Goal: Task Accomplishment & Management: Use online tool/utility

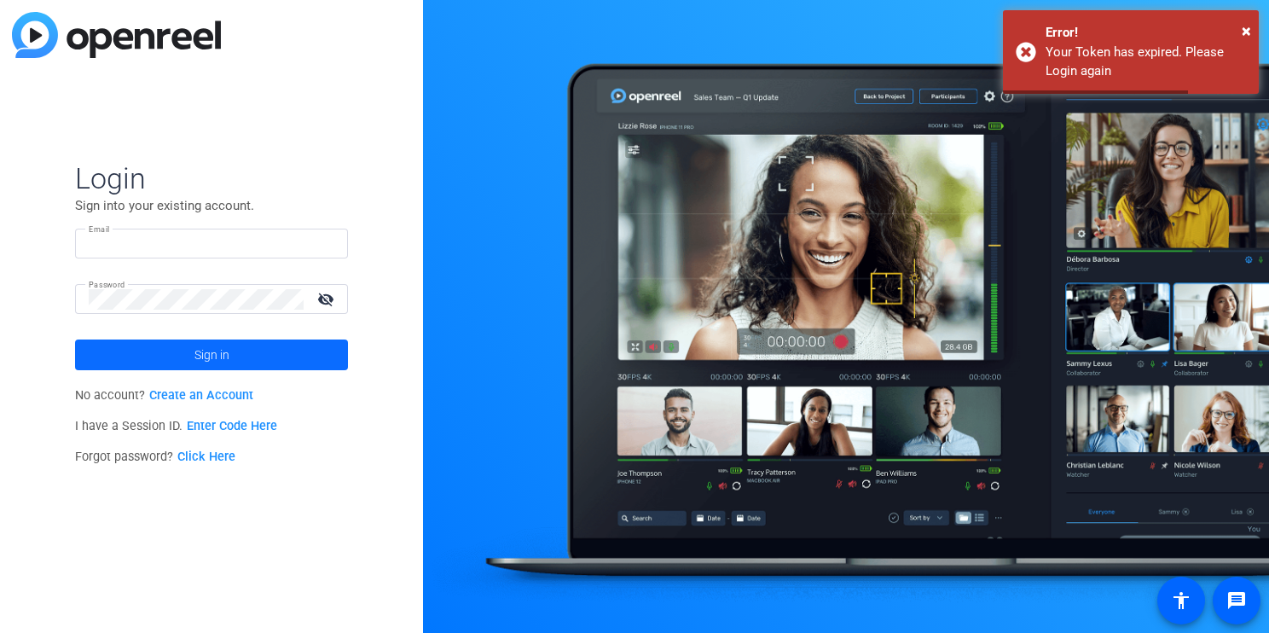
type input "[EMAIL_ADDRESS][DOMAIN_NAME]"
click at [304, 350] on span at bounding box center [211, 354] width 273 height 41
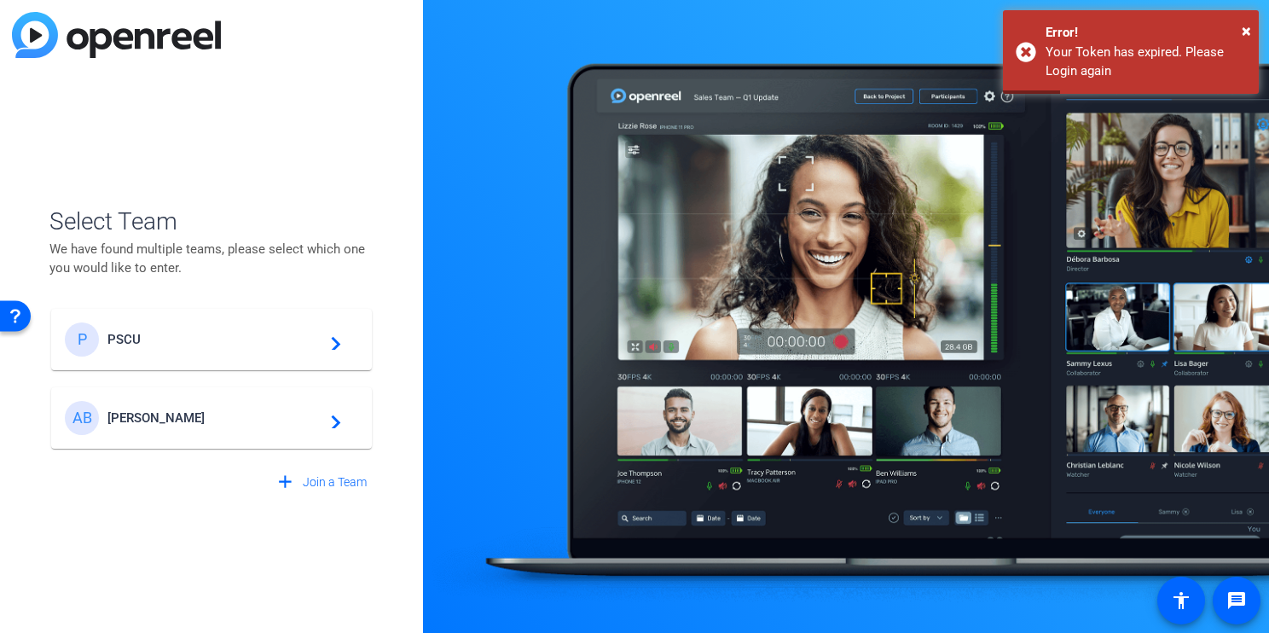
click at [270, 345] on span "PSCU" at bounding box center [213, 339] width 213 height 15
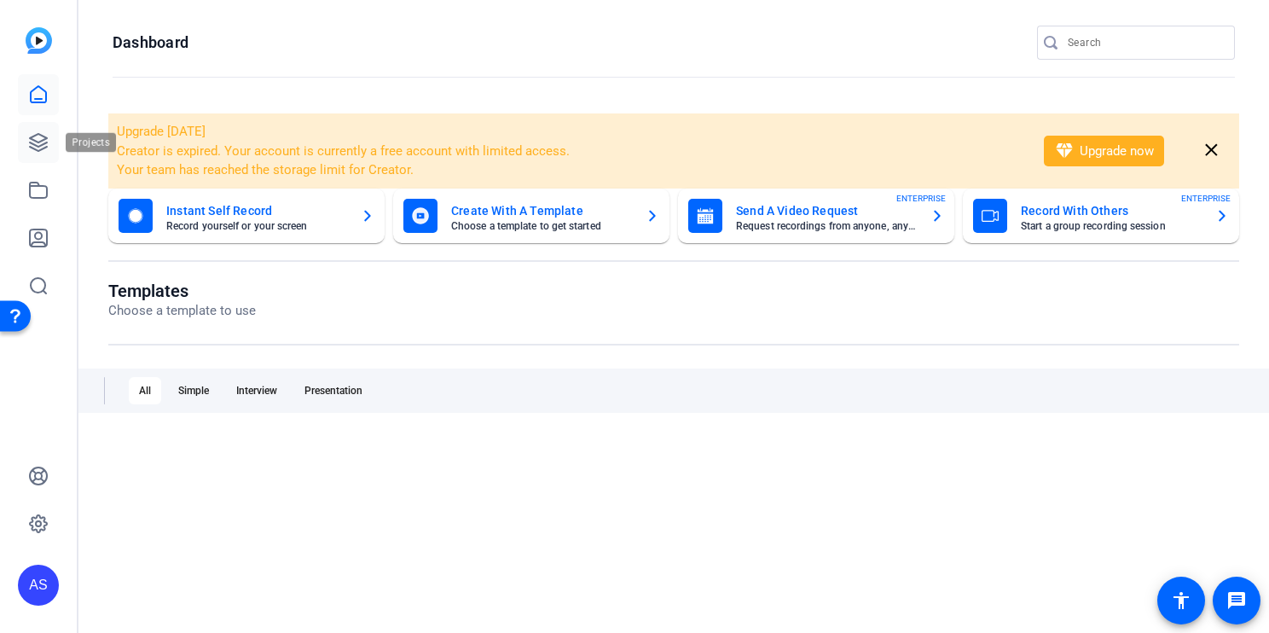
click at [46, 136] on icon at bounding box center [38, 142] width 20 height 20
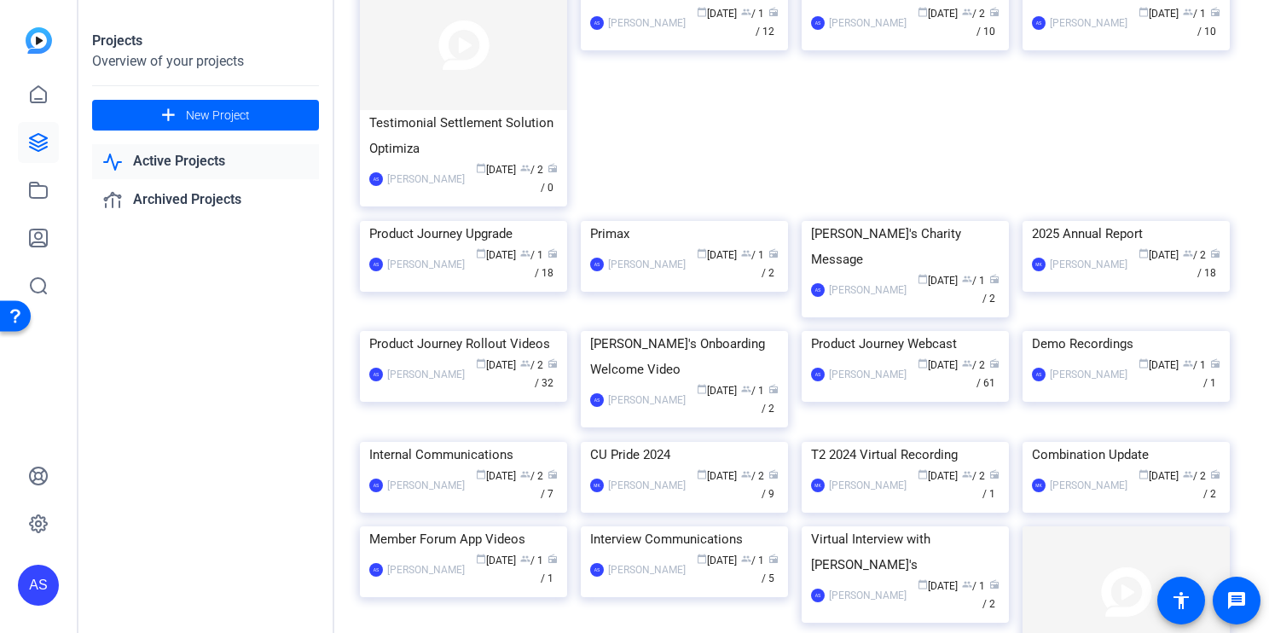
scroll to position [148, 0]
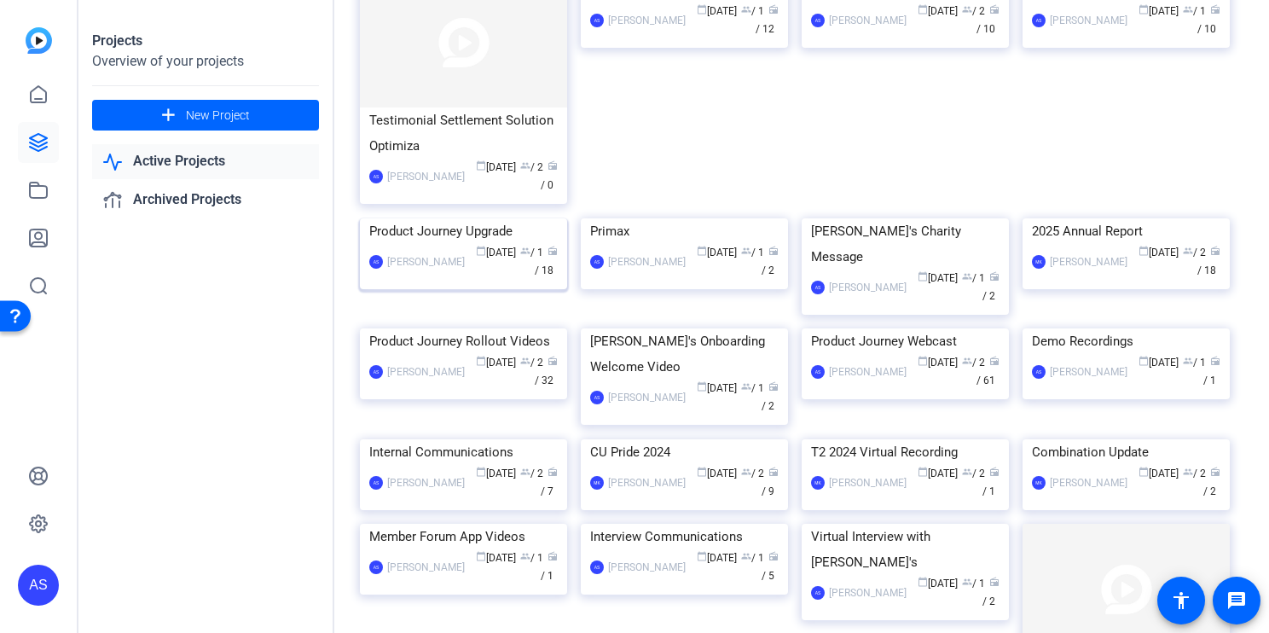
click at [503, 218] on img at bounding box center [463, 218] width 207 height 0
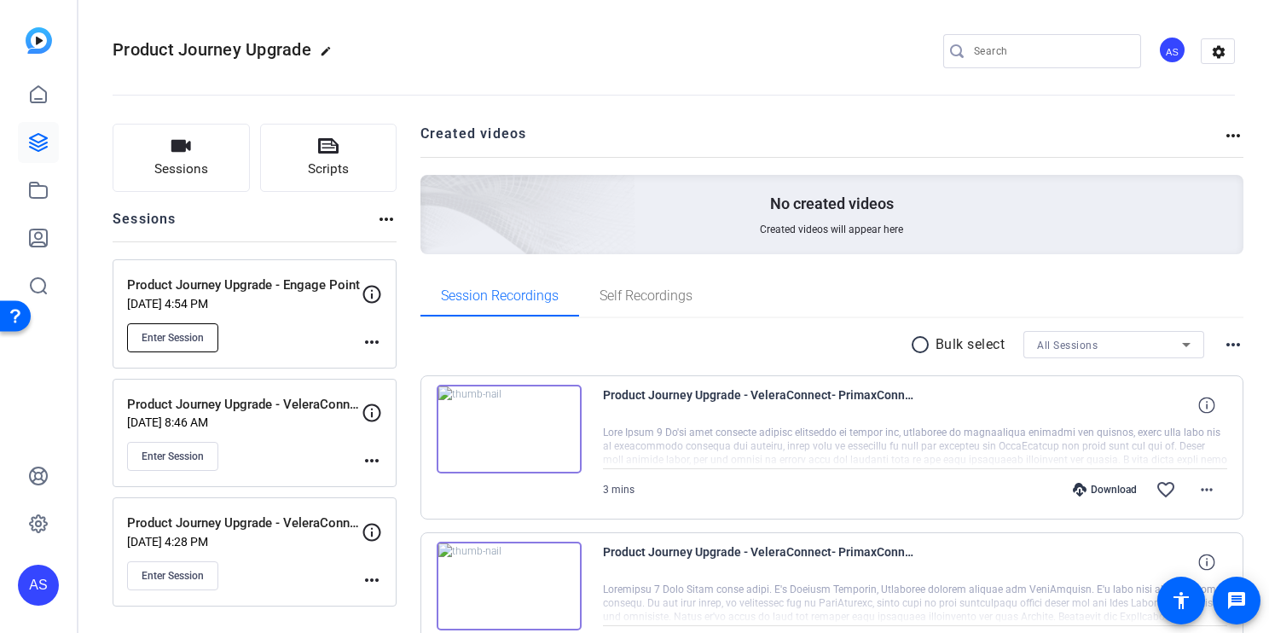
click at [177, 339] on span "Enter Session" at bounding box center [173, 338] width 62 height 14
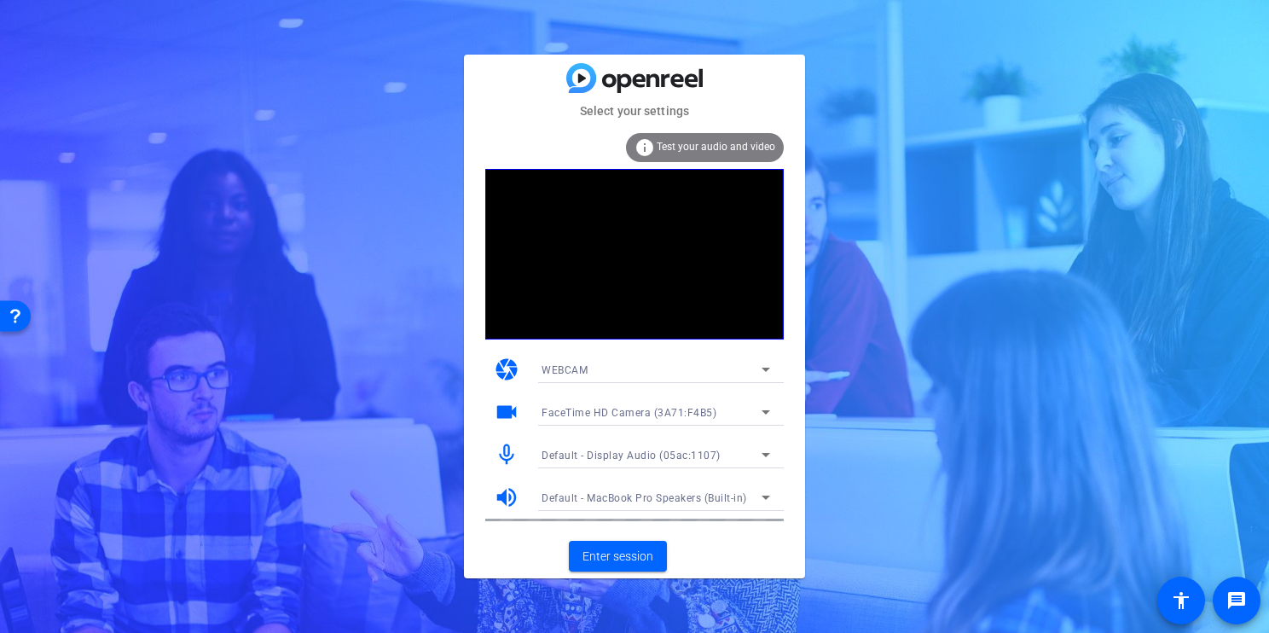
click at [657, 144] on div "info Test your audio and video" at bounding box center [705, 147] width 158 height 29
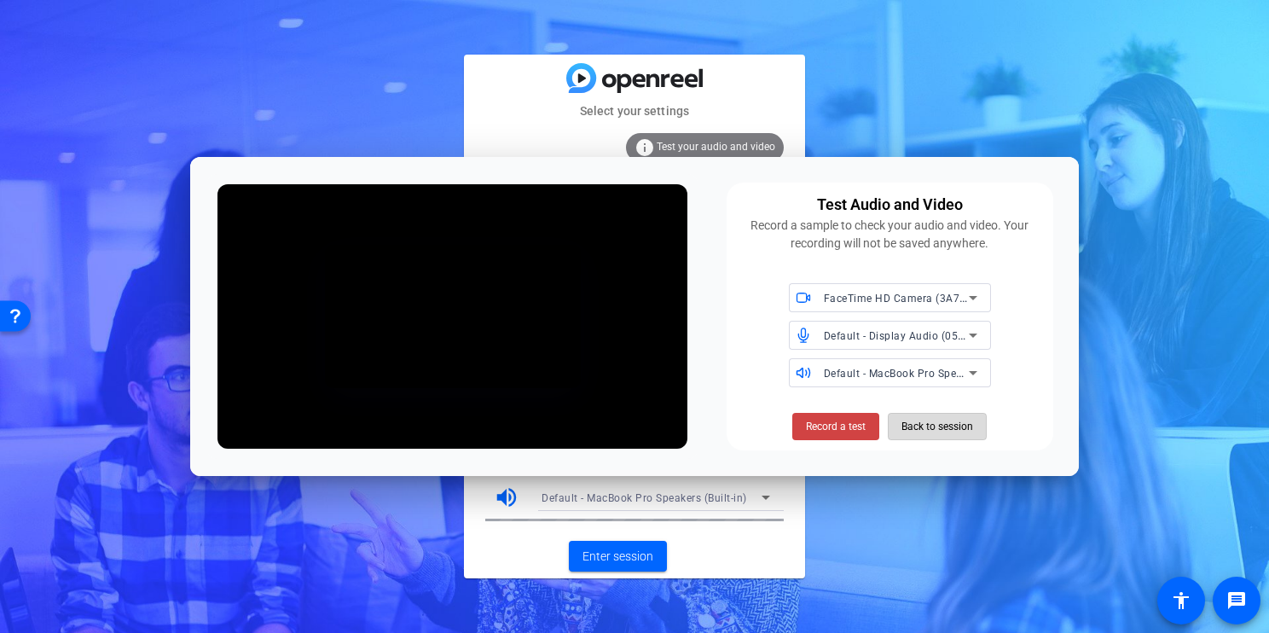
click at [0, 0] on span "Back to session" at bounding box center [0, 0] width 0 height 0
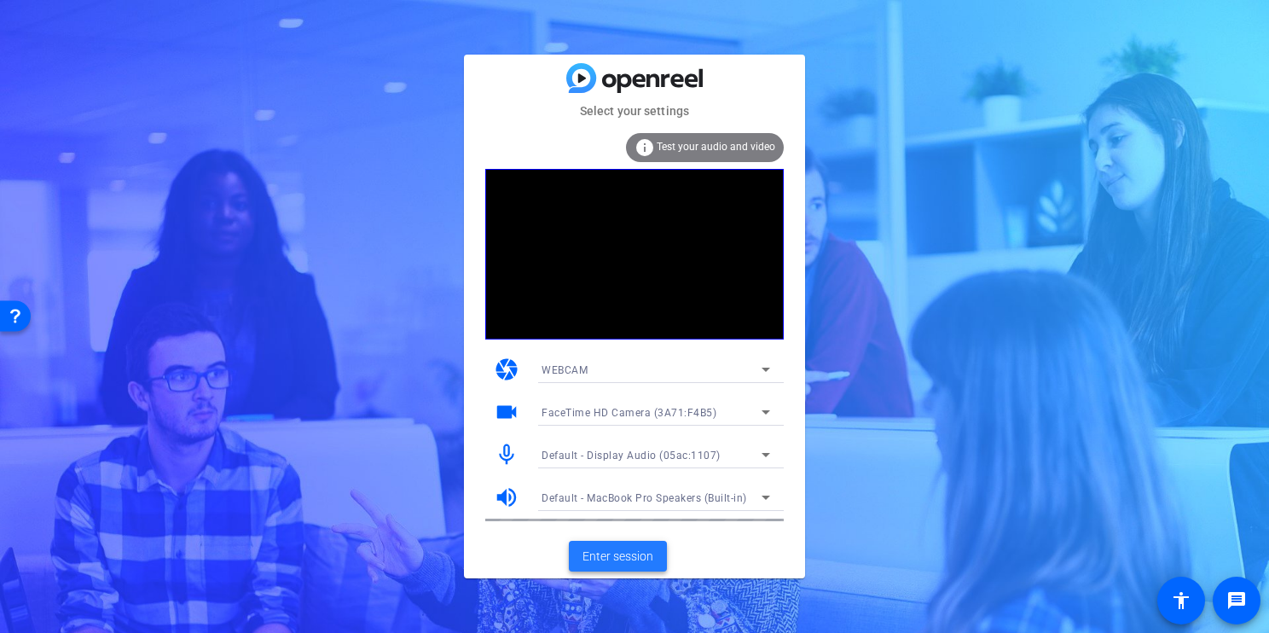
click at [636, 548] on span "Enter session" at bounding box center [617, 557] width 71 height 18
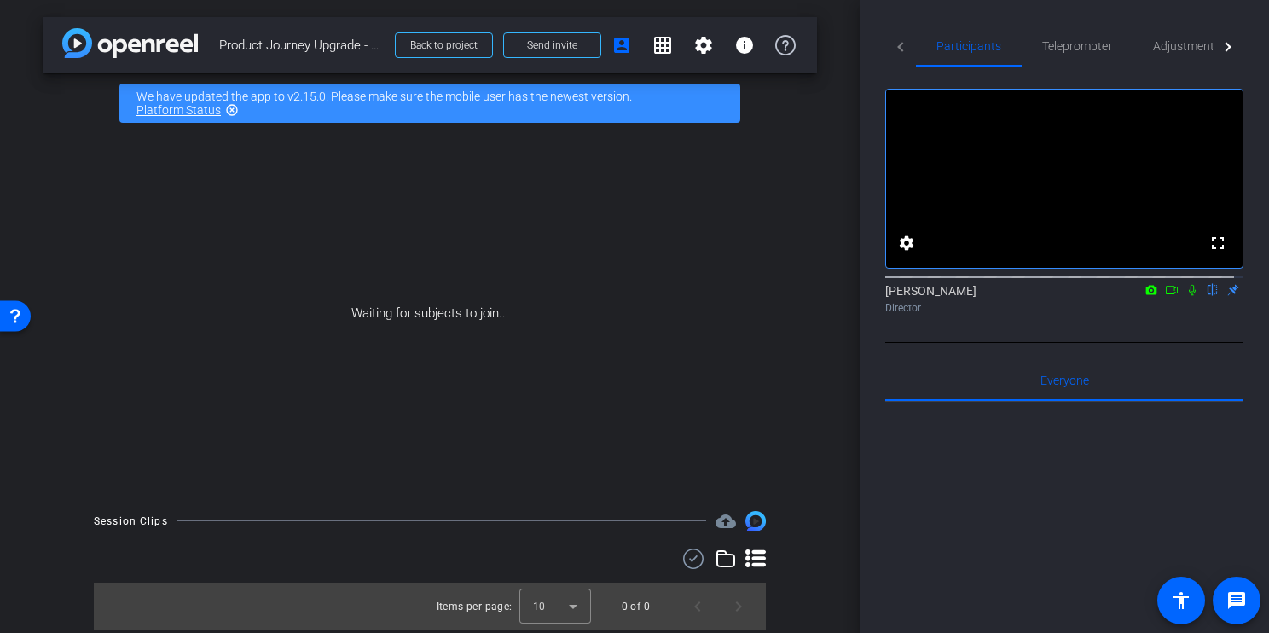
click at [1165, 296] on icon at bounding box center [1172, 290] width 14 height 12
click at [1209, 296] on icon at bounding box center [1212, 290] width 7 height 11
click at [569, 43] on span "Send invite" at bounding box center [552, 45] width 50 height 14
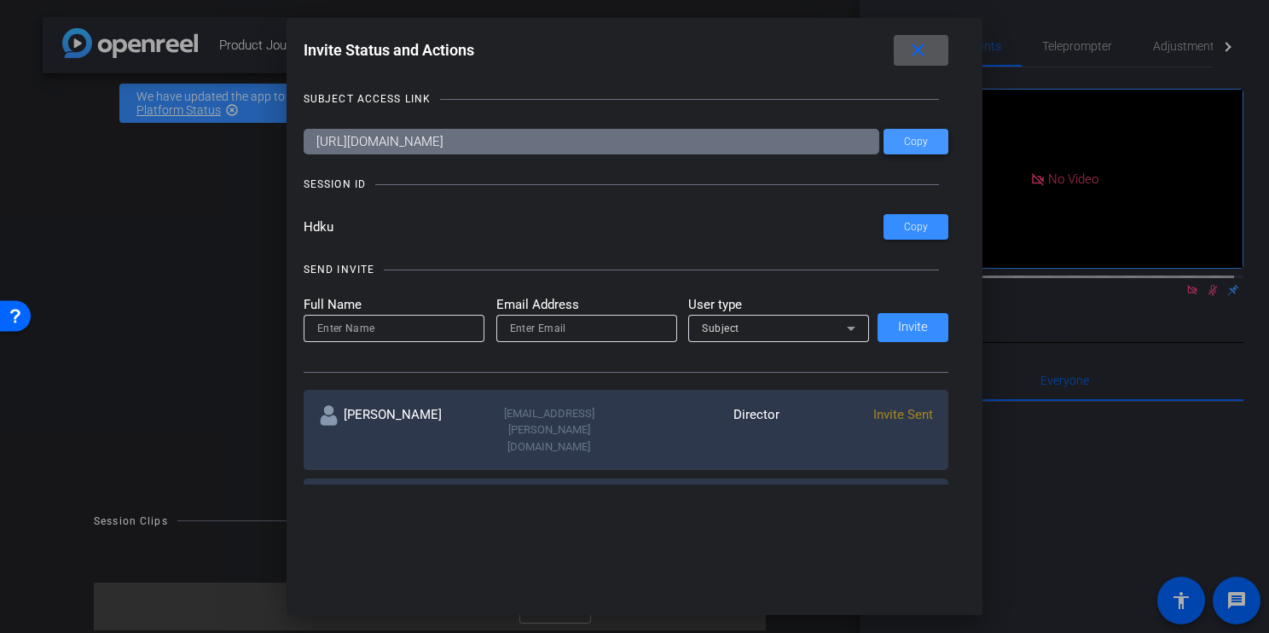
click at [919, 147] on span "Copy" at bounding box center [916, 142] width 24 height 13
drag, startPoint x: 925, startPoint y: 52, endPoint x: 737, endPoint y: 44, distance: 188.6
click at [925, 52] on mat-icon "close" at bounding box center [917, 50] width 21 height 21
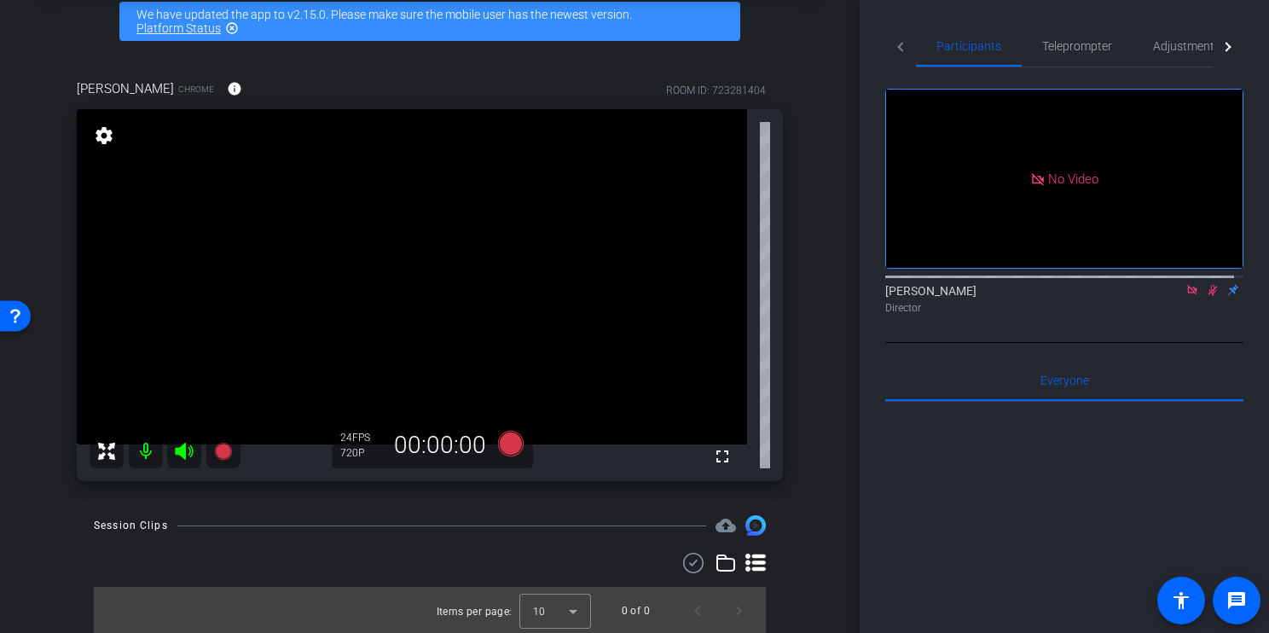
scroll to position [84, 0]
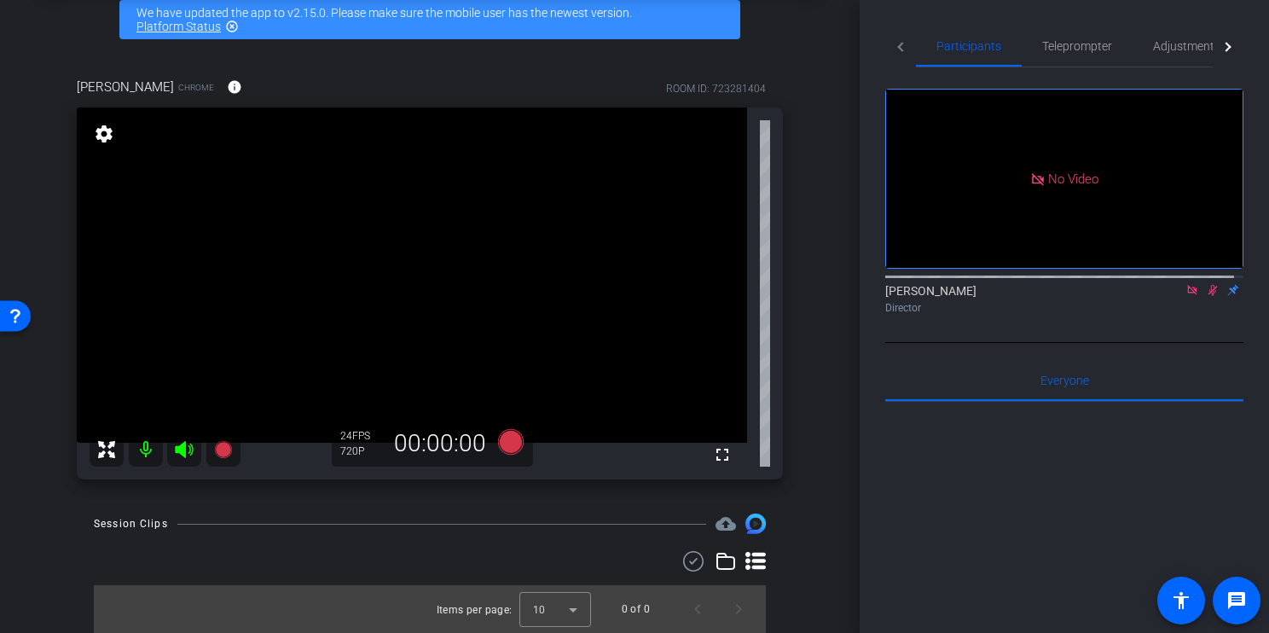
click at [148, 451] on mat-icon at bounding box center [146, 449] width 34 height 34
click at [1185, 296] on icon at bounding box center [1192, 290] width 14 height 12
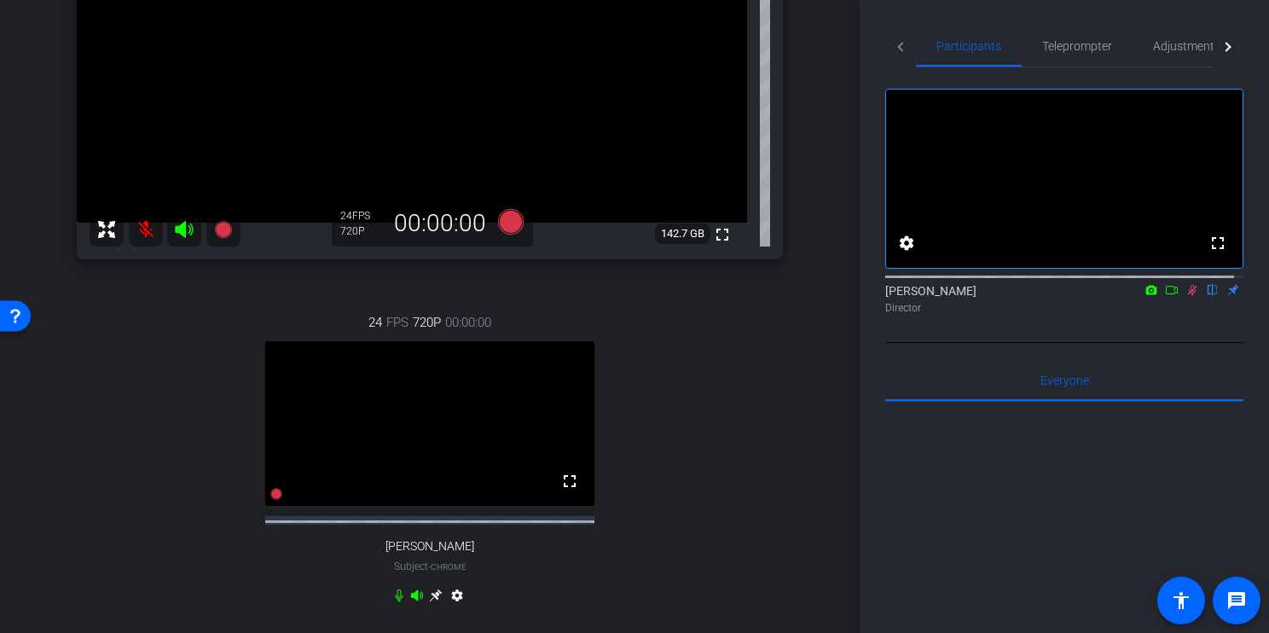
scroll to position [302, 0]
click at [150, 234] on mat-icon at bounding box center [146, 231] width 34 height 34
click at [430, 603] on icon at bounding box center [435, 596] width 13 height 13
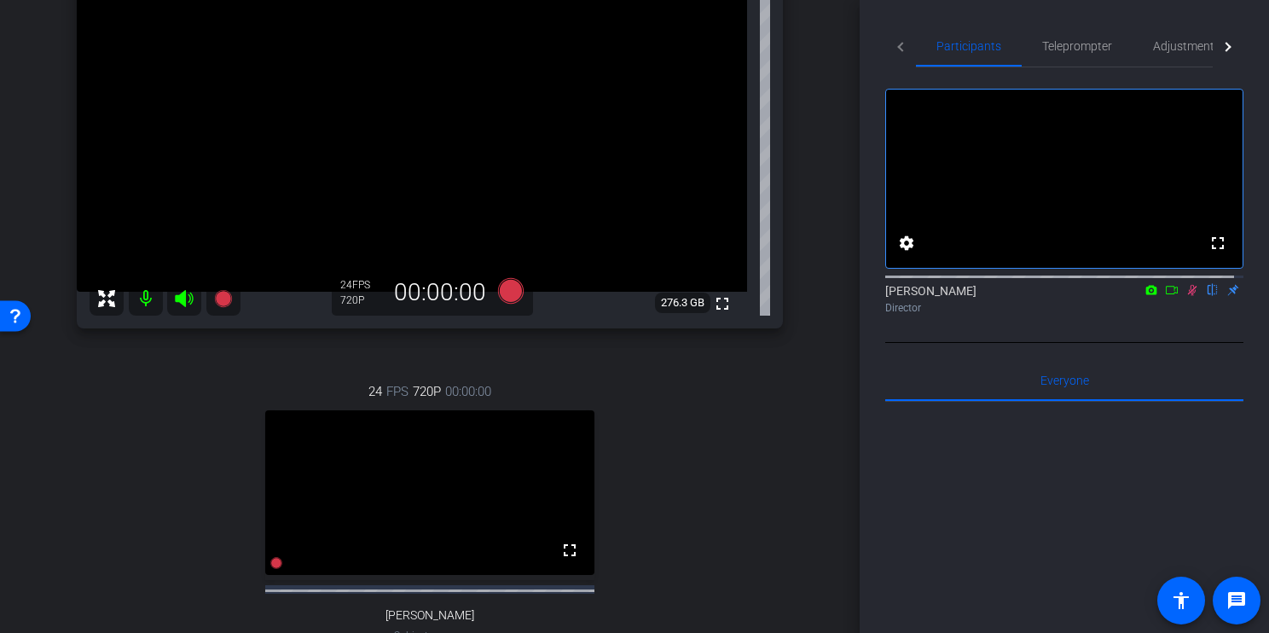
scroll to position [247, 0]
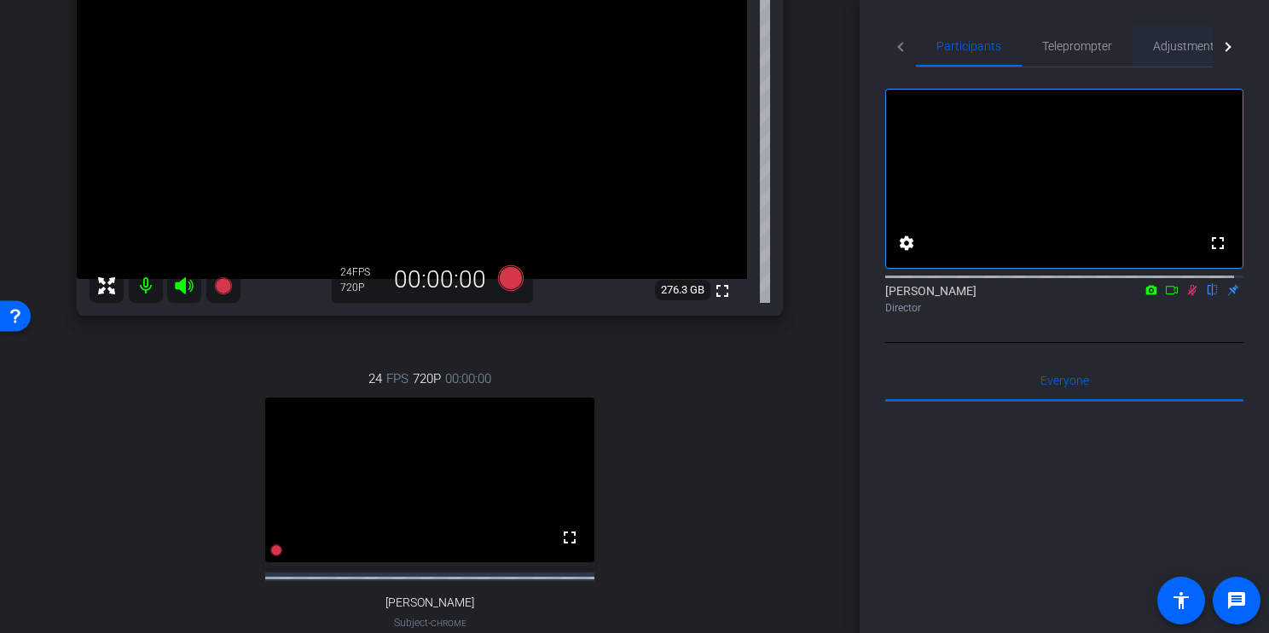
click at [1180, 41] on span "Adjustments" at bounding box center [1186, 46] width 67 height 12
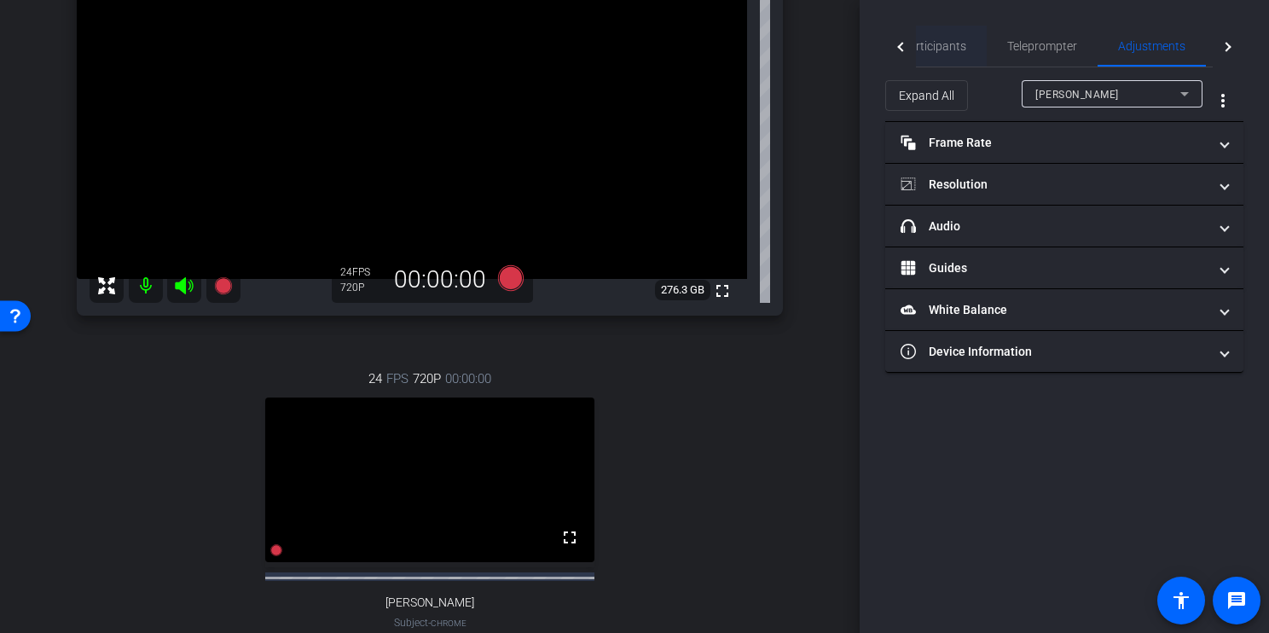
click at [942, 43] on span "Participants" at bounding box center [933, 46] width 65 height 12
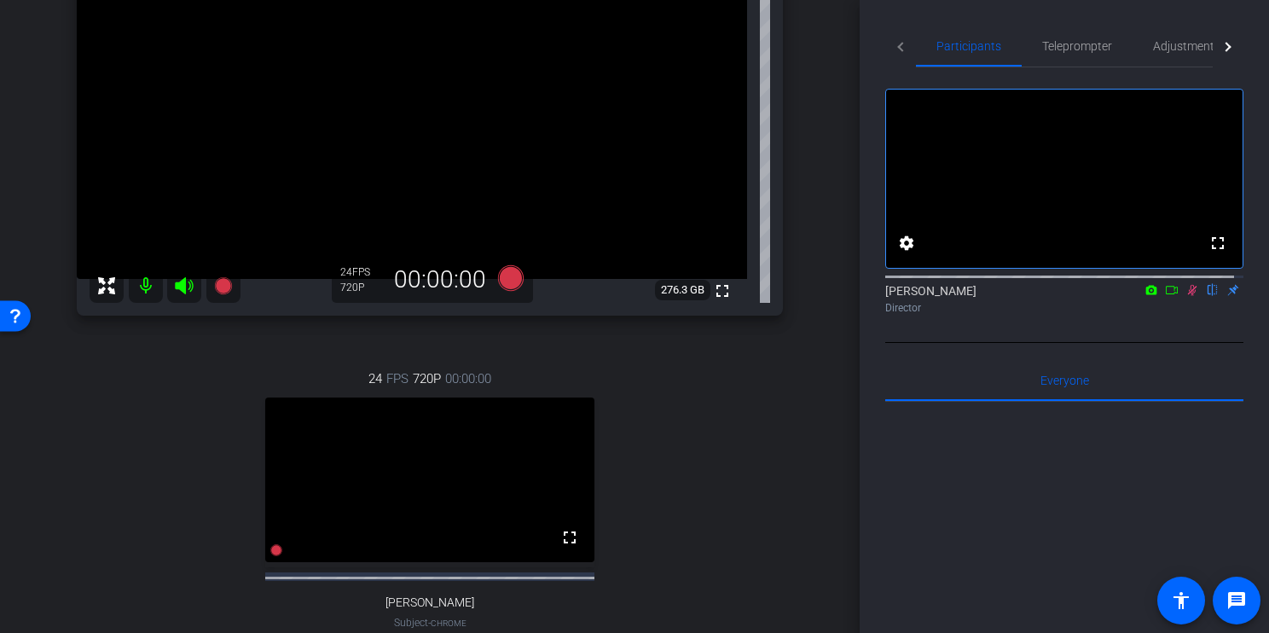
click at [1185, 296] on icon at bounding box center [1192, 290] width 14 height 12
click at [1191, 48] on span "Adjustments" at bounding box center [1186, 46] width 67 height 12
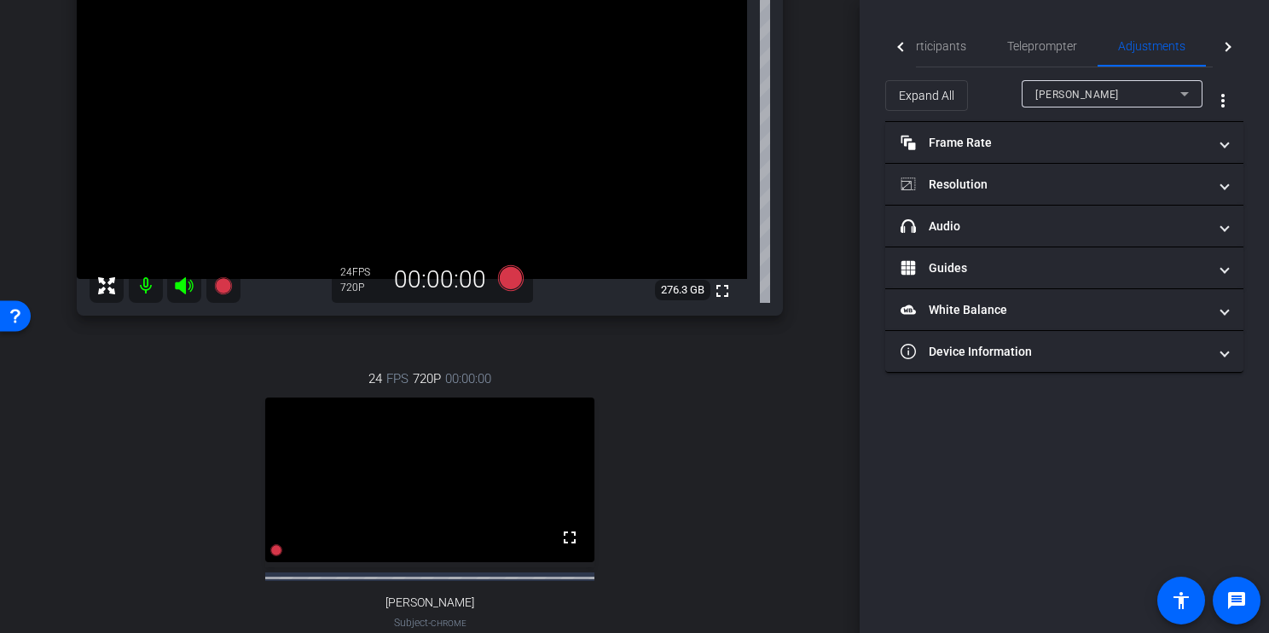
click at [1077, 92] on div "Denean" at bounding box center [1107, 94] width 145 height 21
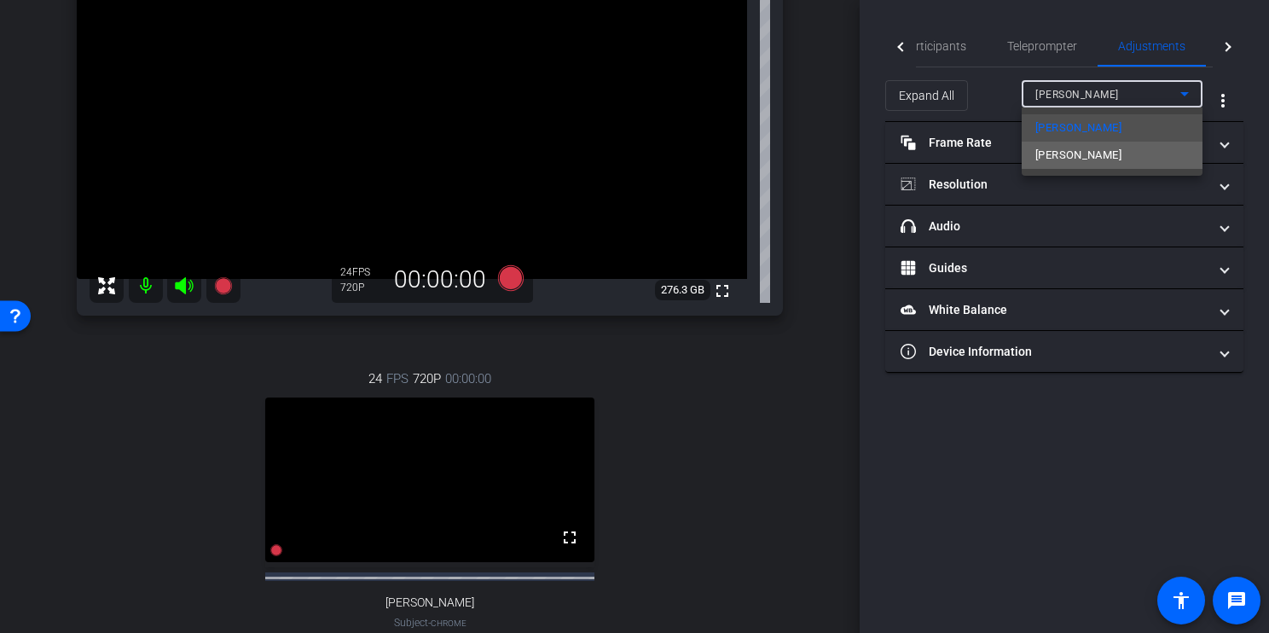
click at [1127, 155] on mat-option "Bryan Moffitt" at bounding box center [1112, 155] width 181 height 27
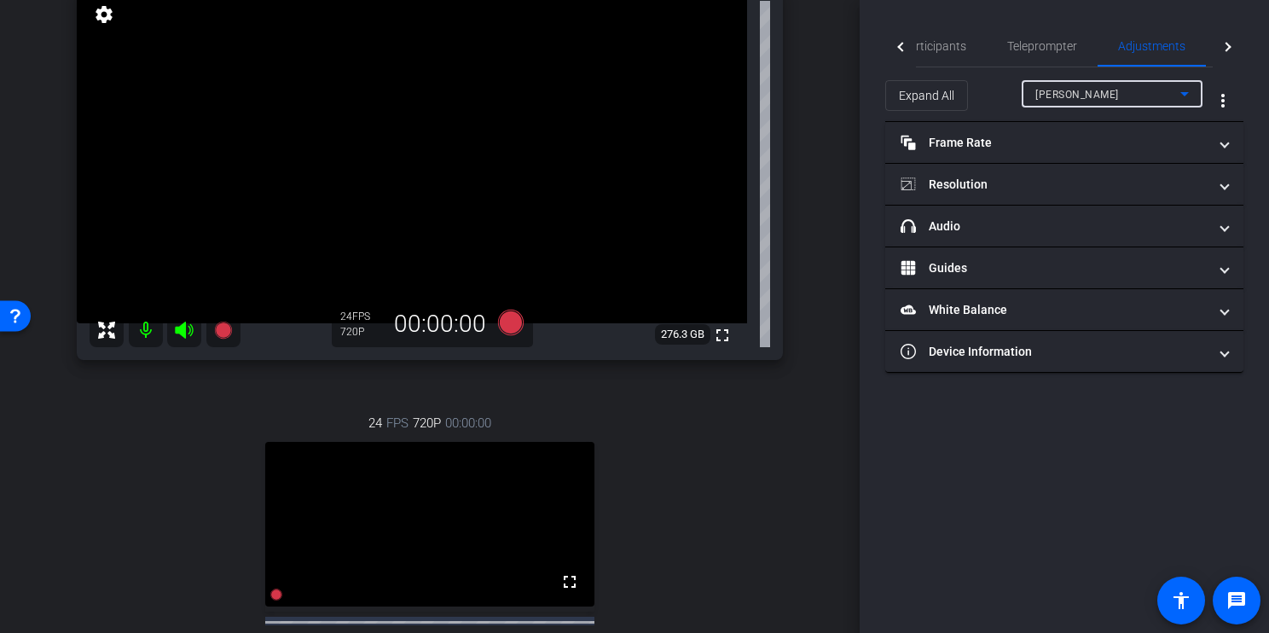
scroll to position [217, 0]
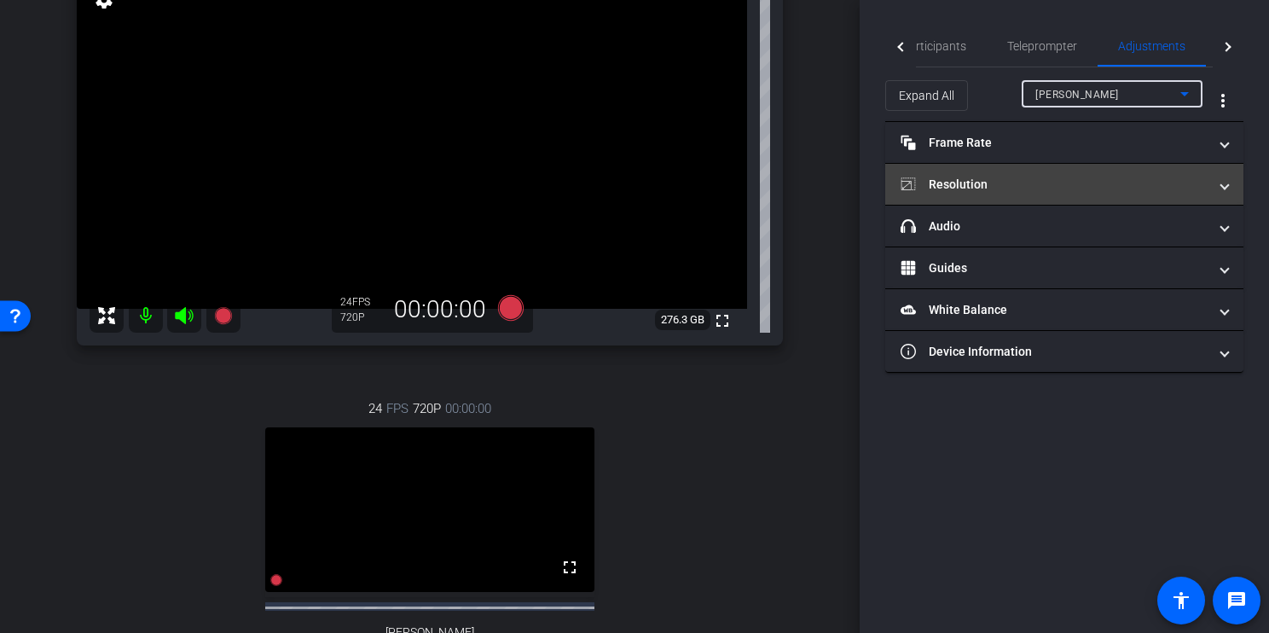
click at [1026, 188] on mat-panel-title "Resolution" at bounding box center [1054, 185] width 307 height 18
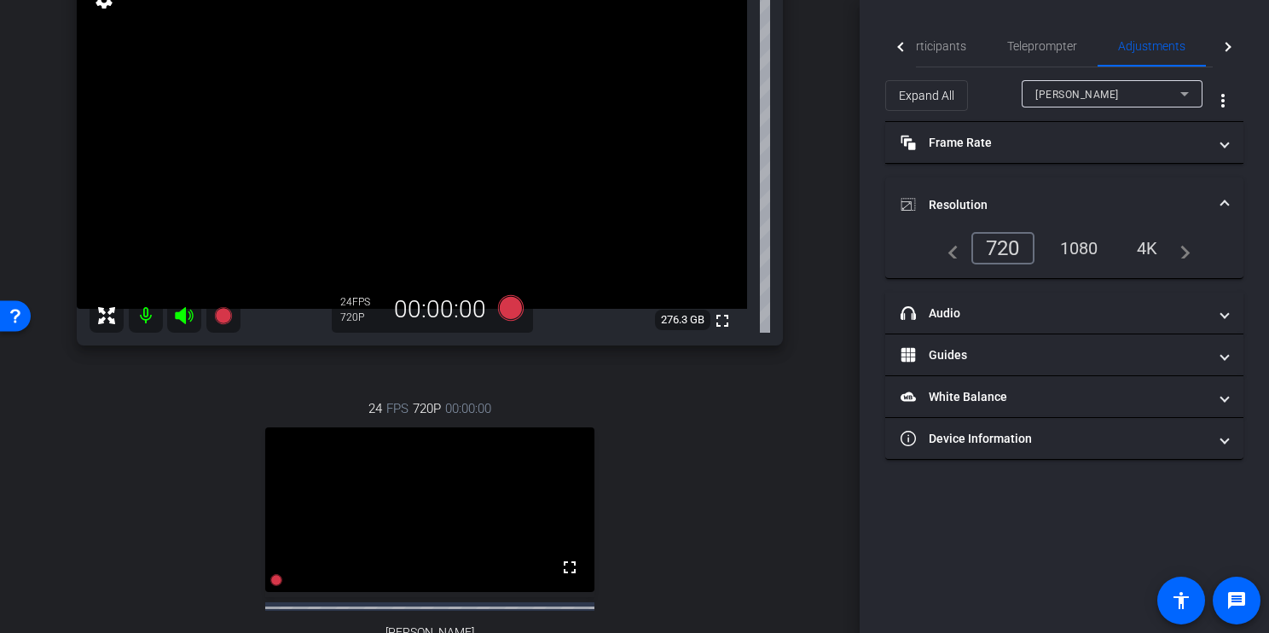
click at [1090, 240] on div "1080" at bounding box center [1079, 248] width 64 height 29
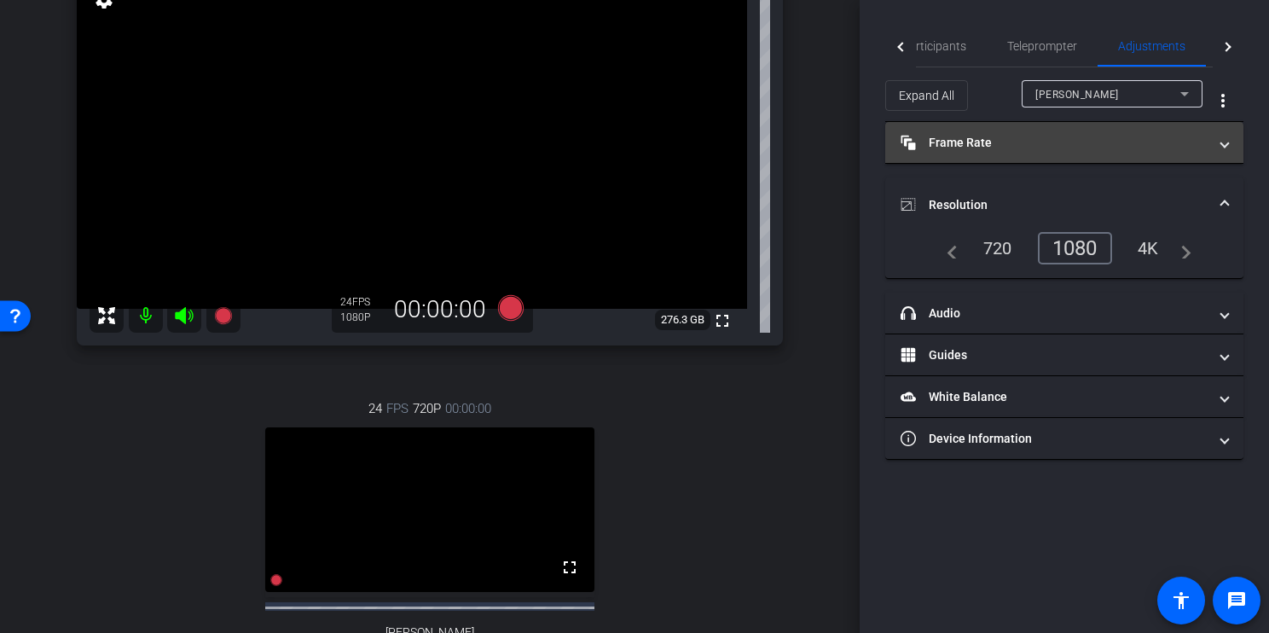
click at [1122, 145] on mat-panel-title "Frame Rate Frame Rate" at bounding box center [1054, 143] width 307 height 18
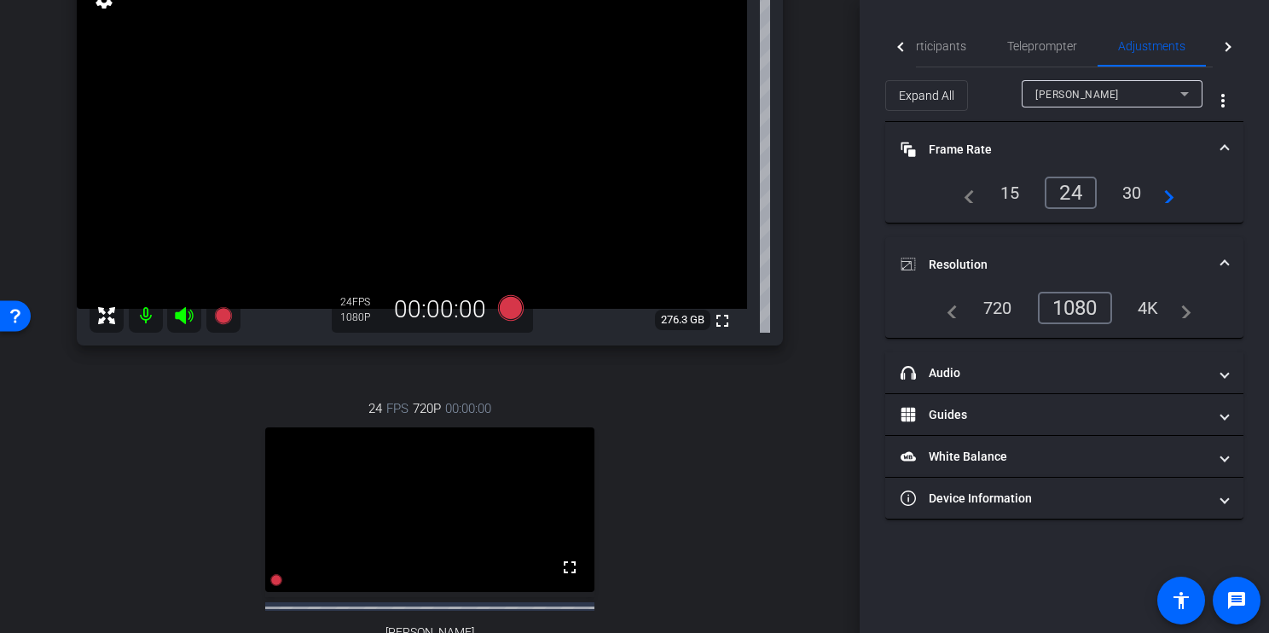
click at [1132, 193] on div "30" at bounding box center [1132, 192] width 45 height 29
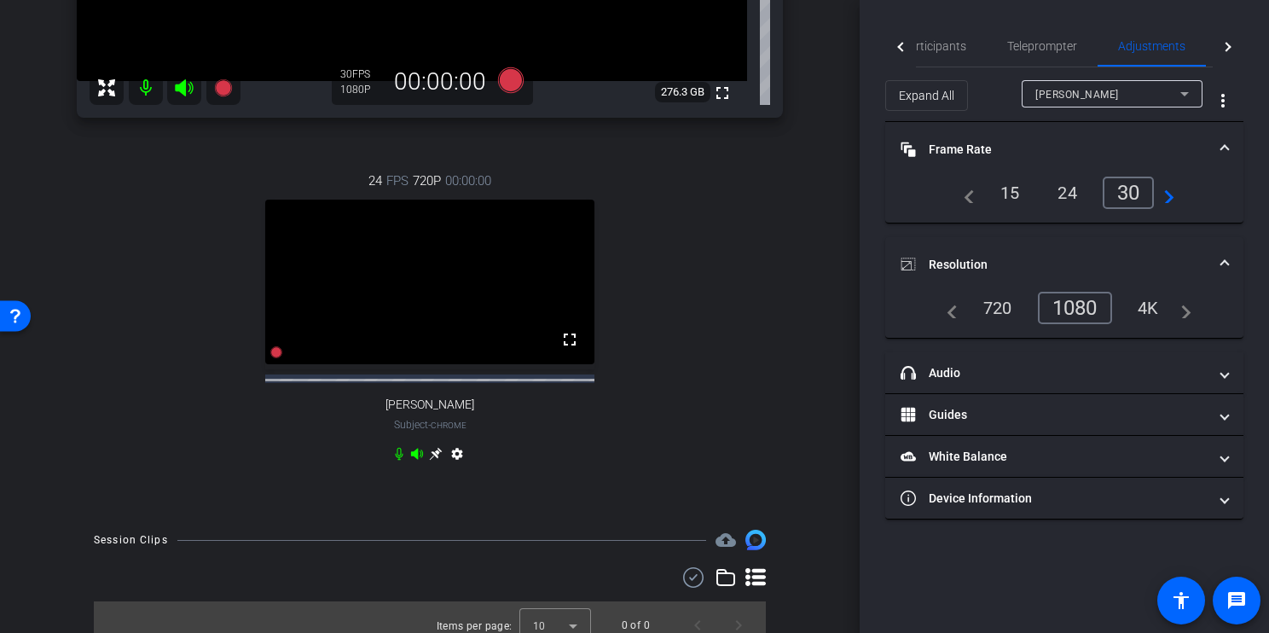
scroll to position [437, 0]
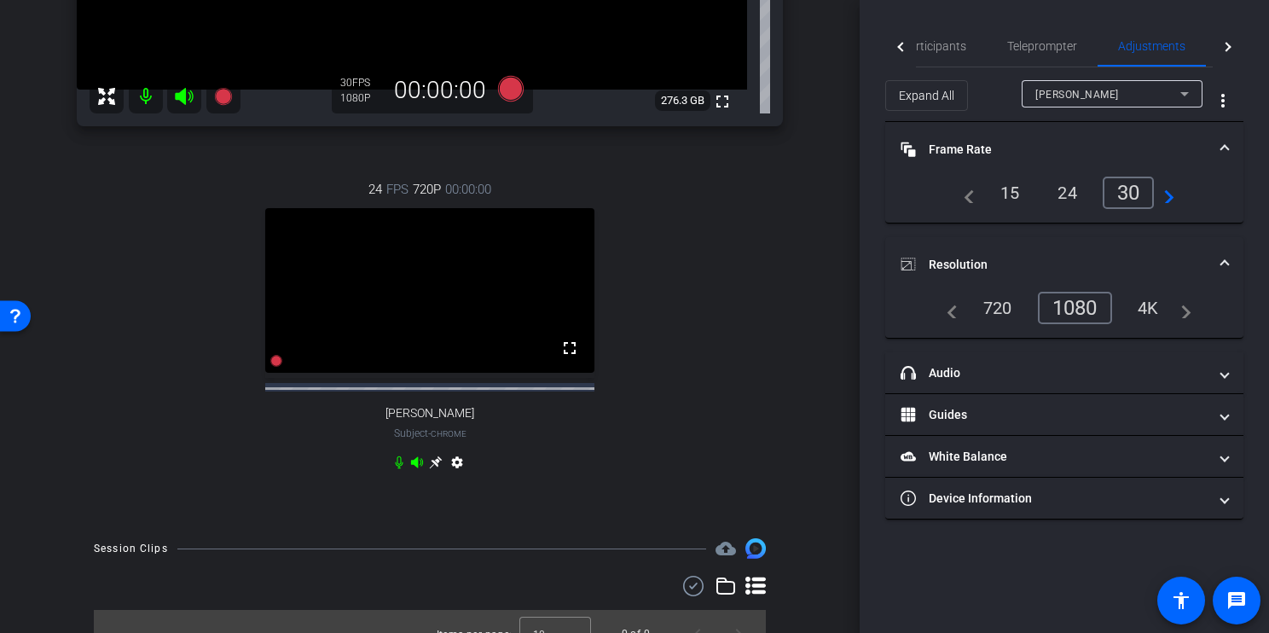
click at [1136, 100] on div "Bryan Moffitt" at bounding box center [1107, 94] width 145 height 21
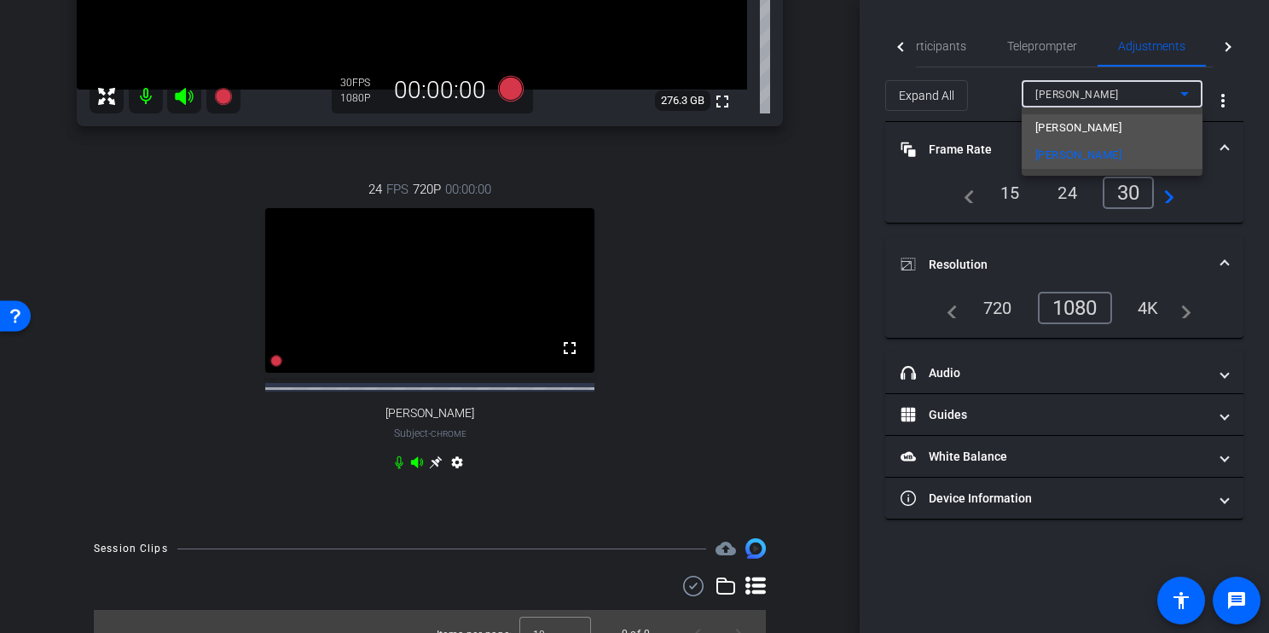
click at [1091, 128] on mat-option "Denean" at bounding box center [1112, 127] width 181 height 27
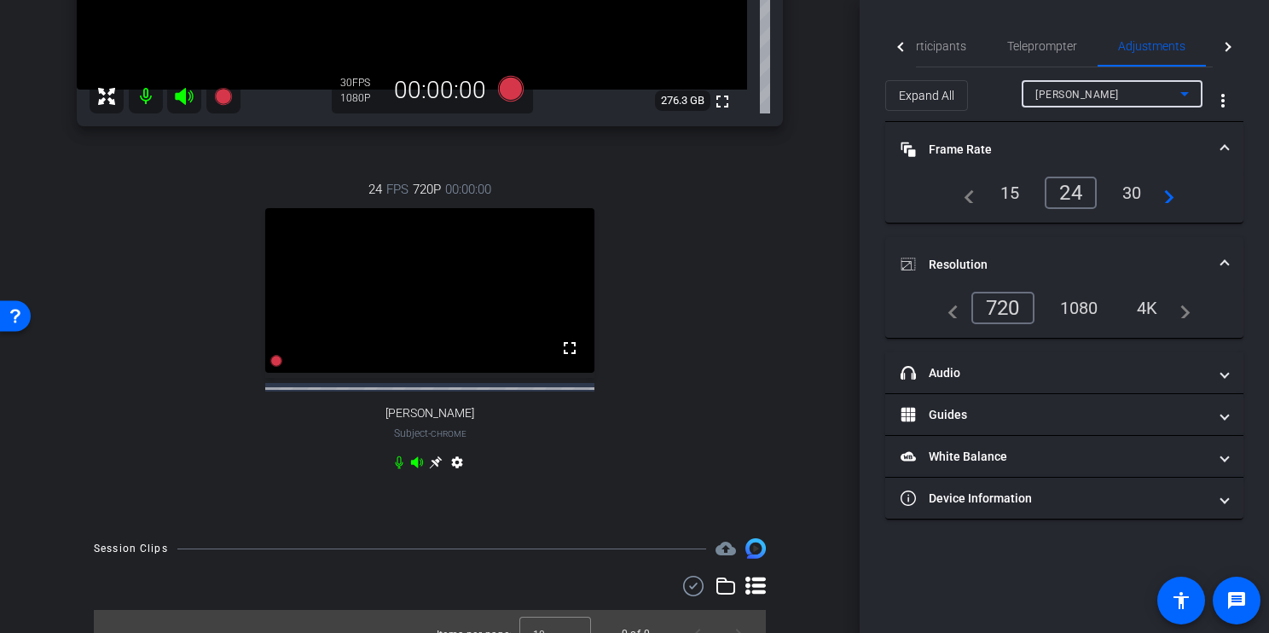
click at [1131, 188] on div "30" at bounding box center [1132, 192] width 45 height 29
click at [1084, 306] on div "1080" at bounding box center [1079, 307] width 64 height 29
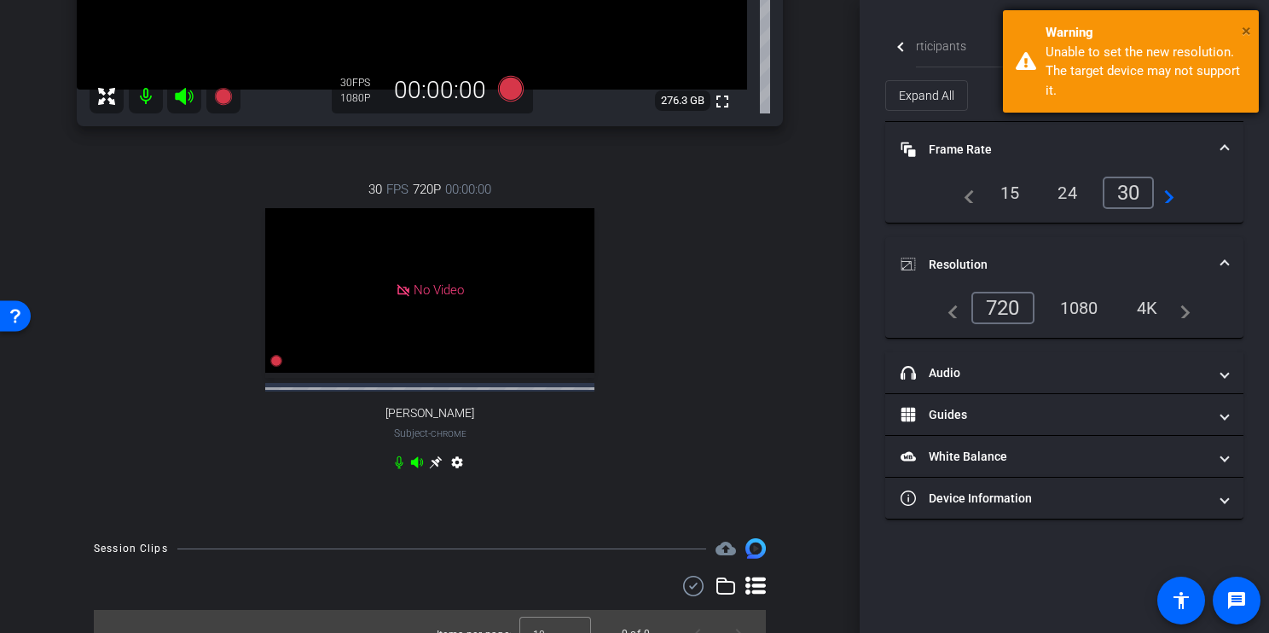
click at [1248, 27] on span "×" at bounding box center [1246, 30] width 9 height 20
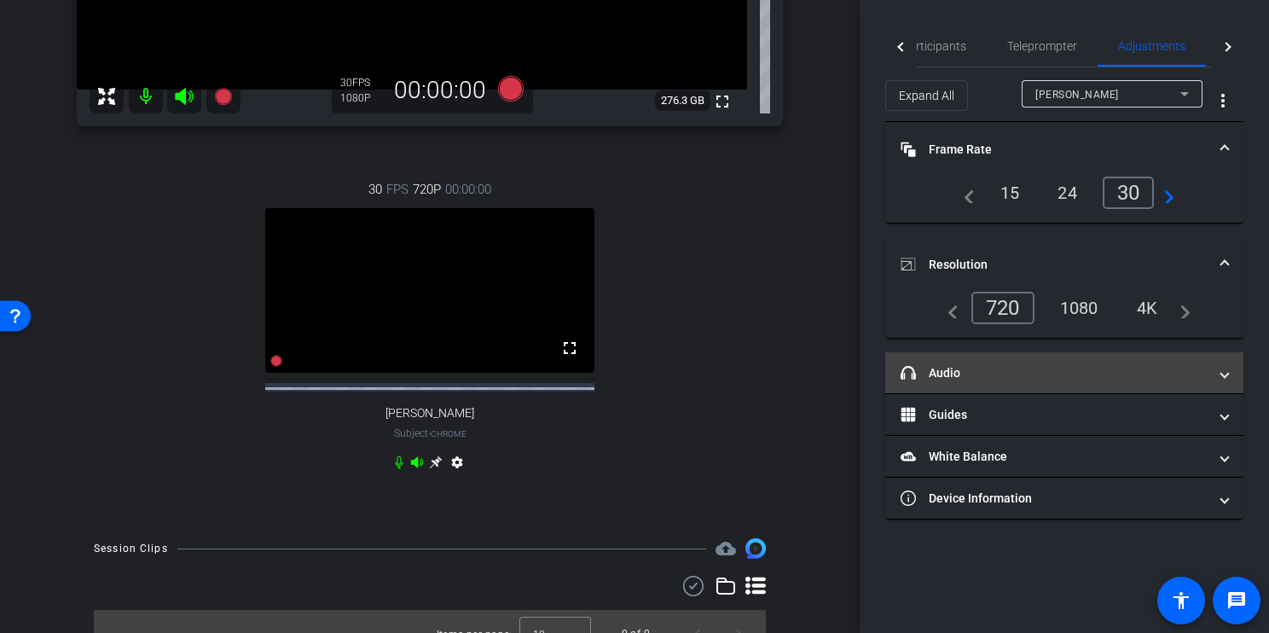
click at [1085, 373] on mat-panel-title "headphone icon Audio" at bounding box center [1054, 373] width 307 height 18
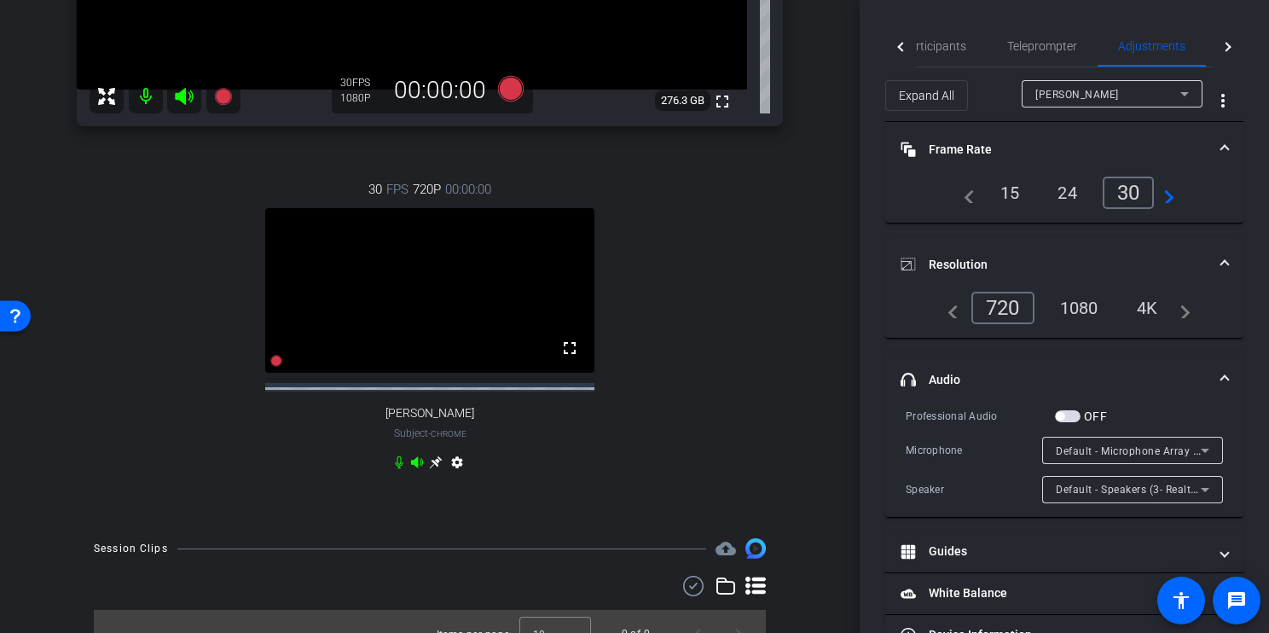
click at [1099, 101] on div "Denean" at bounding box center [1107, 94] width 145 height 21
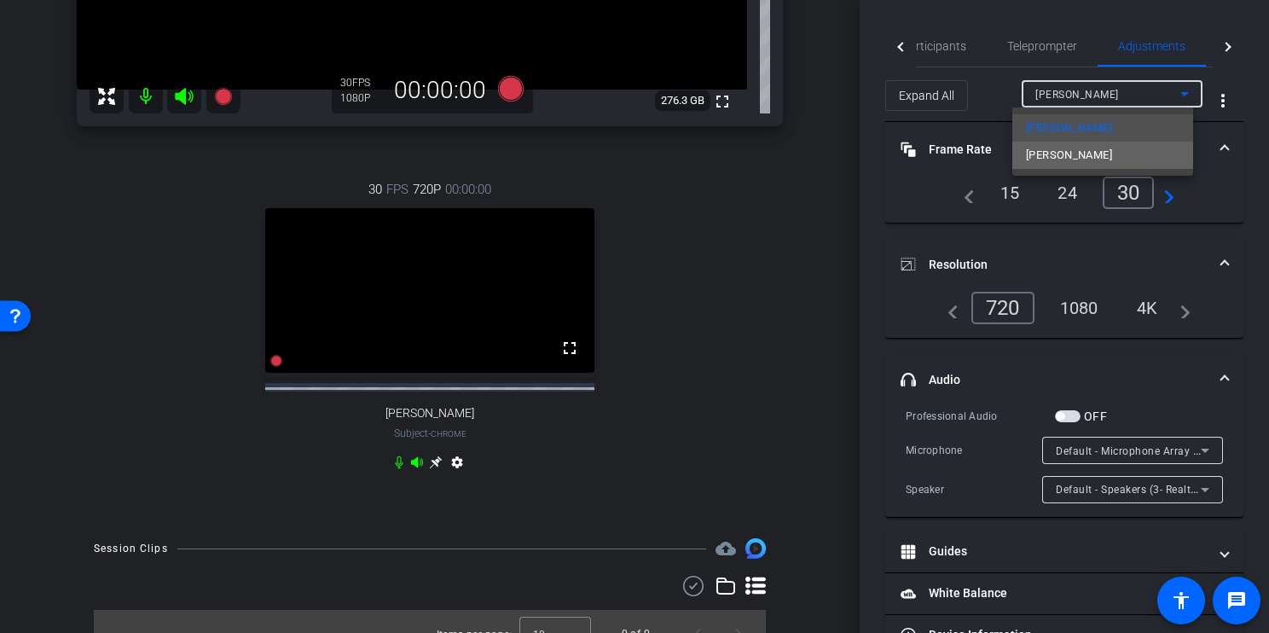
click at [1084, 156] on span "Bryan Moffitt" at bounding box center [1069, 155] width 86 height 20
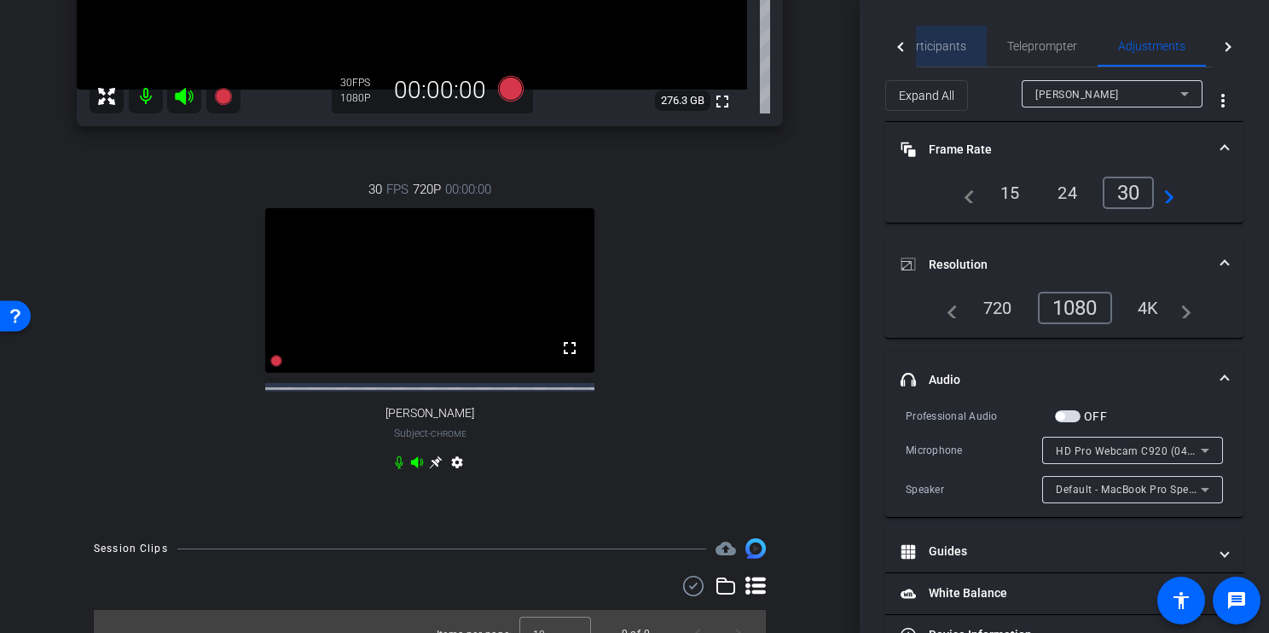
click at [956, 43] on span "Participants" at bounding box center [933, 46] width 65 height 12
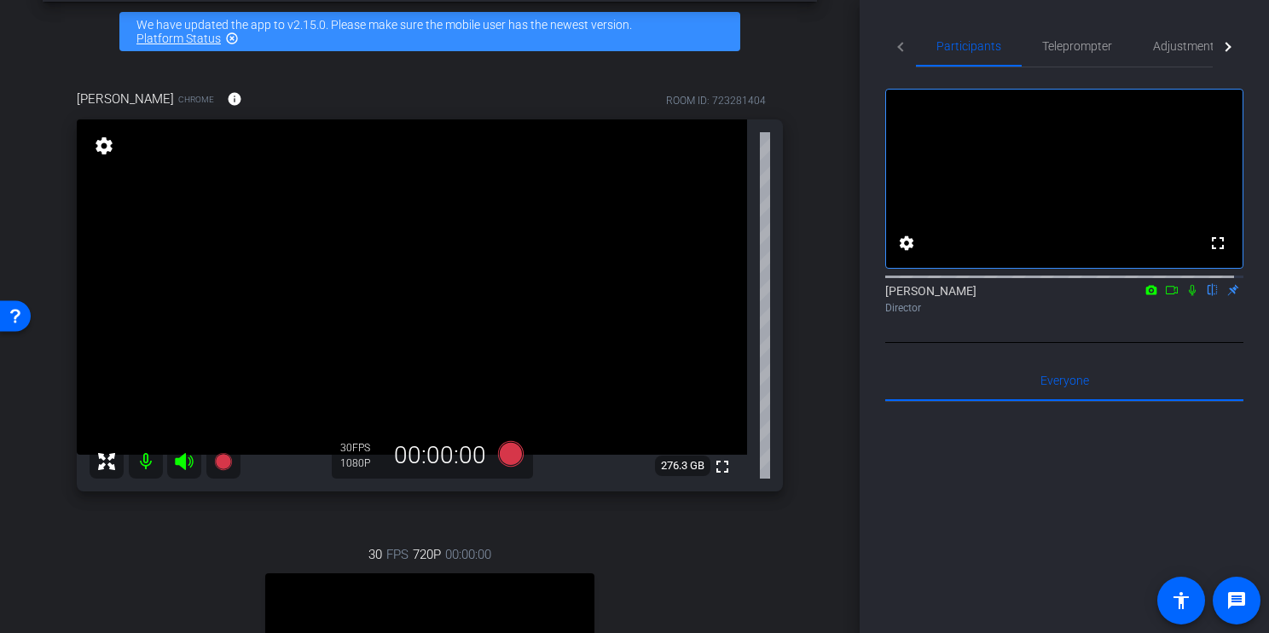
scroll to position [0, 0]
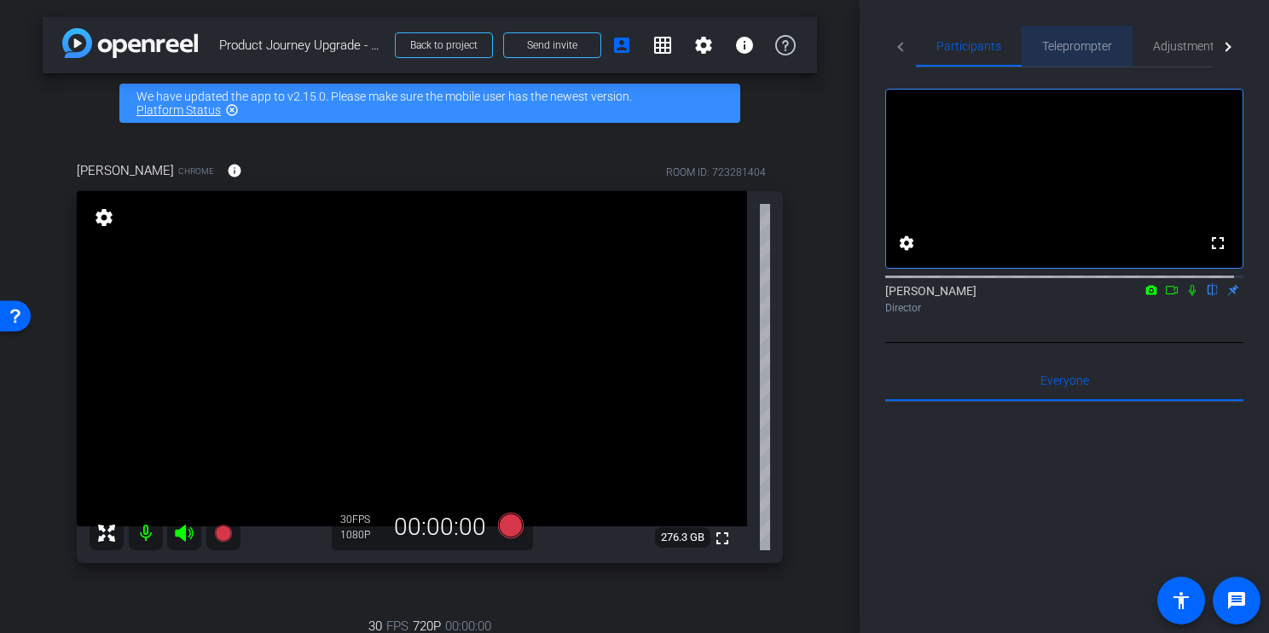
click at [1085, 40] on span "Teleprompter" at bounding box center [1077, 46] width 70 height 12
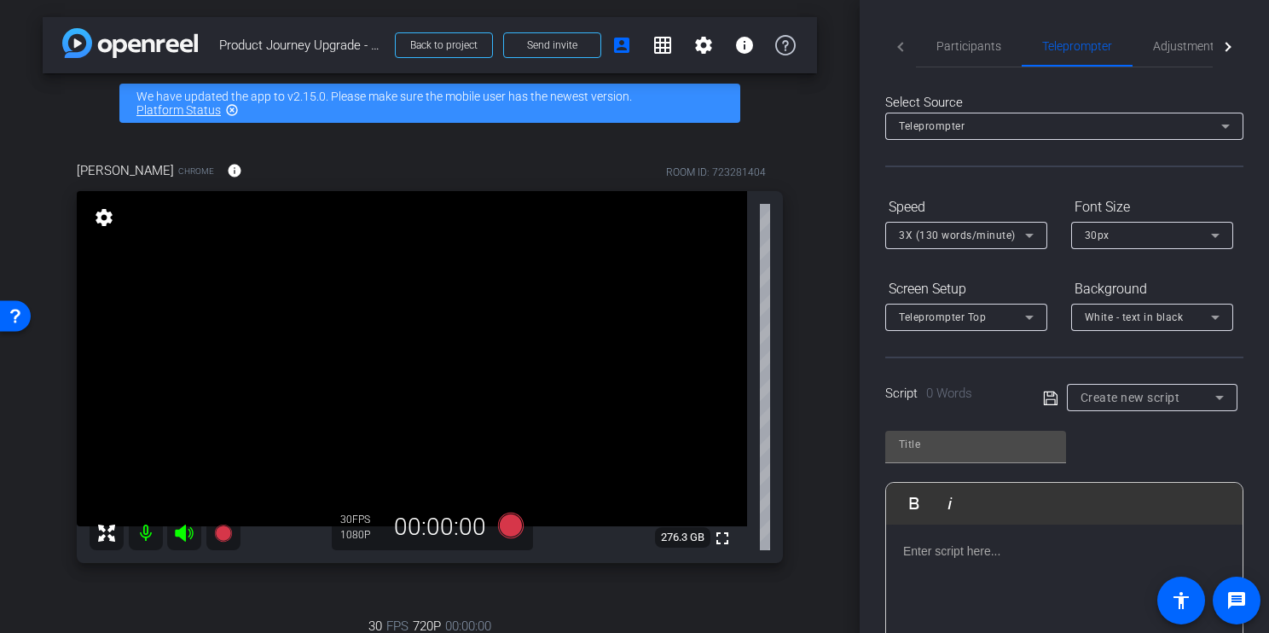
click at [959, 591] on div at bounding box center [1064, 609] width 356 height 171
click at [1044, 398] on icon at bounding box center [1050, 398] width 14 height 14
type input "Default title 1044"
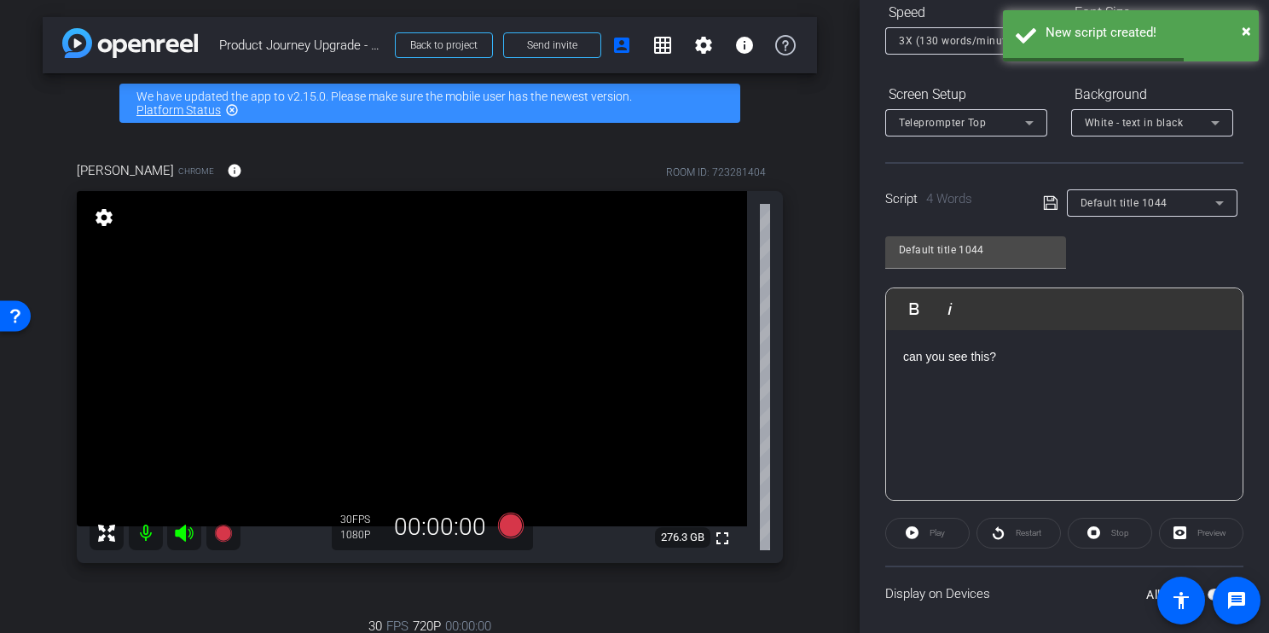
scroll to position [378, 0]
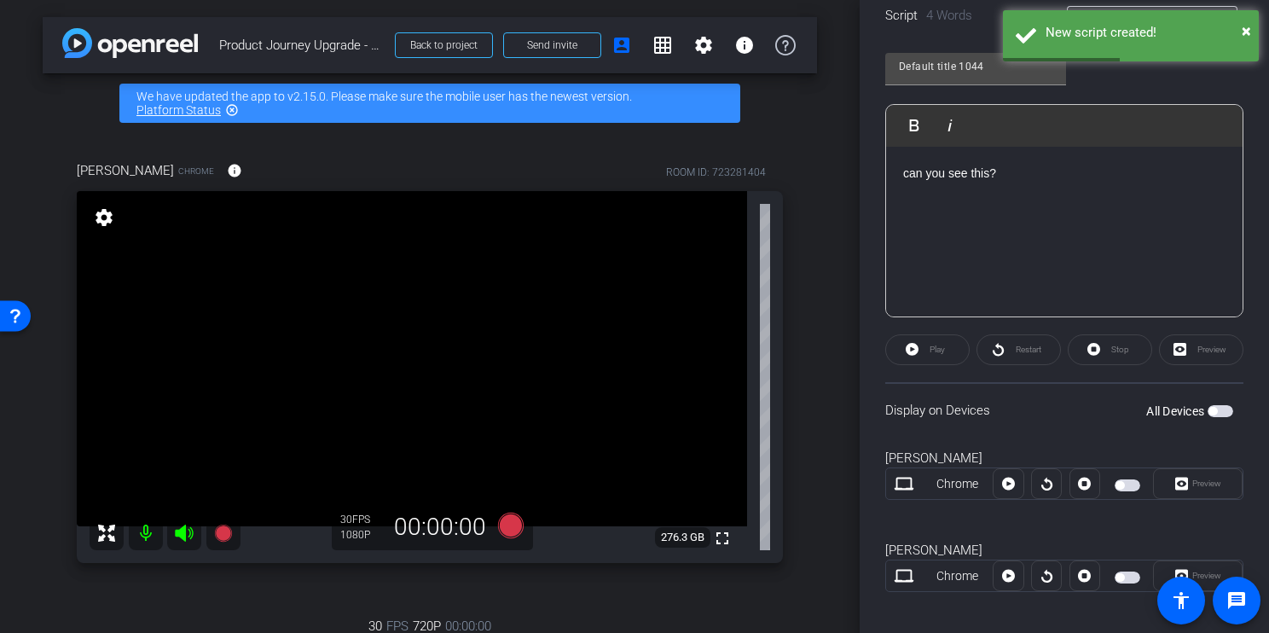
click at [1214, 414] on span "button" at bounding box center [1221, 411] width 26 height 12
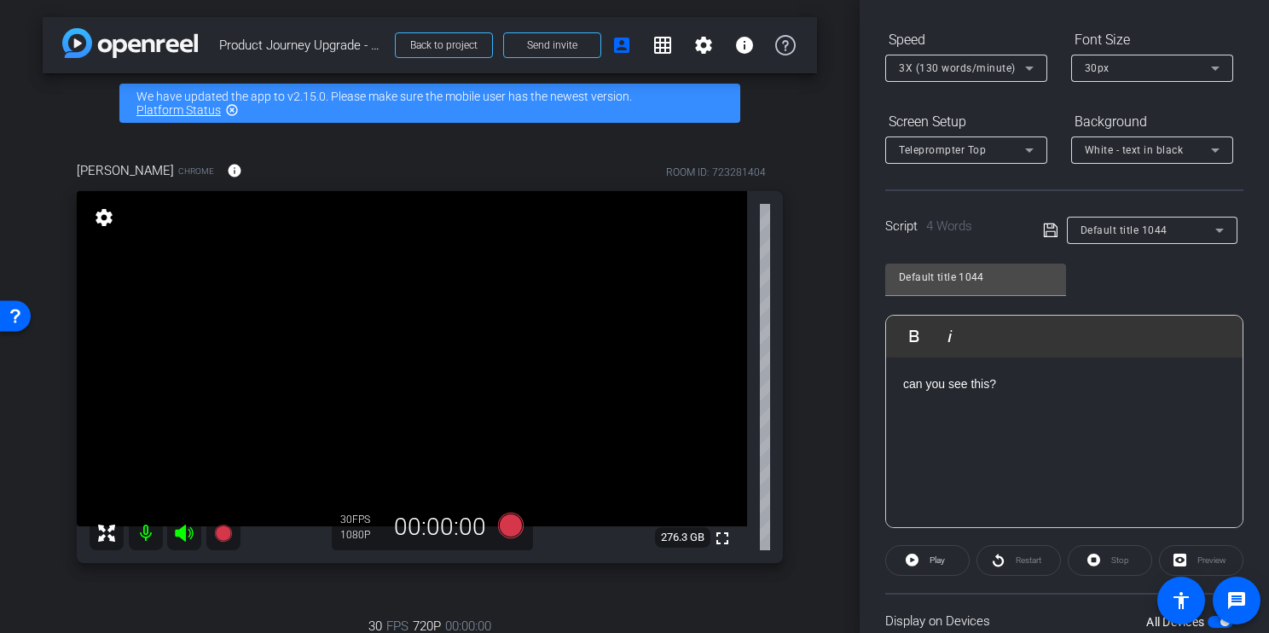
scroll to position [0, 0]
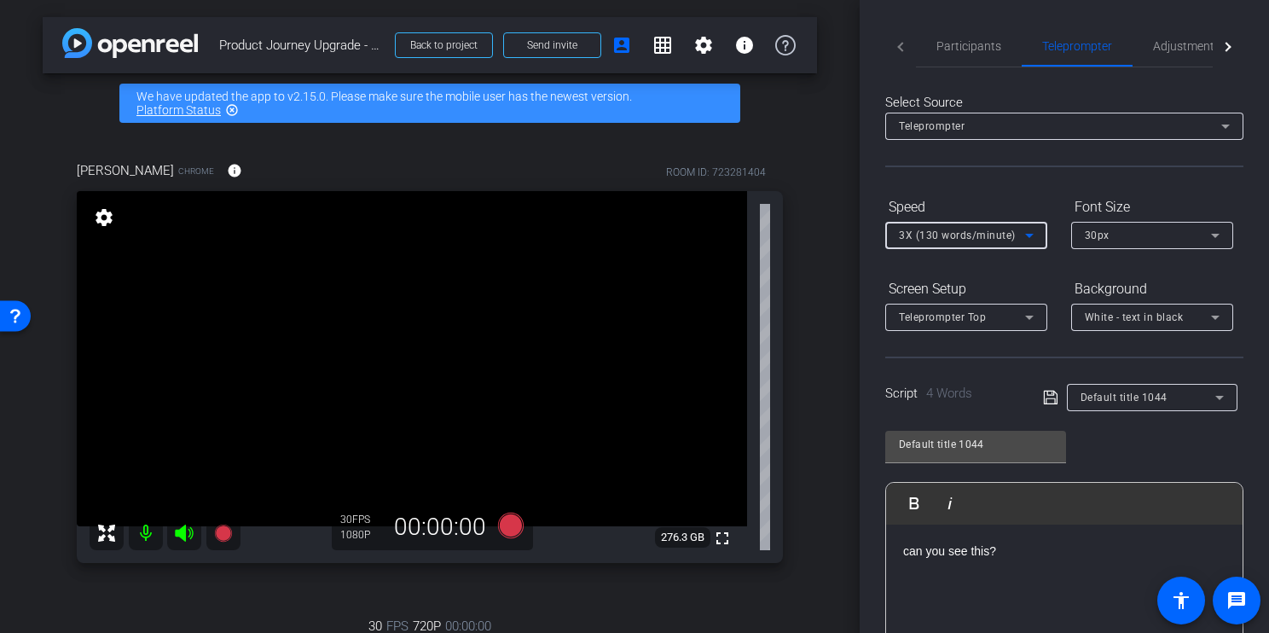
click at [986, 235] on span "3X (130 words/minute)" at bounding box center [957, 235] width 117 height 12
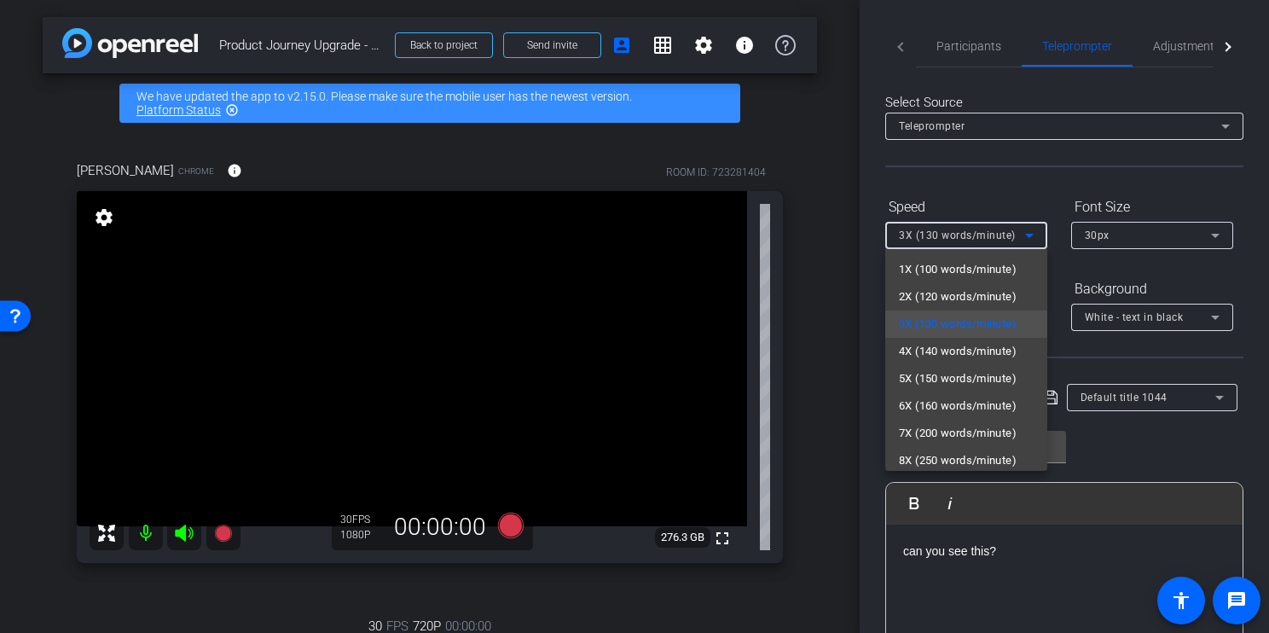
click at [976, 569] on div at bounding box center [634, 316] width 1269 height 633
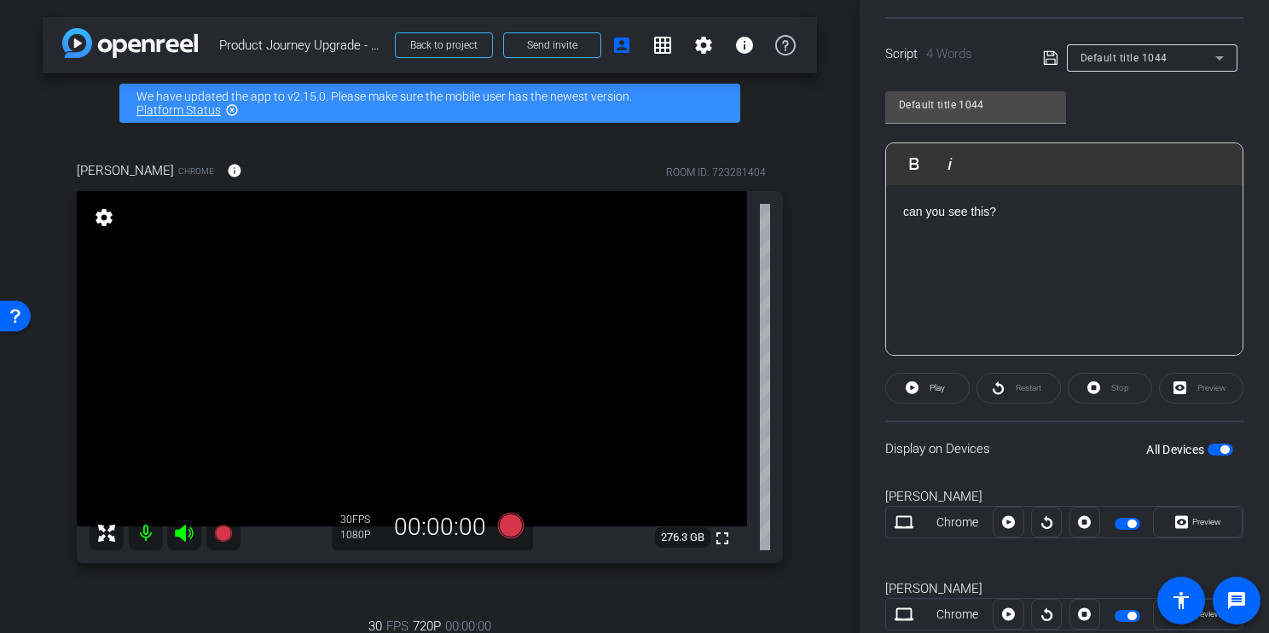
scroll to position [365, 0]
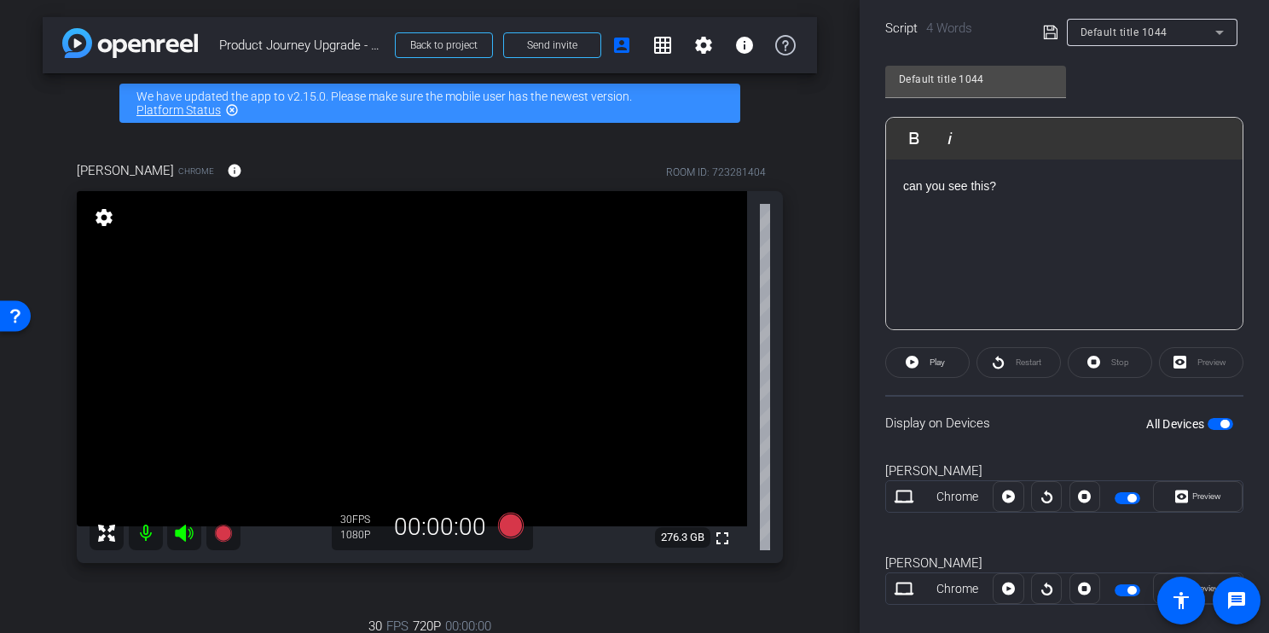
click at [1031, 182] on p "can you see this?" at bounding box center [1064, 186] width 322 height 19
drag, startPoint x: 1028, startPoint y: 182, endPoint x: 814, endPoint y: 178, distance: 213.2
click at [814, 178] on div "arrow_back Product Journey Upgrade - Engage Point Back to project Send invite a…" at bounding box center [634, 316] width 1269 height 633
click at [1217, 419] on div "All Devices" at bounding box center [1189, 423] width 87 height 17
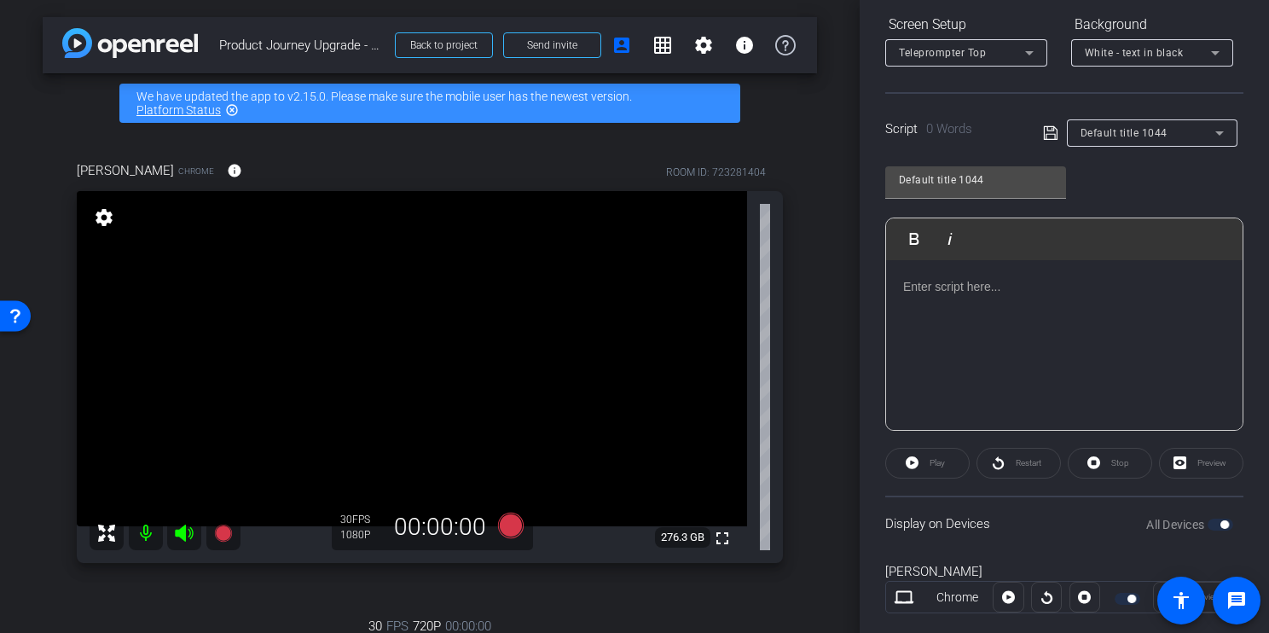
scroll to position [391, 0]
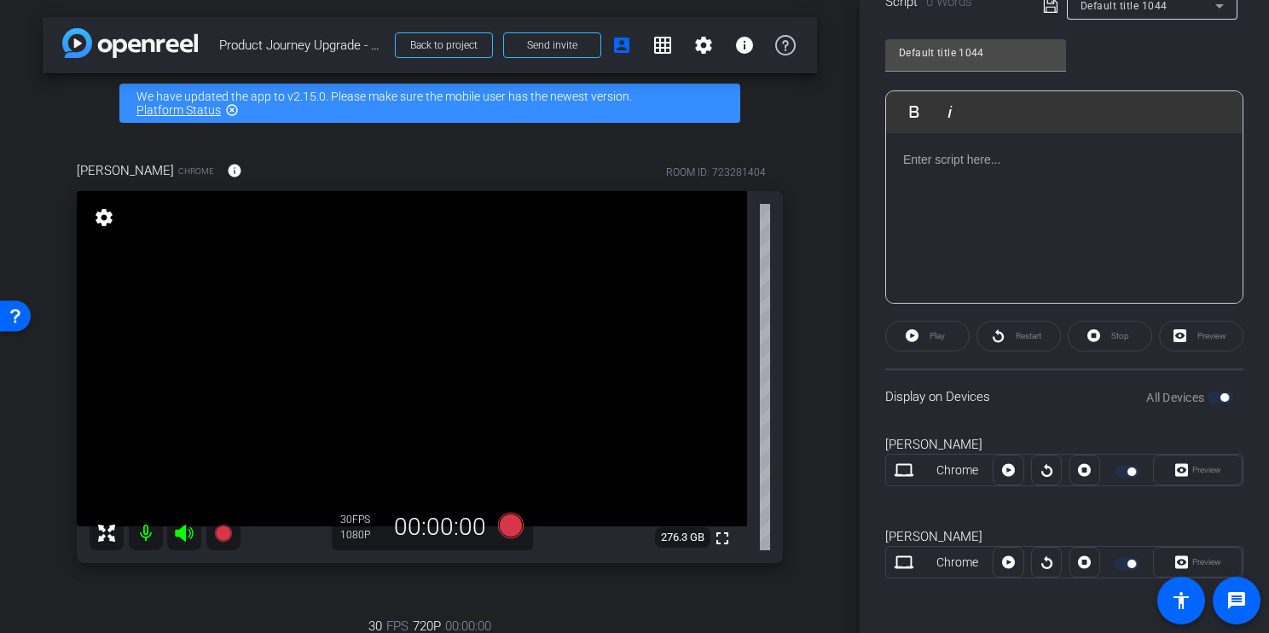
click at [1102, 433] on div "Denean Chrome Preview" at bounding box center [1064, 469] width 358 height 92
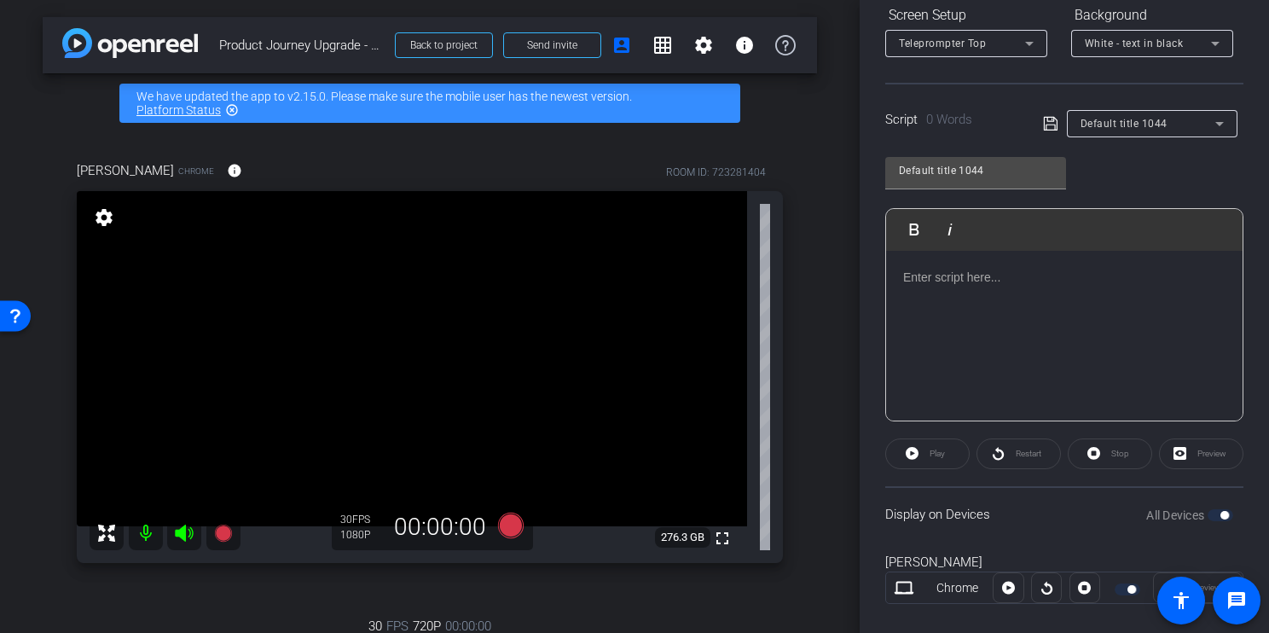
scroll to position [267, 0]
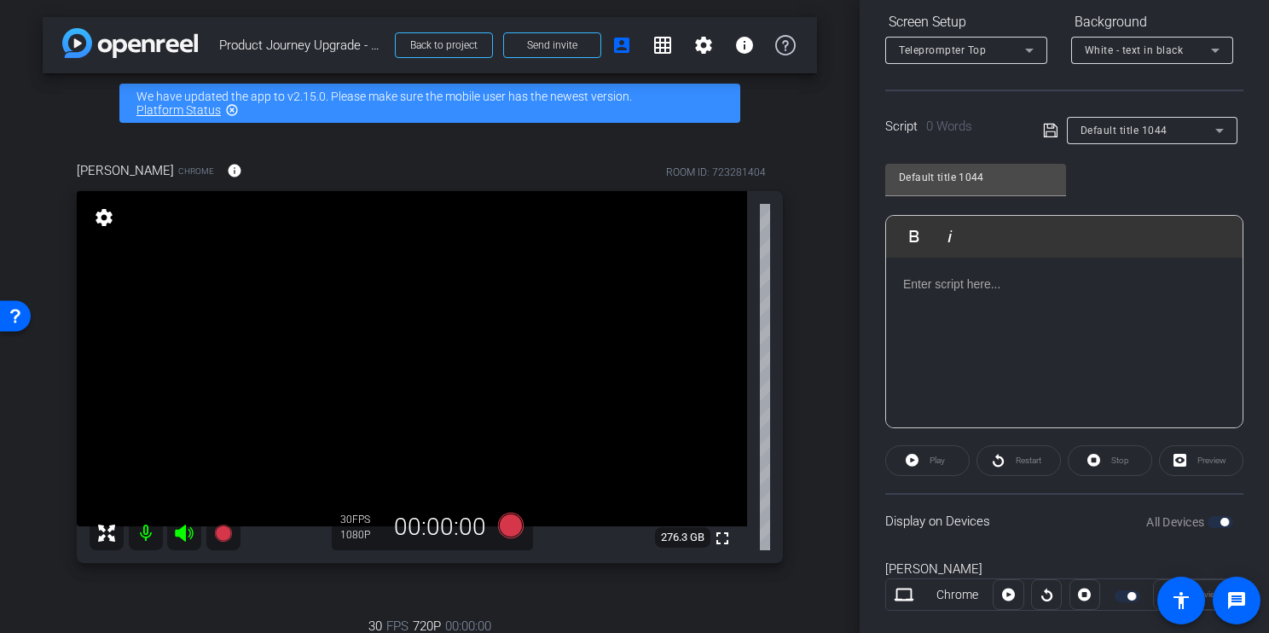
click at [1167, 174] on div "Default title 1044 Play Play from this location Play Selected Play and display …" at bounding box center [1064, 289] width 358 height 277
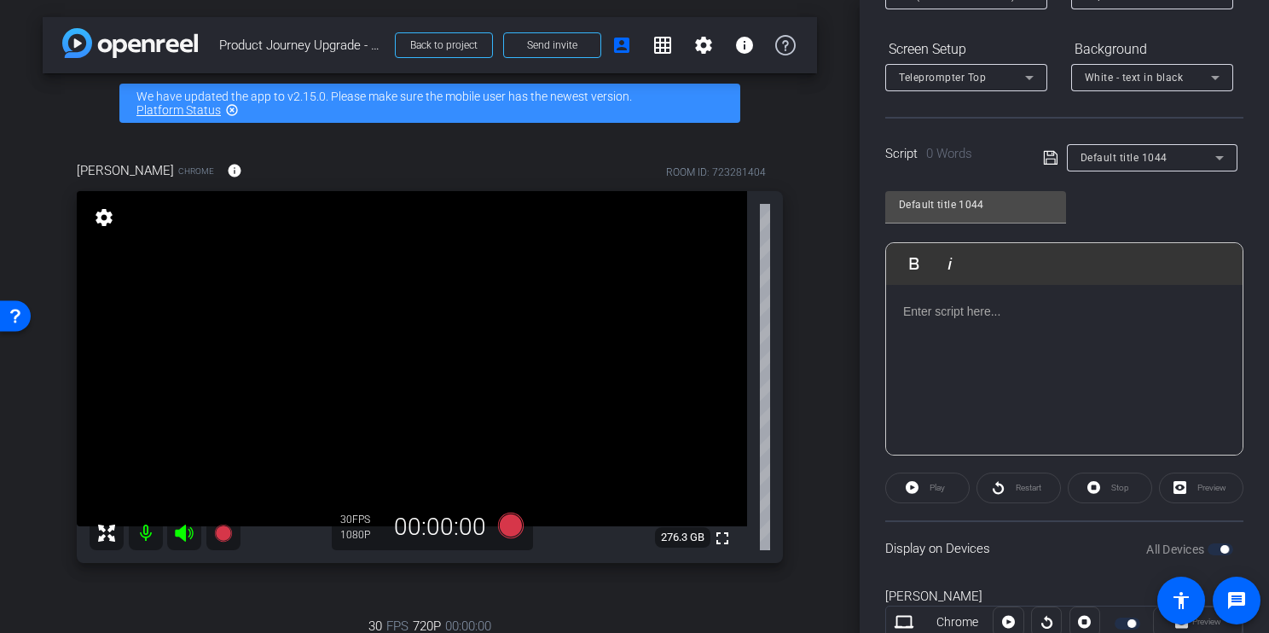
scroll to position [0, 0]
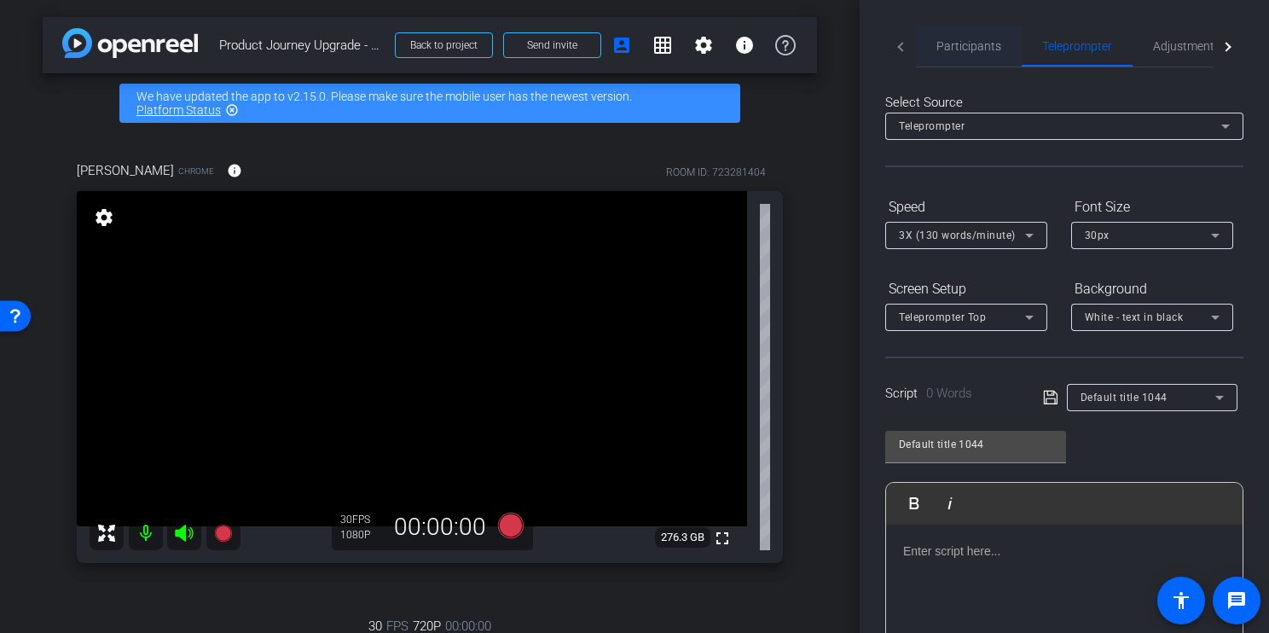
click at [968, 49] on span "Participants" at bounding box center [968, 46] width 65 height 12
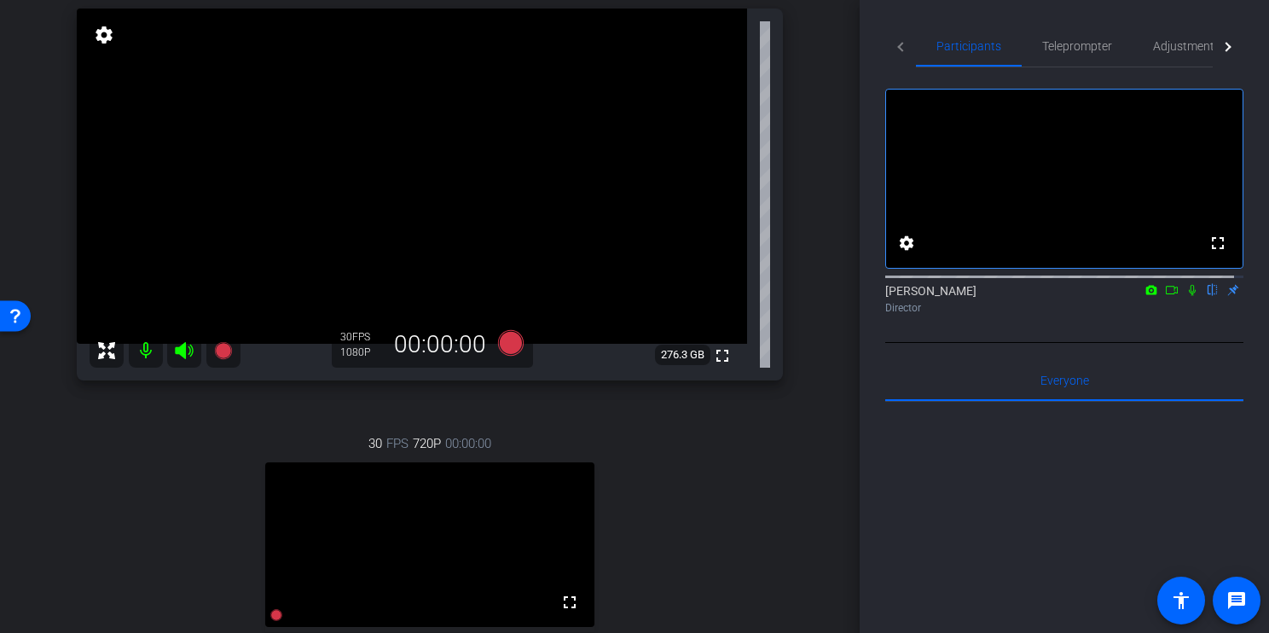
scroll to position [149, 0]
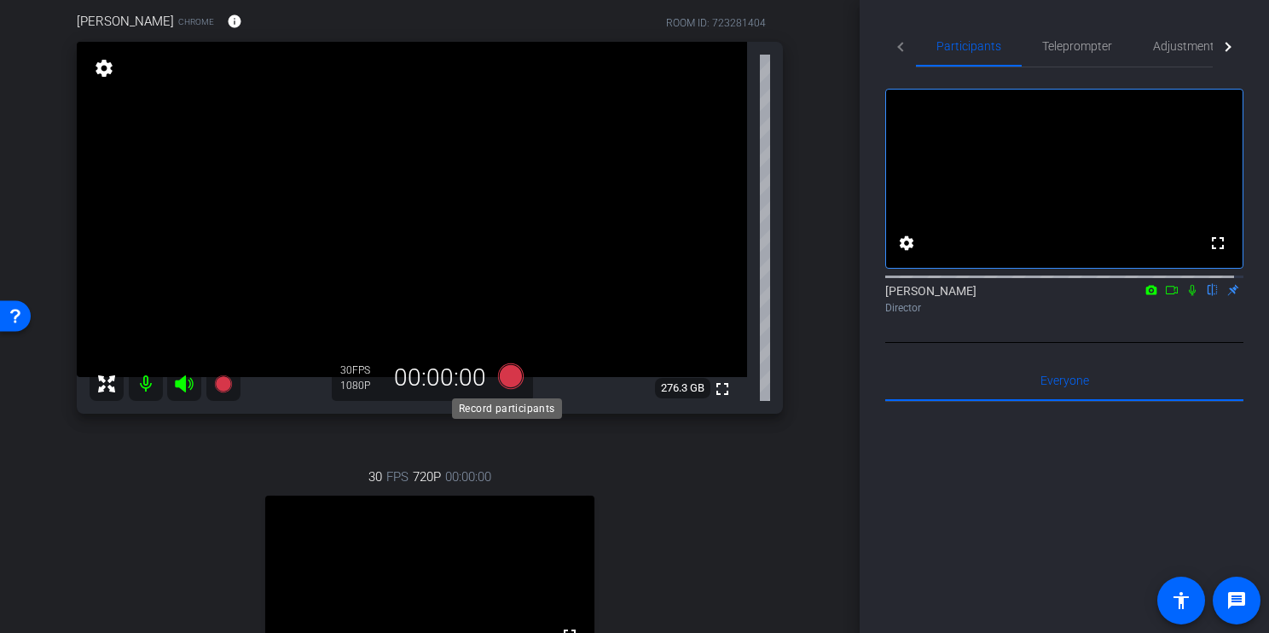
click at [511, 379] on icon at bounding box center [511, 376] width 26 height 26
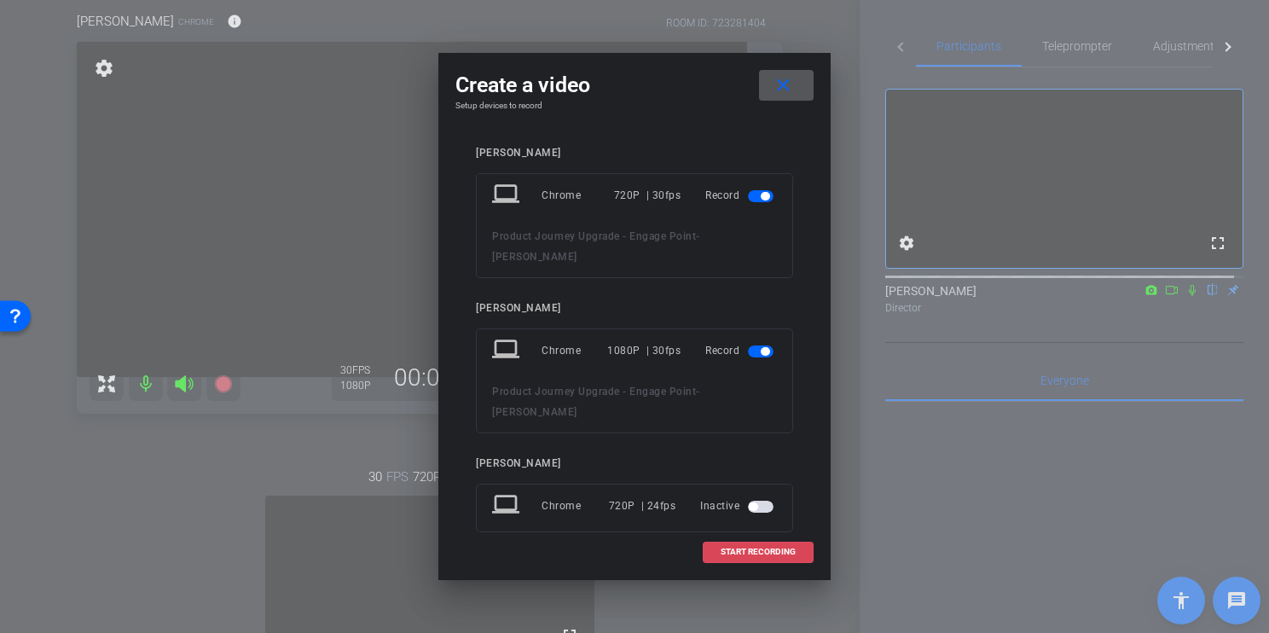
click at [763, 548] on span "START RECORDING" at bounding box center [758, 552] width 75 height 9
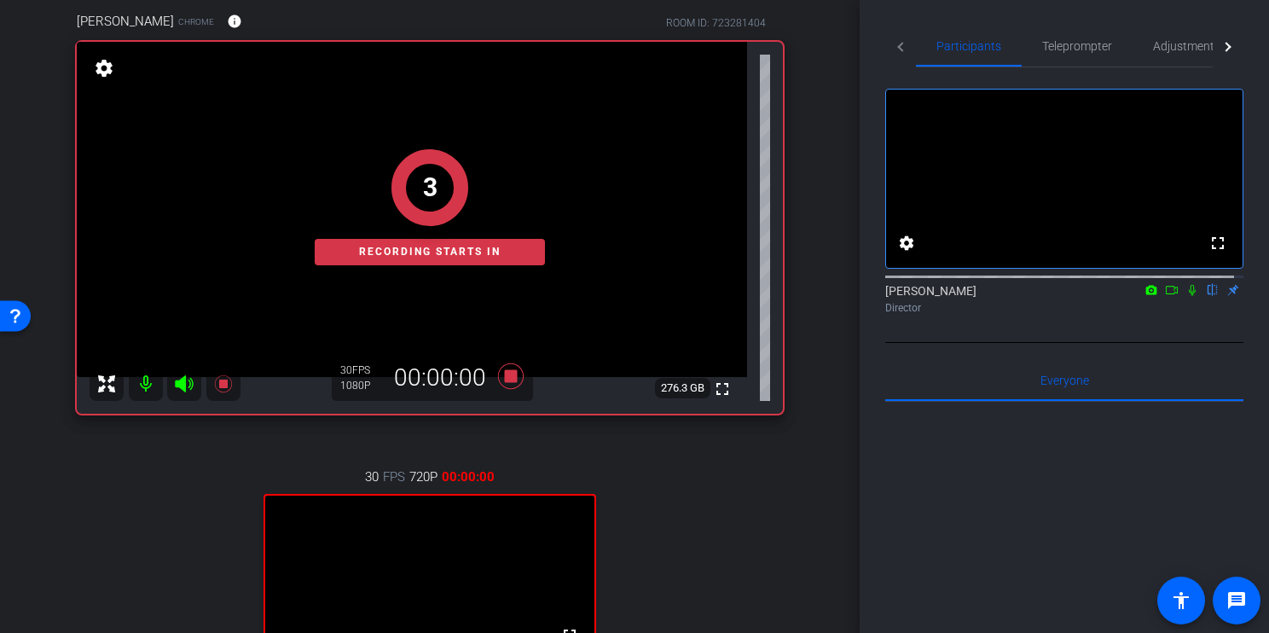
click at [763, 548] on div "30 FPS 720P 00:00:00 fullscreen Denean Subject - Chrome settings" at bounding box center [430, 615] width 706 height 352
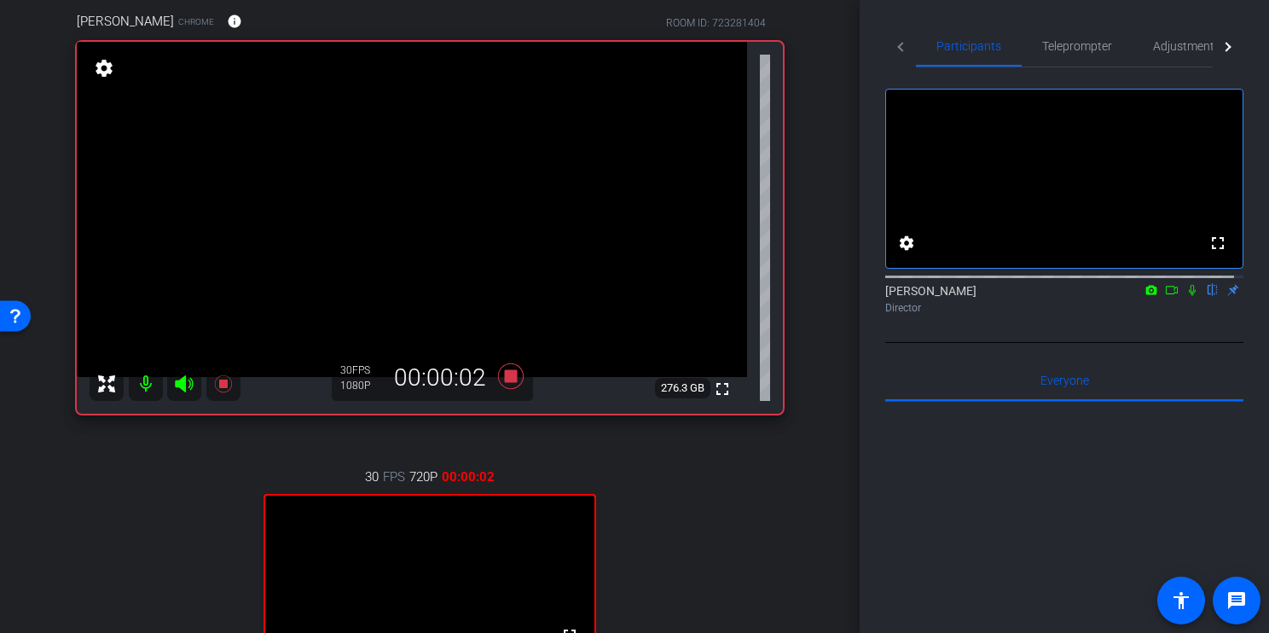
click at [1165, 296] on icon at bounding box center [1172, 290] width 14 height 12
click at [1207, 296] on icon at bounding box center [1213, 290] width 14 height 12
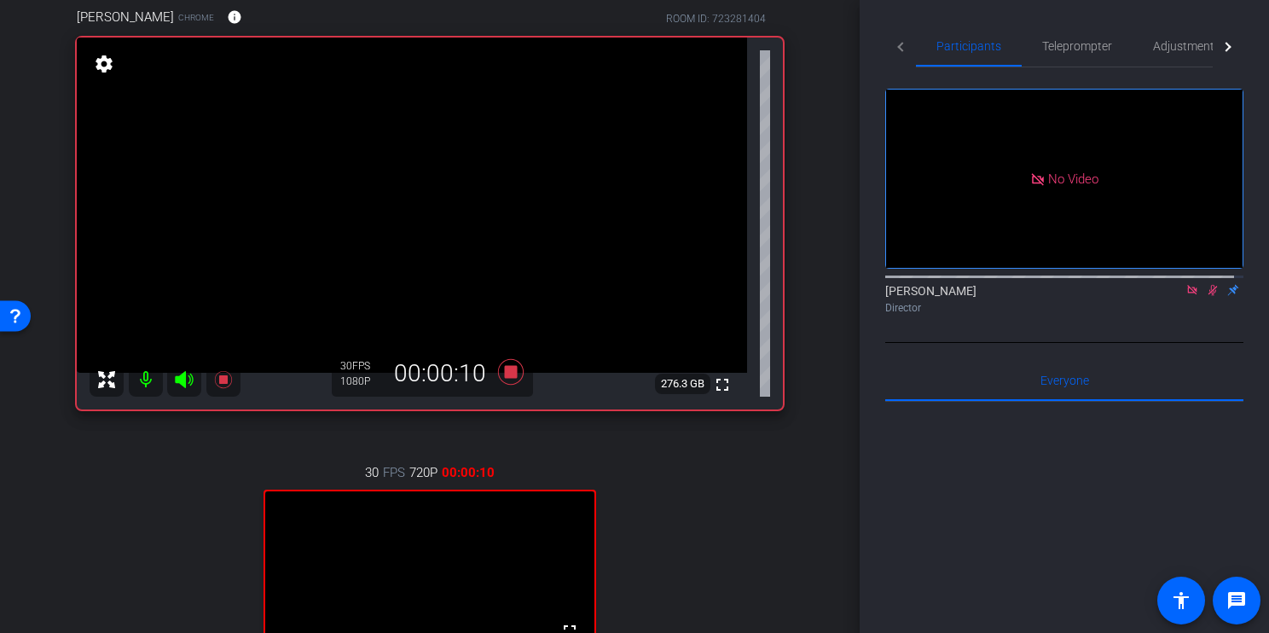
scroll to position [141, 0]
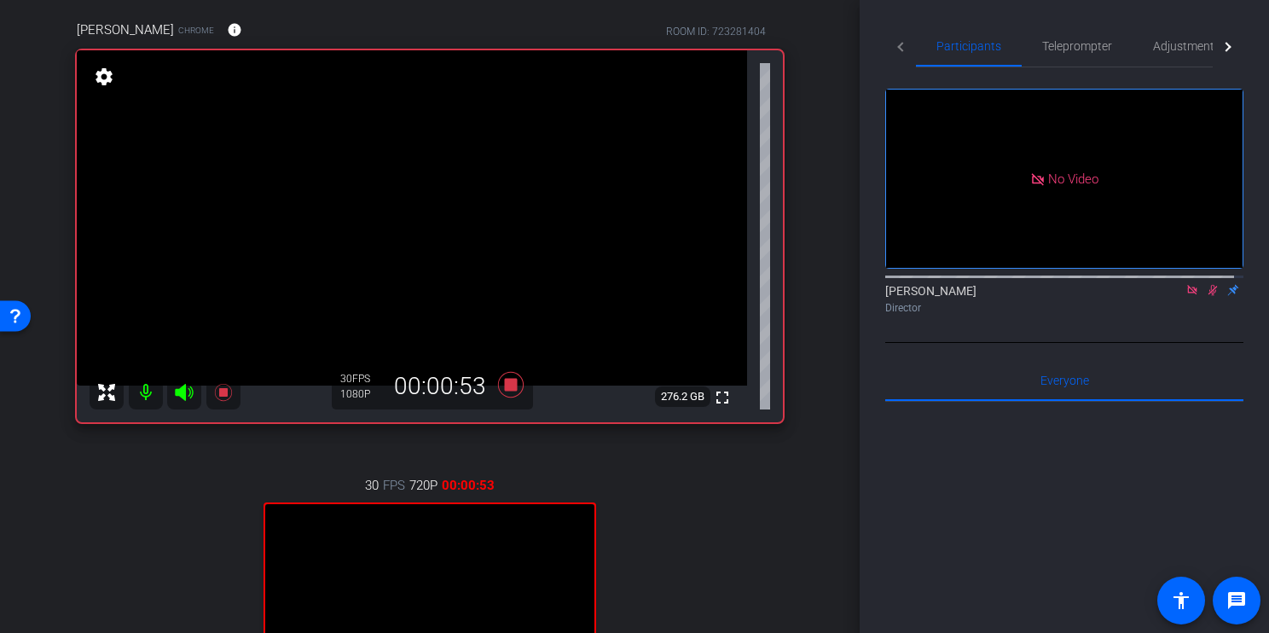
click at [1208, 296] on icon at bounding box center [1212, 290] width 9 height 11
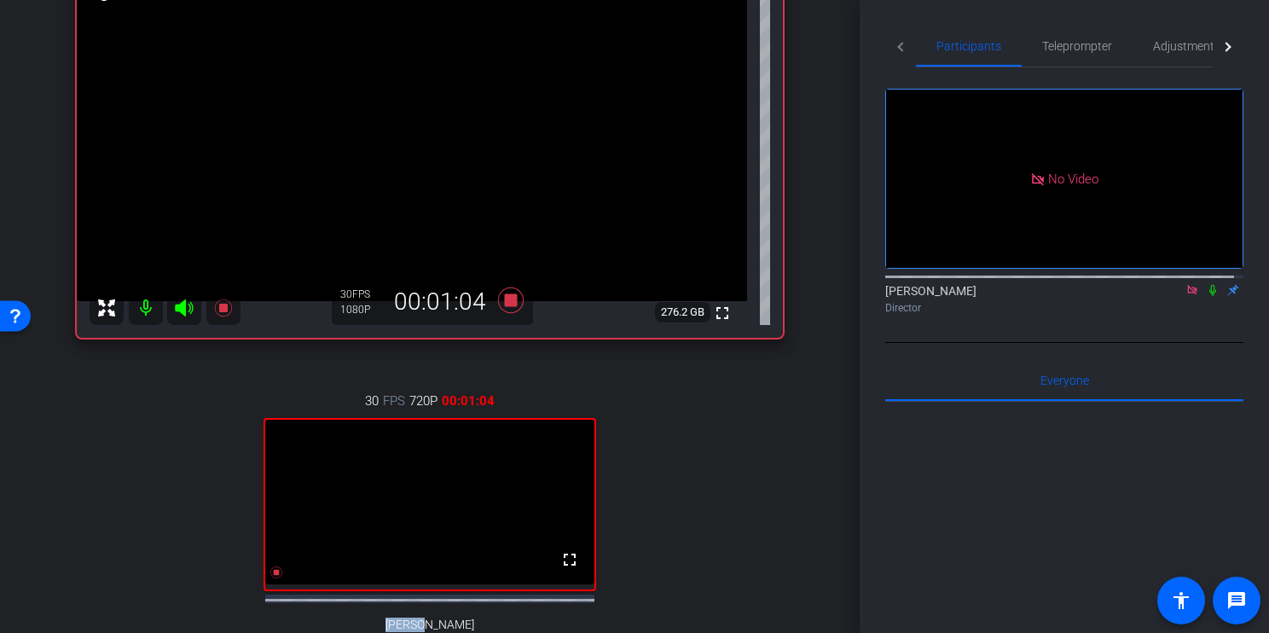
scroll to position [209, 0]
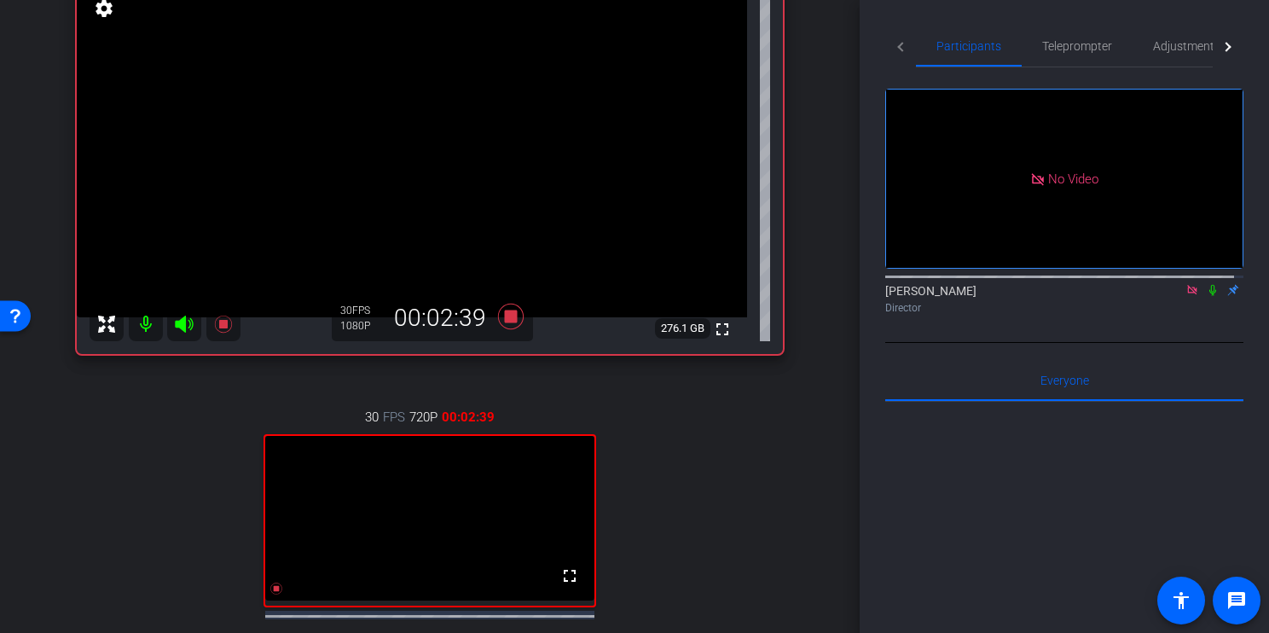
click at [1185, 296] on icon at bounding box center [1192, 290] width 14 height 12
click at [1165, 296] on icon at bounding box center [1172, 290] width 14 height 12
click at [1185, 296] on icon at bounding box center [1192, 290] width 14 height 12
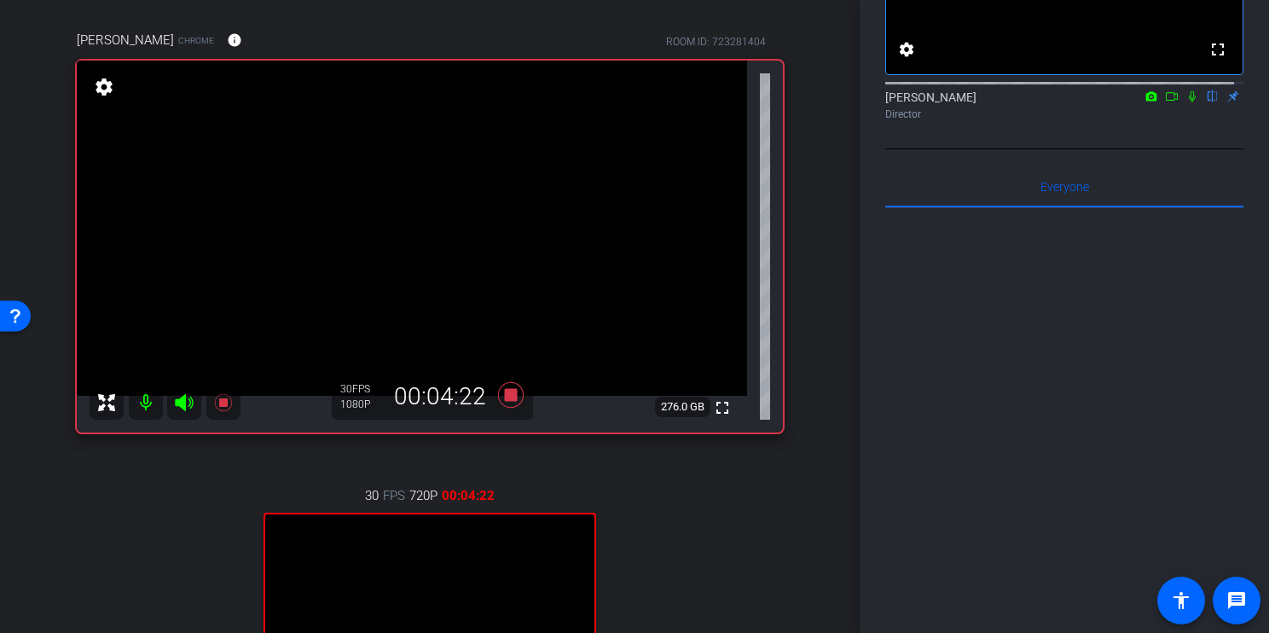
scroll to position [334, 0]
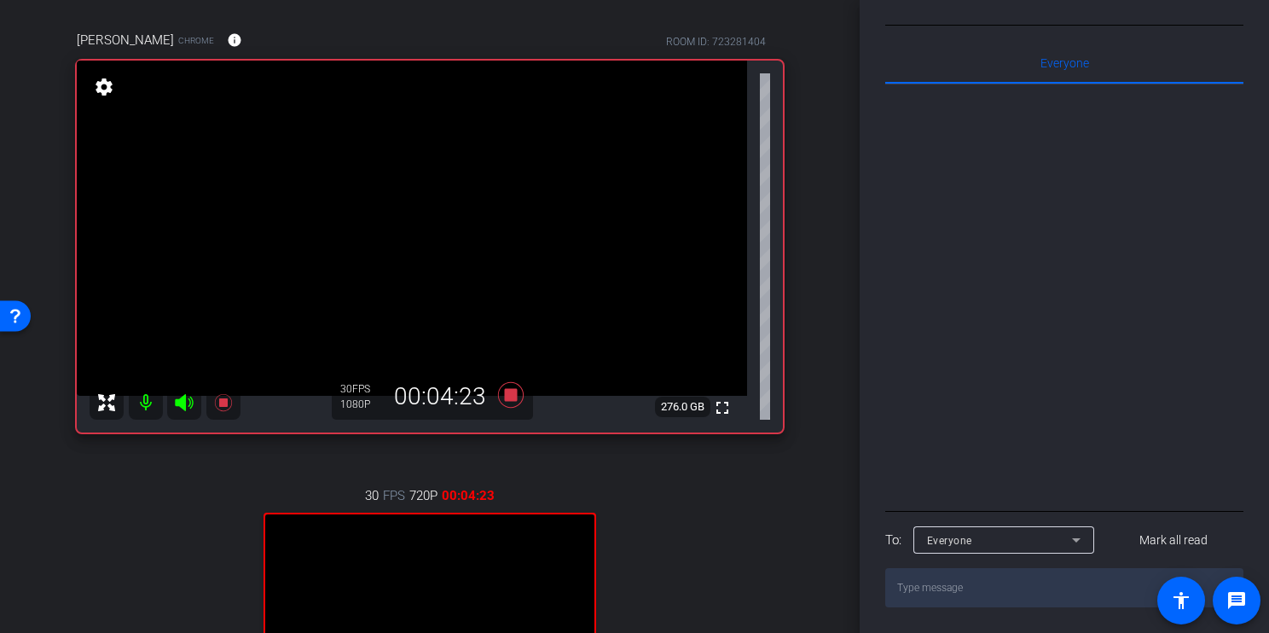
click at [1073, 536] on icon at bounding box center [1076, 540] width 20 height 20
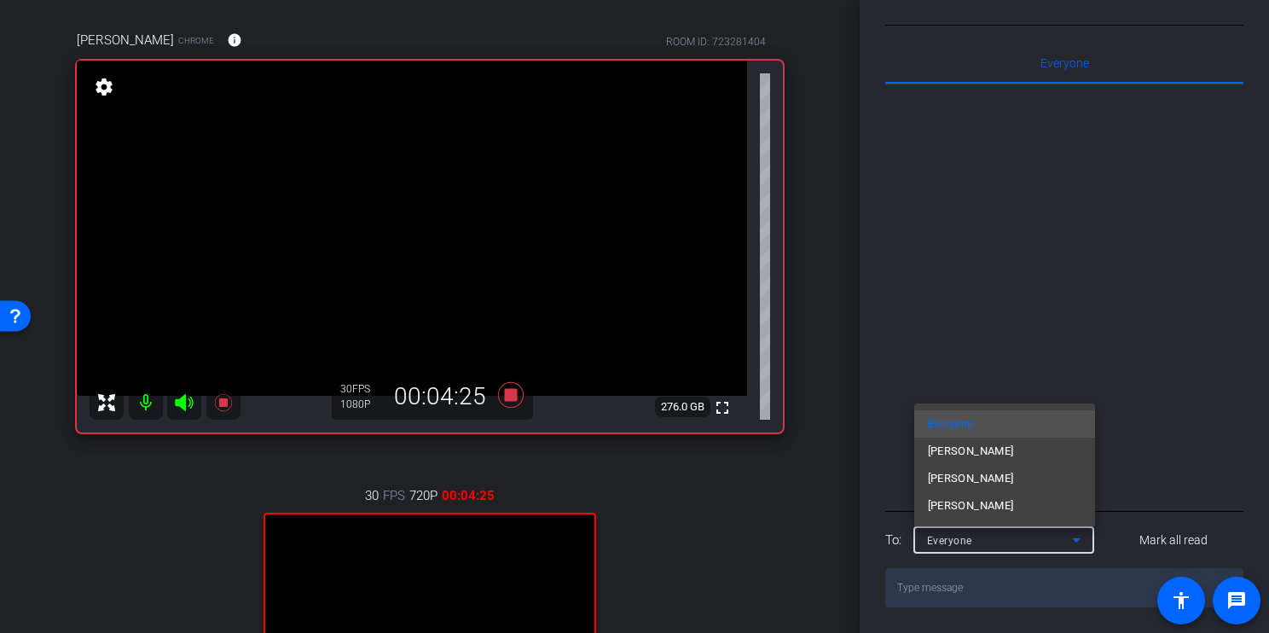
click at [1141, 438] on div at bounding box center [634, 316] width 1269 height 633
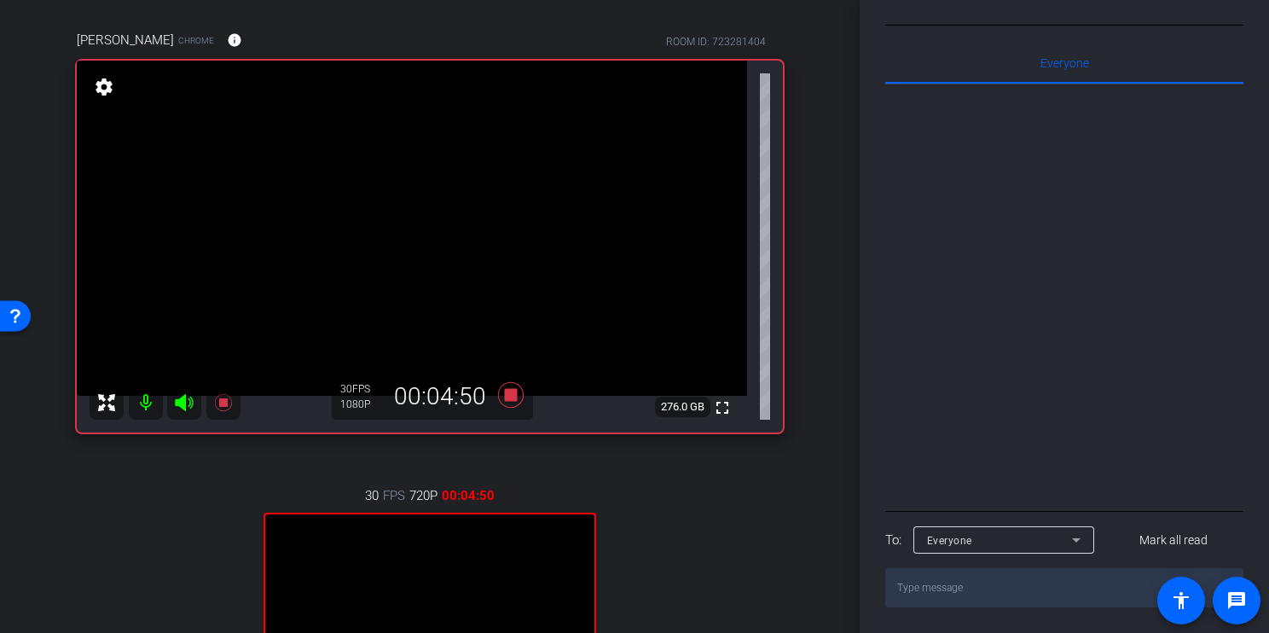
click at [1021, 593] on textarea at bounding box center [1064, 587] width 358 height 39
type textarea "here"
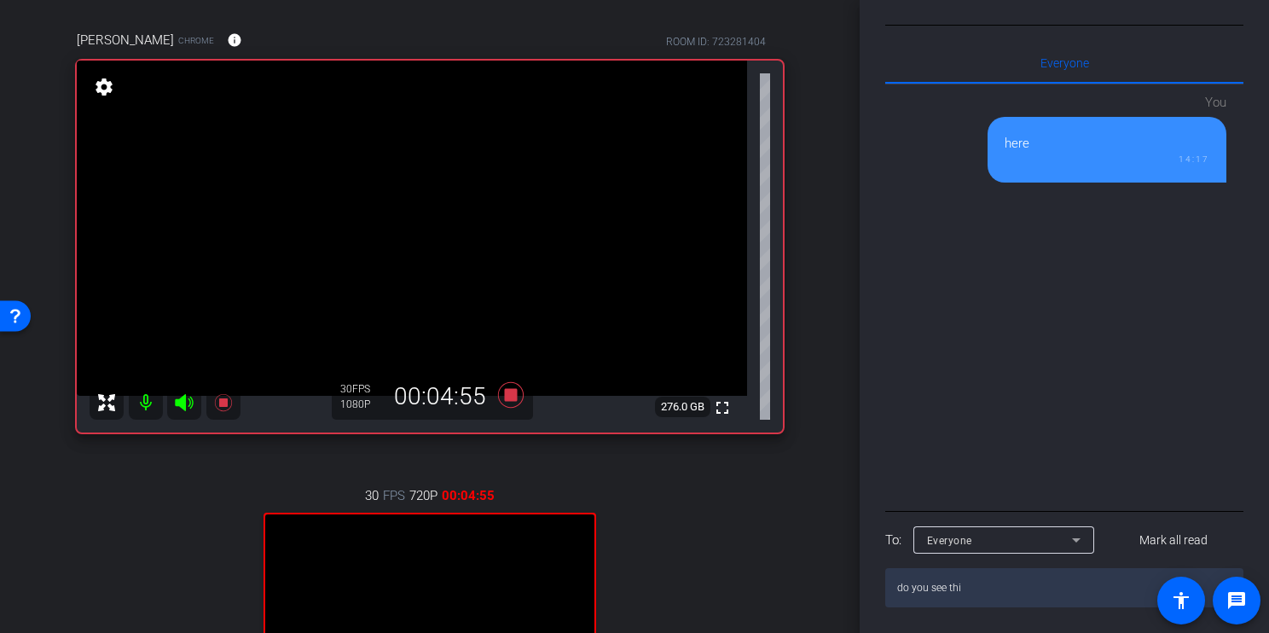
type textarea "do you see this"
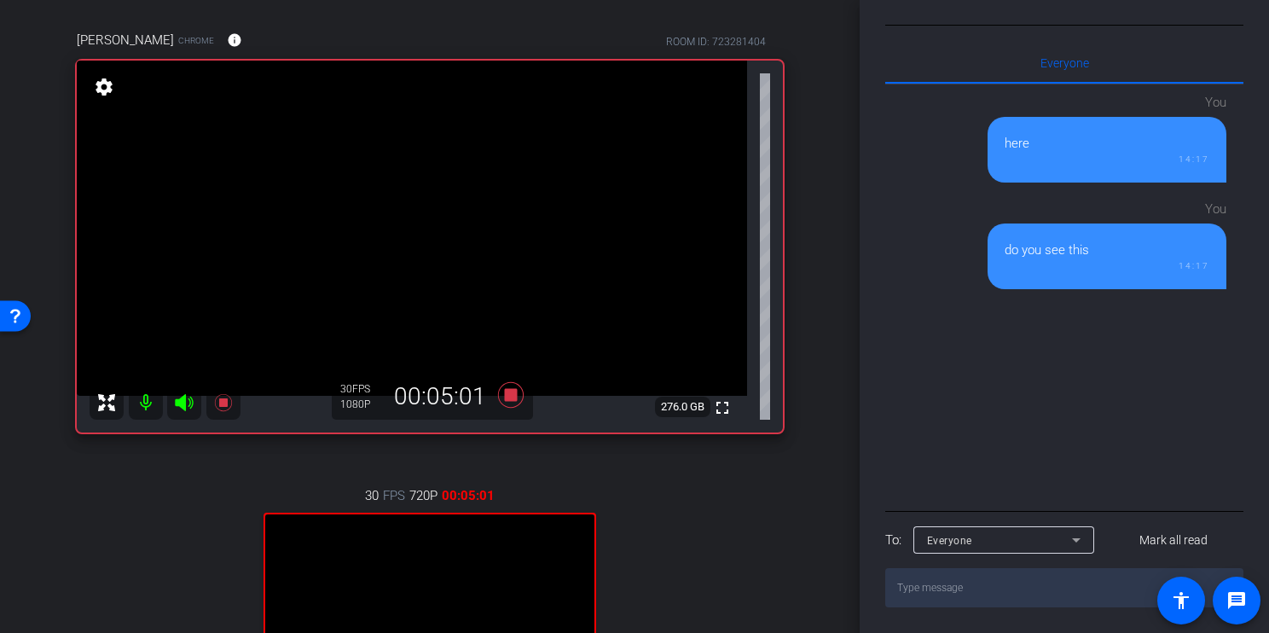
click at [1011, 586] on textarea at bounding box center [1064, 587] width 358 height 39
type textarea "can you see this"
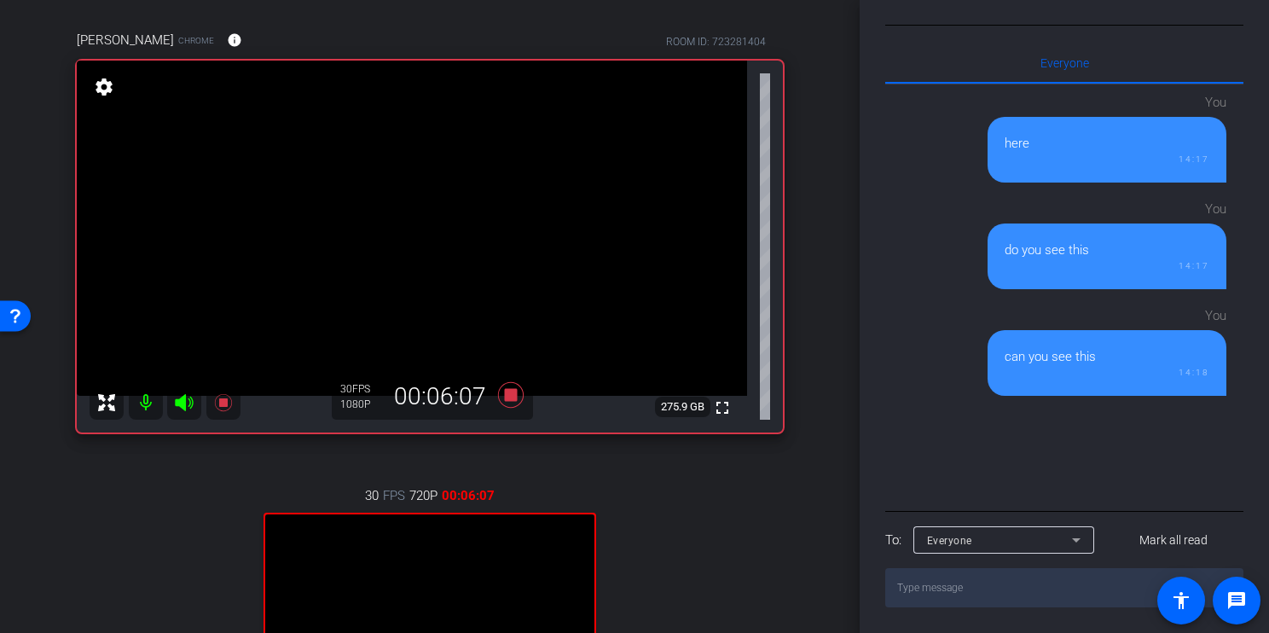
scroll to position [158, 0]
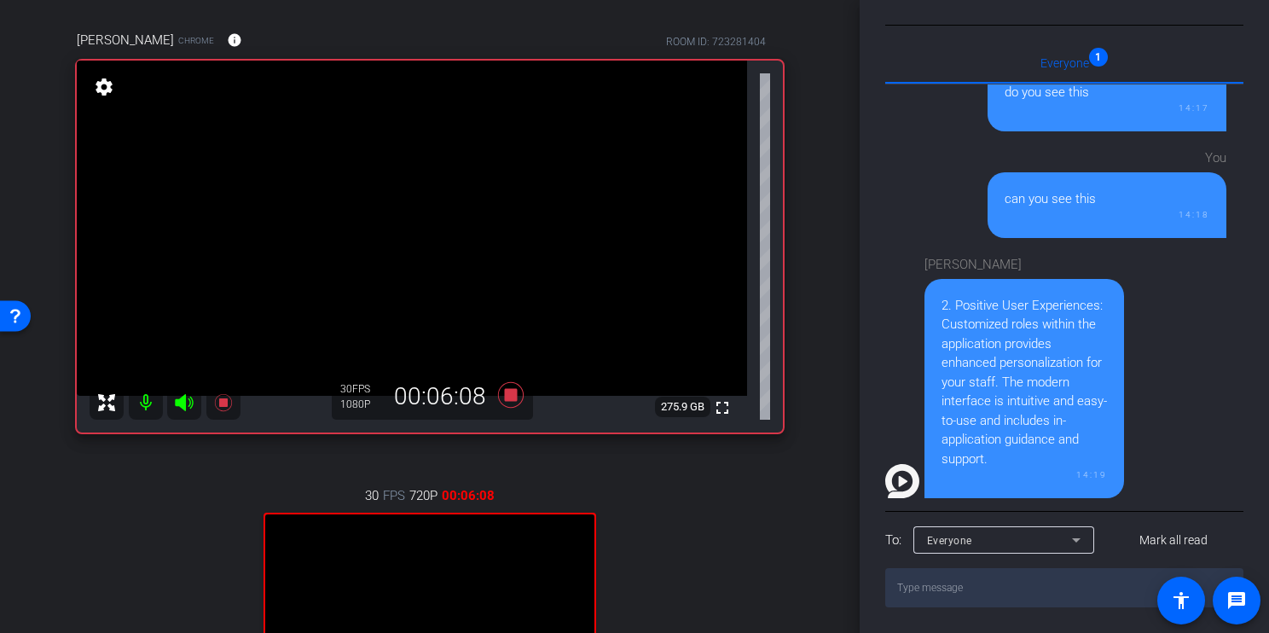
click at [1055, 403] on div "2. Positive User Experiences: Customized roles within the application provides …" at bounding box center [1024, 382] width 165 height 173
drag, startPoint x: 1068, startPoint y: 456, endPoint x: 921, endPoint y: 301, distance: 213.6
click at [921, 301] on div "Denean 2. Positive User Experiences: Customized roles within the application pr…" at bounding box center [1055, 372] width 341 height 252
copy div "2. Positive User Experiences: Customized roles within the application provides …"
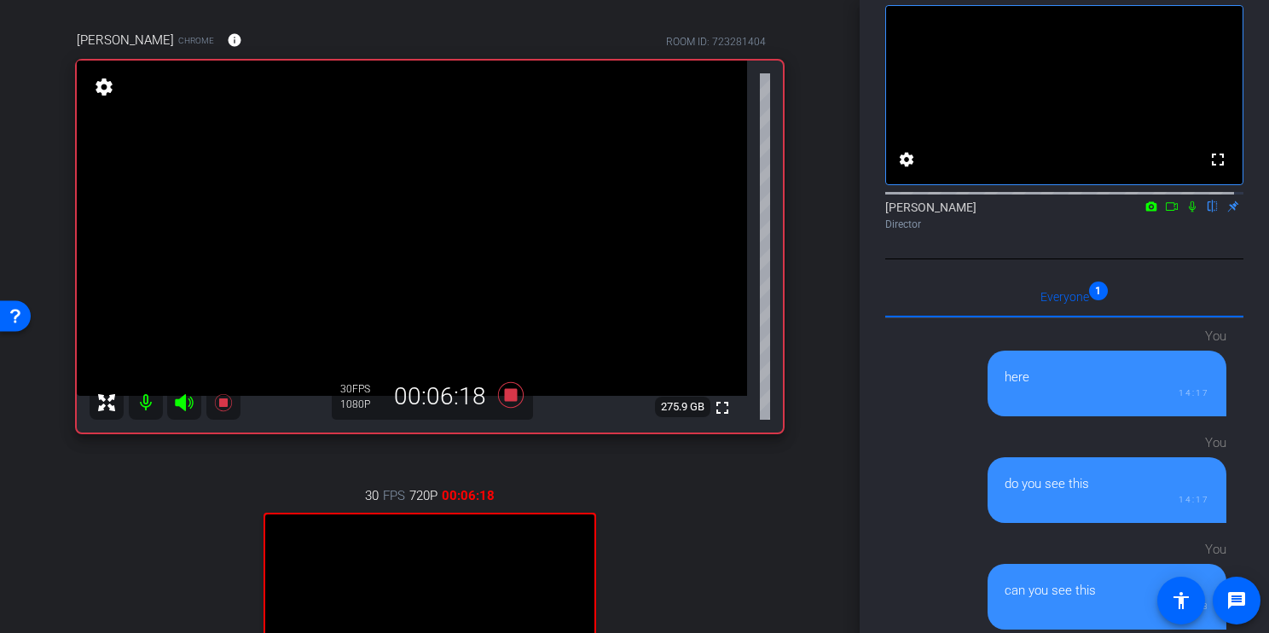
scroll to position [0, 0]
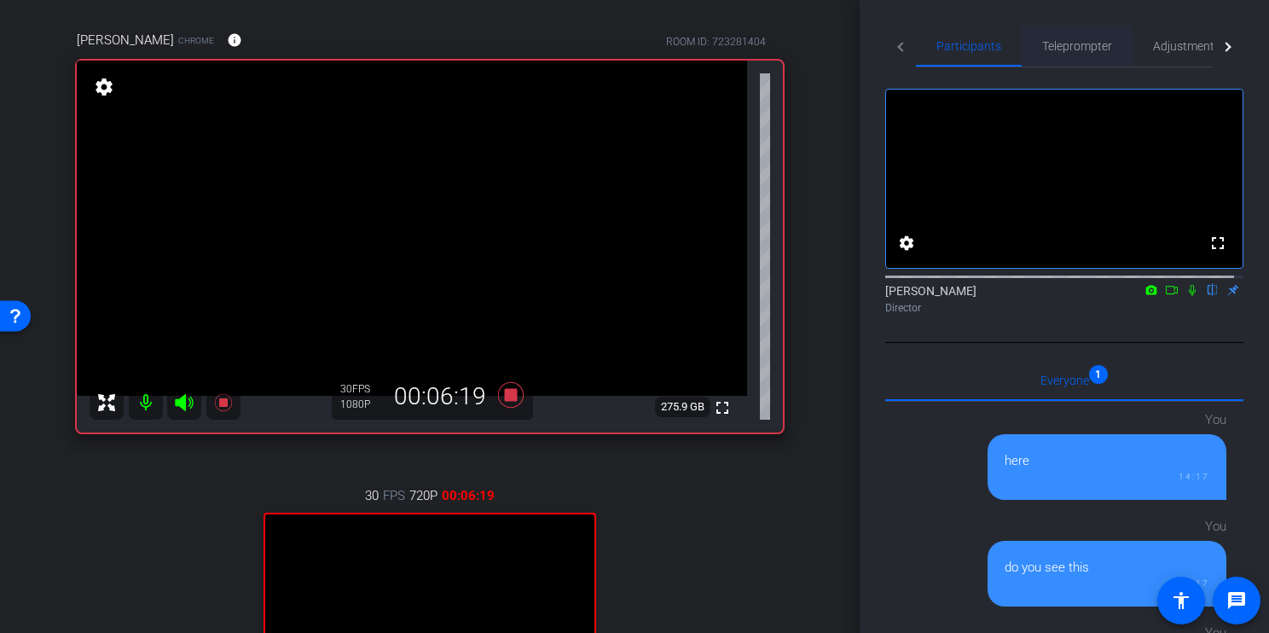
click at [1063, 48] on span "Teleprompter" at bounding box center [1077, 46] width 70 height 12
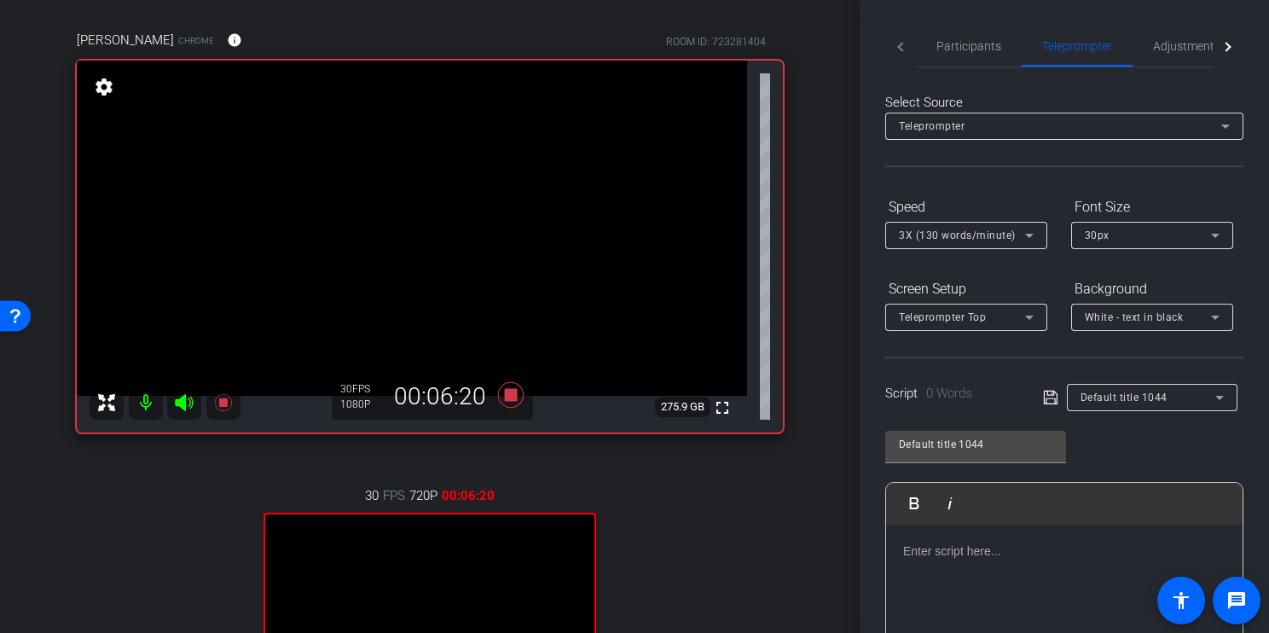
click at [973, 547] on p at bounding box center [1064, 551] width 322 height 19
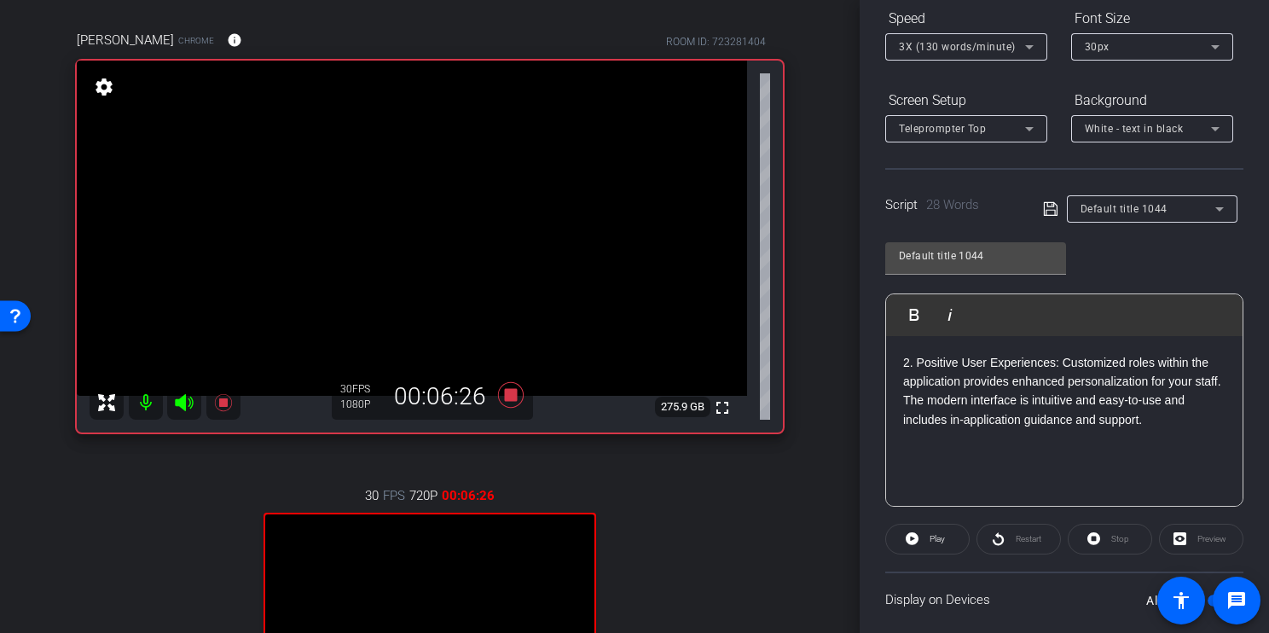
scroll to position [200, 0]
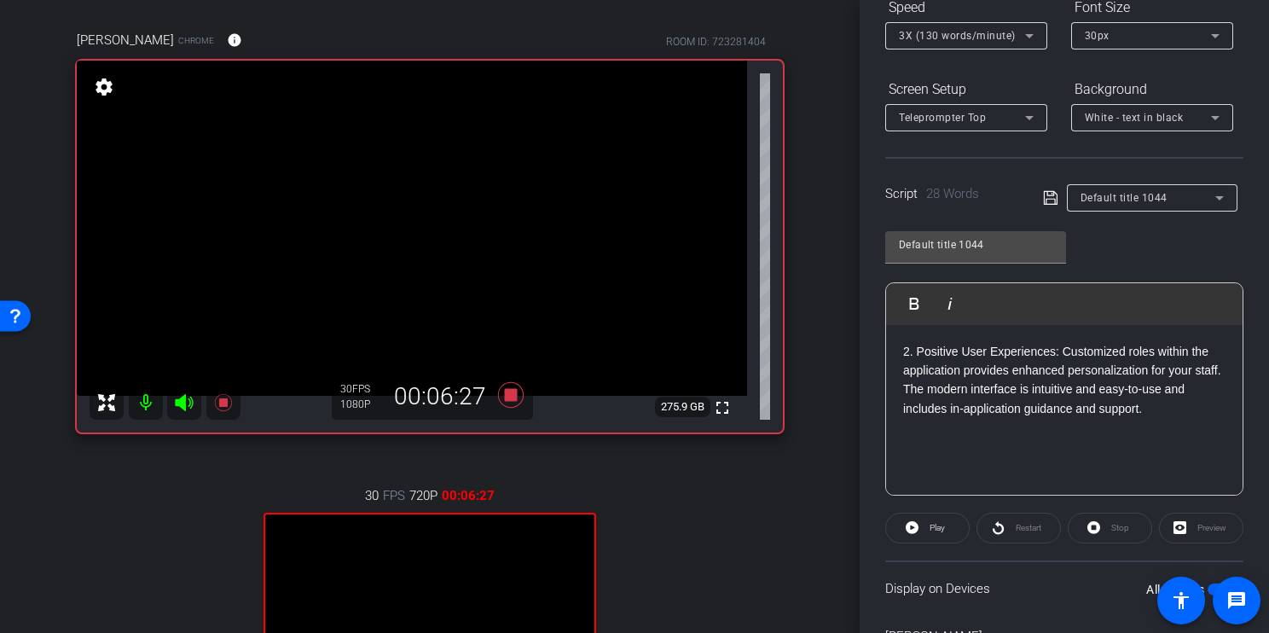
click at [1050, 198] on icon at bounding box center [1050, 198] width 15 height 20
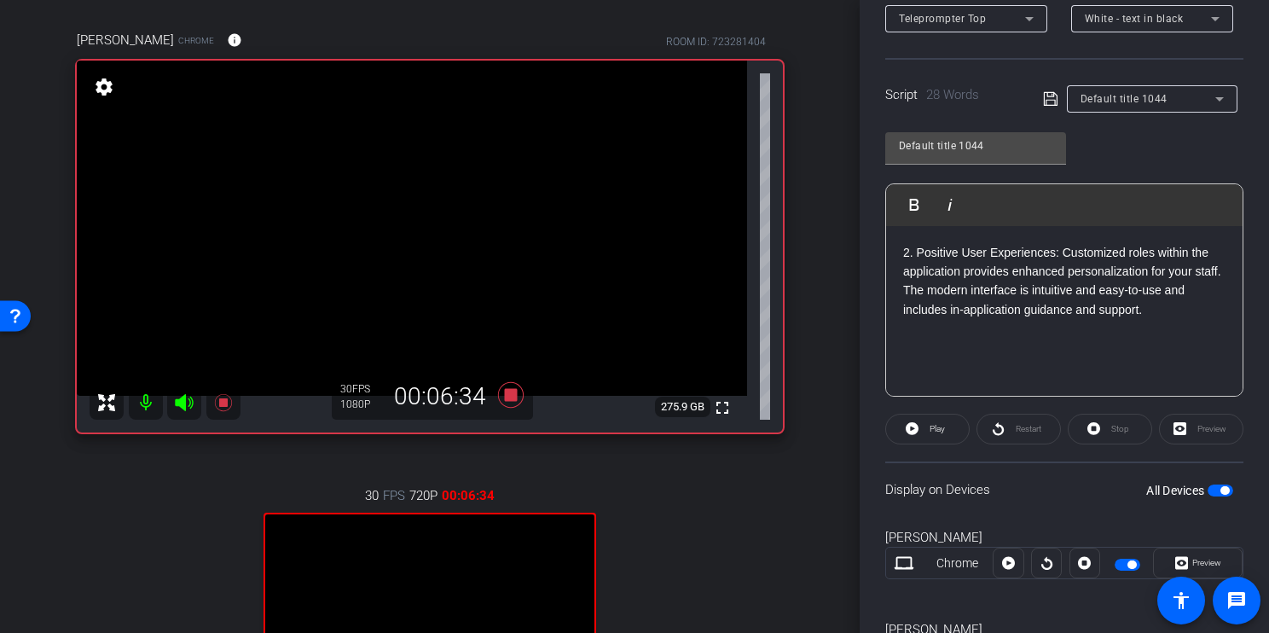
scroll to position [391, 0]
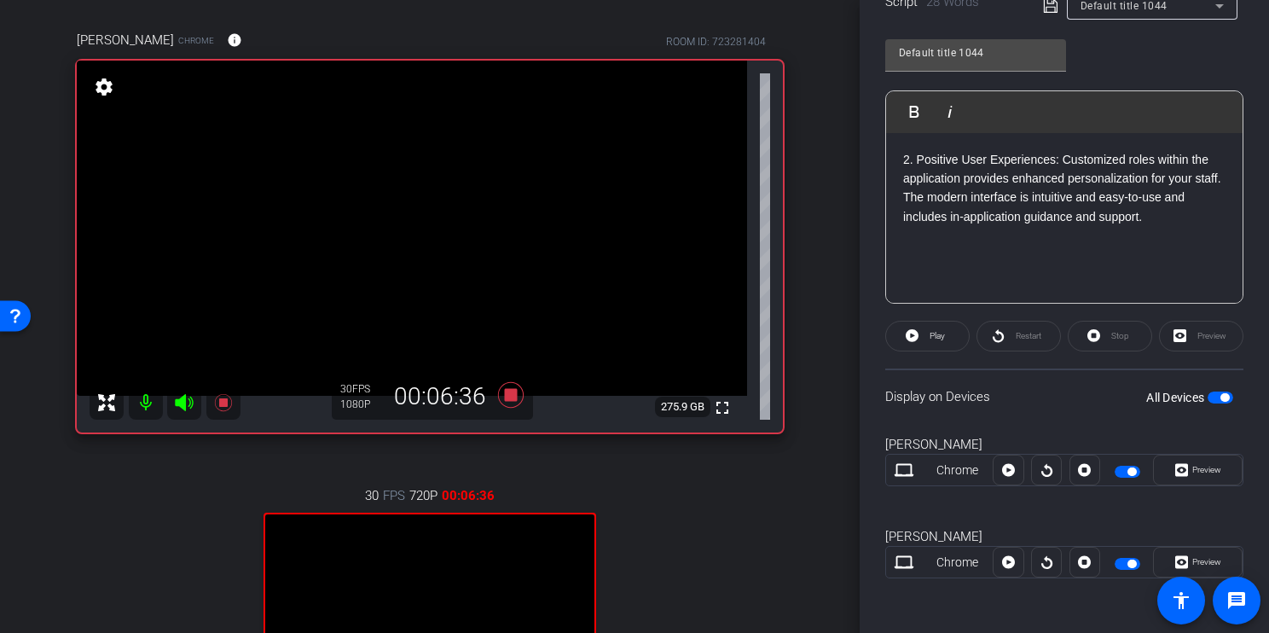
click at [1020, 326] on div "Restart" at bounding box center [1018, 336] width 84 height 31
click at [925, 335] on span "Play" at bounding box center [935, 336] width 20 height 24
click at [1213, 391] on span "button" at bounding box center [1221, 397] width 26 height 12
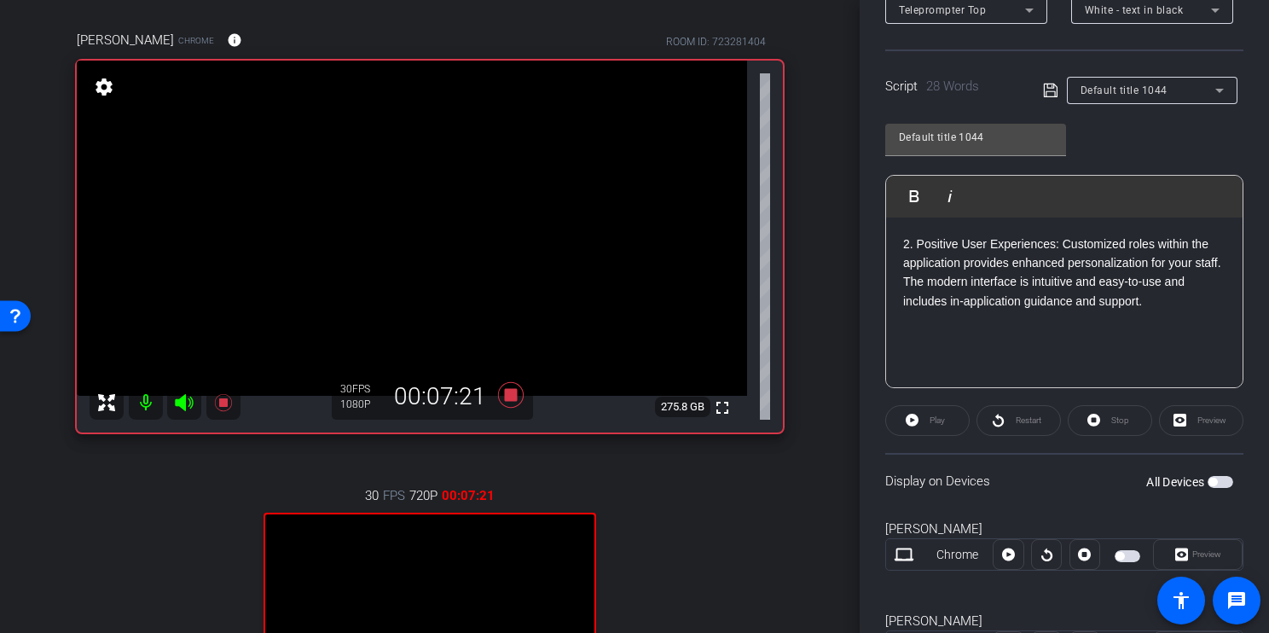
scroll to position [0, 0]
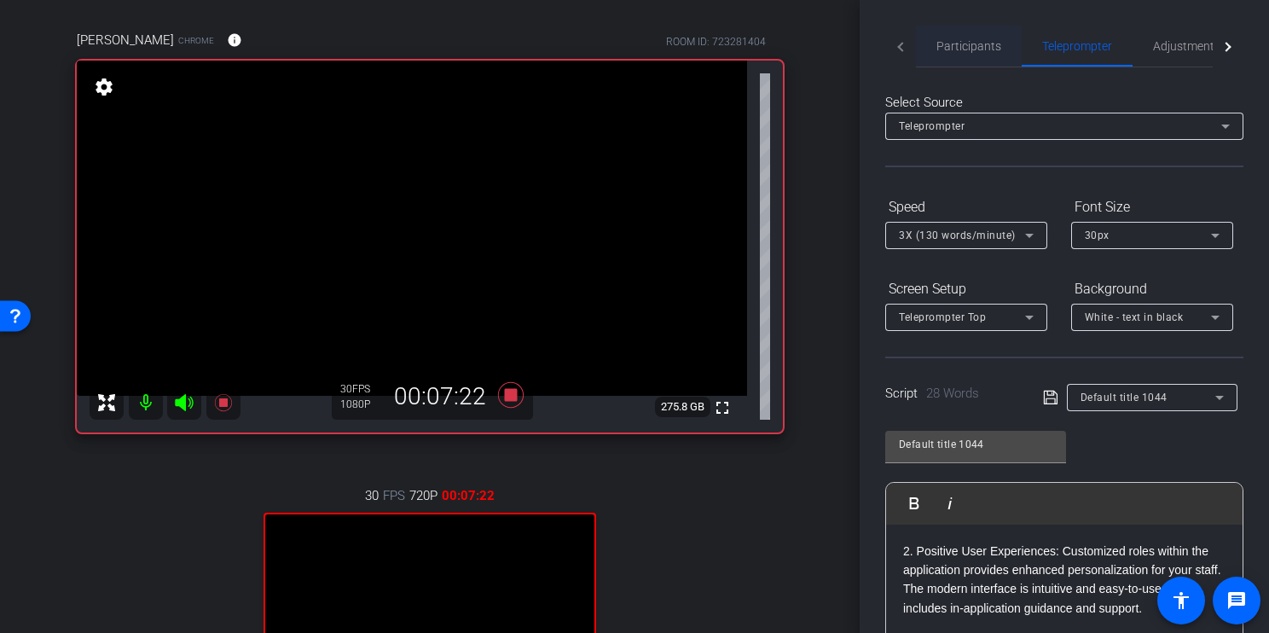
click at [971, 52] on span "Participants" at bounding box center [968, 46] width 65 height 12
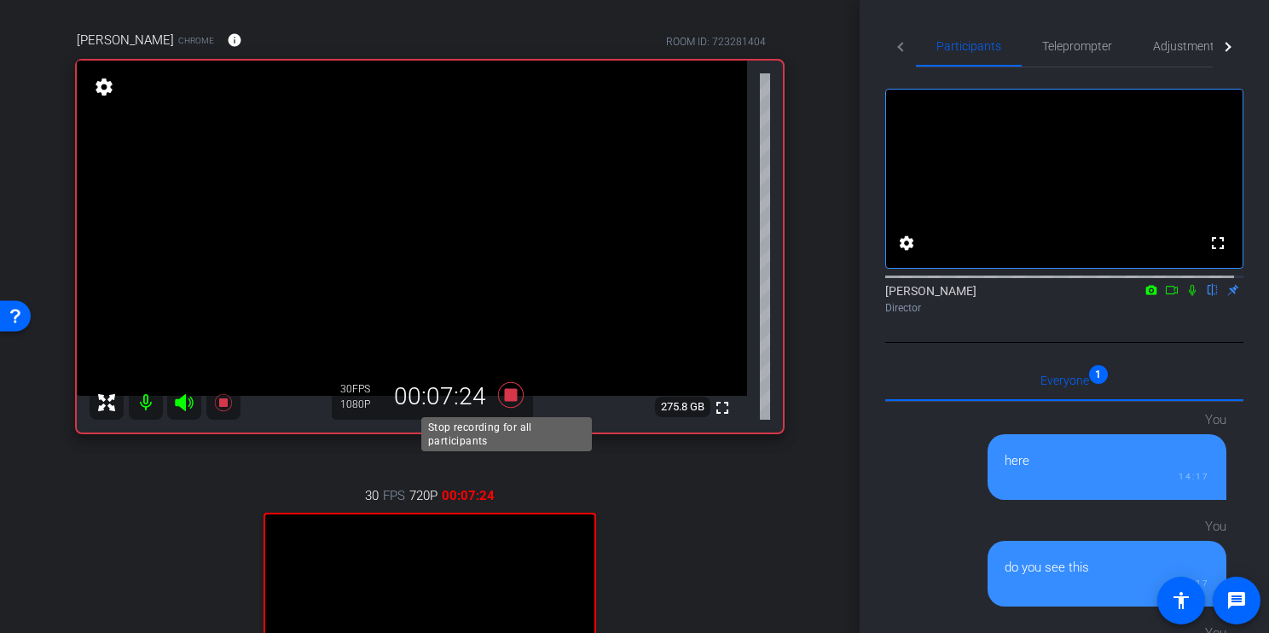
click at [509, 391] on icon at bounding box center [511, 395] width 26 height 26
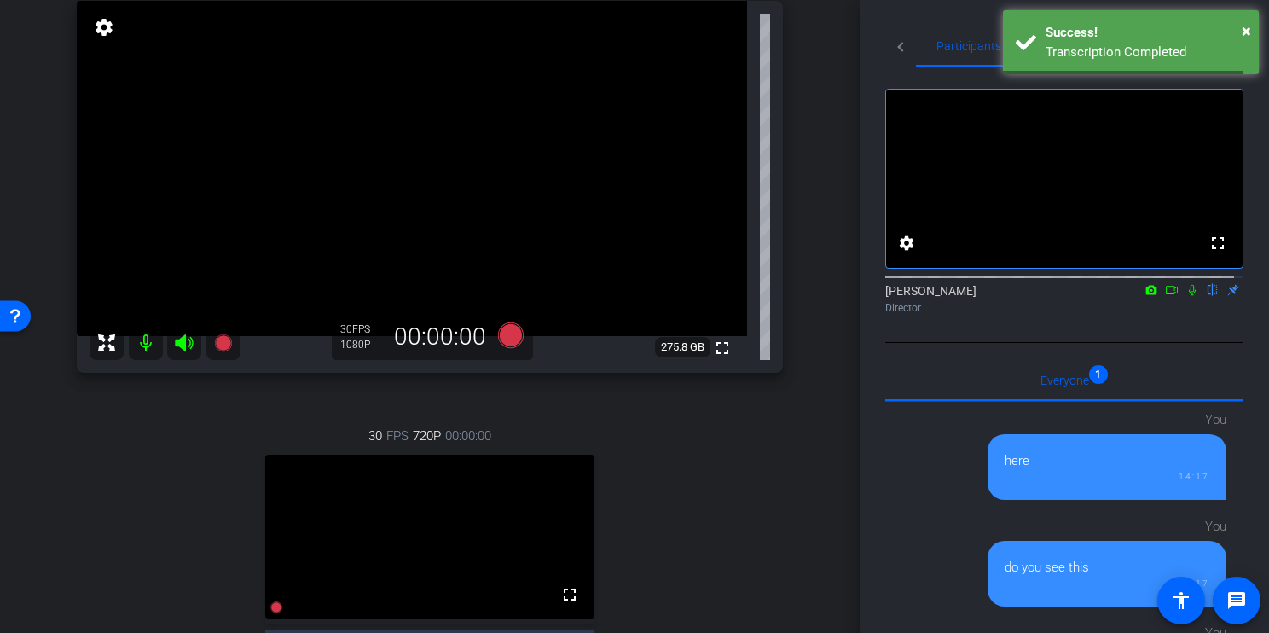
scroll to position [191, 0]
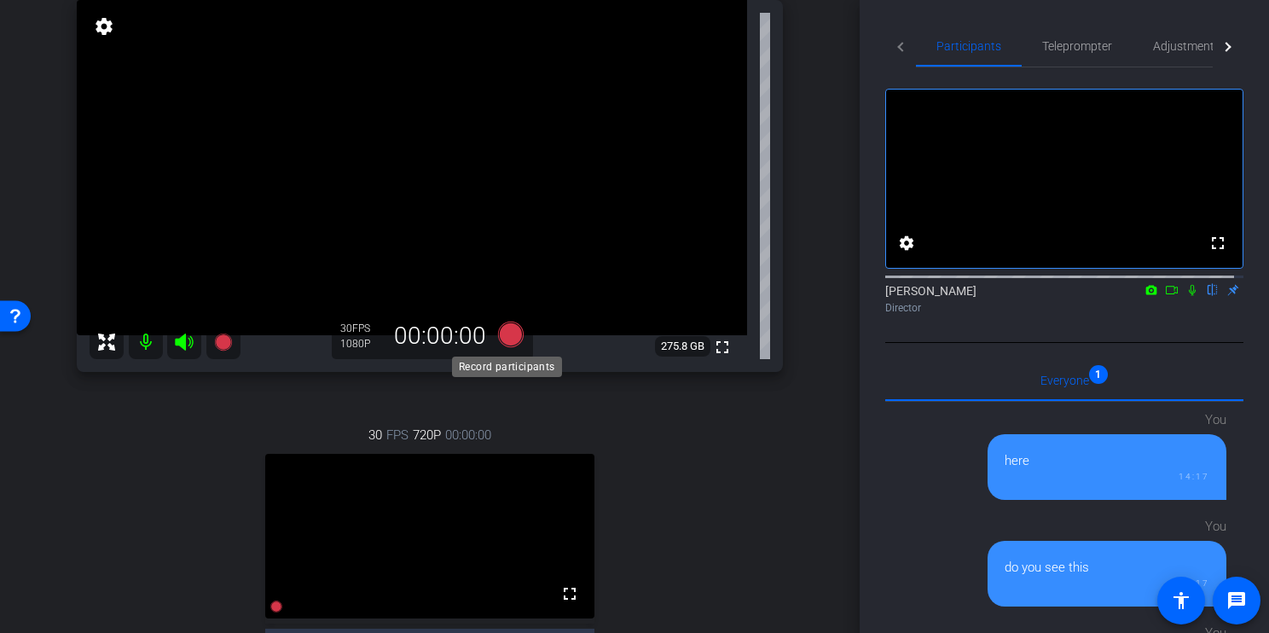
click at [501, 335] on icon at bounding box center [511, 335] width 26 height 26
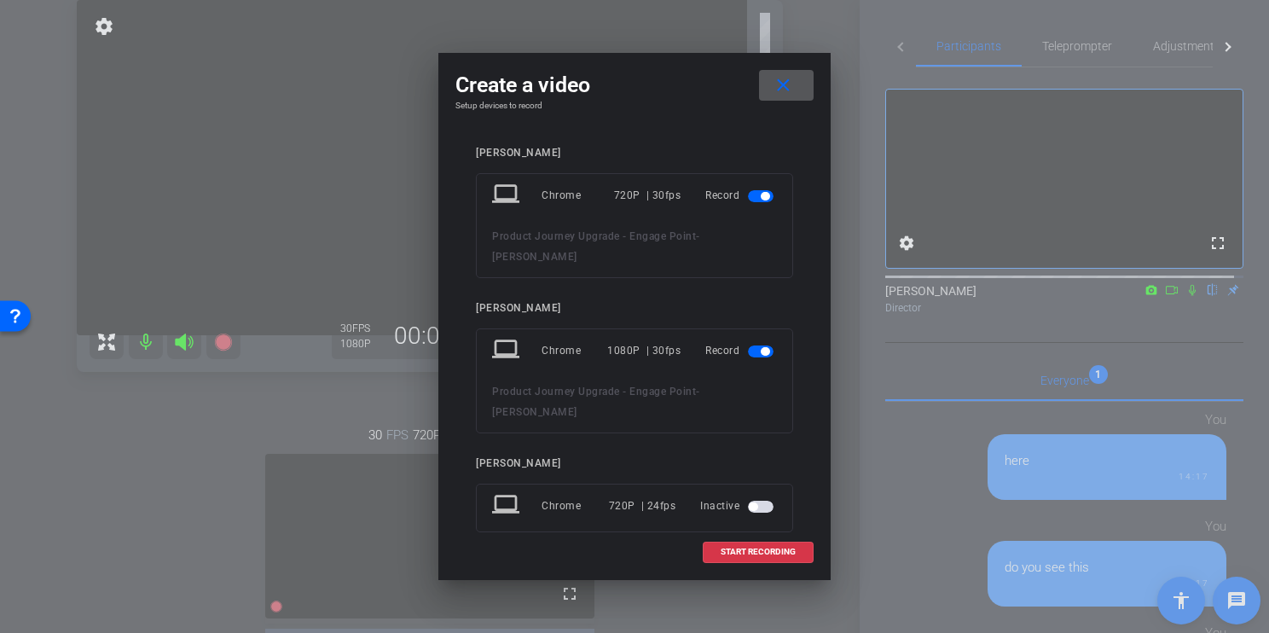
click at [763, 347] on span "button" at bounding box center [765, 351] width 9 height 9
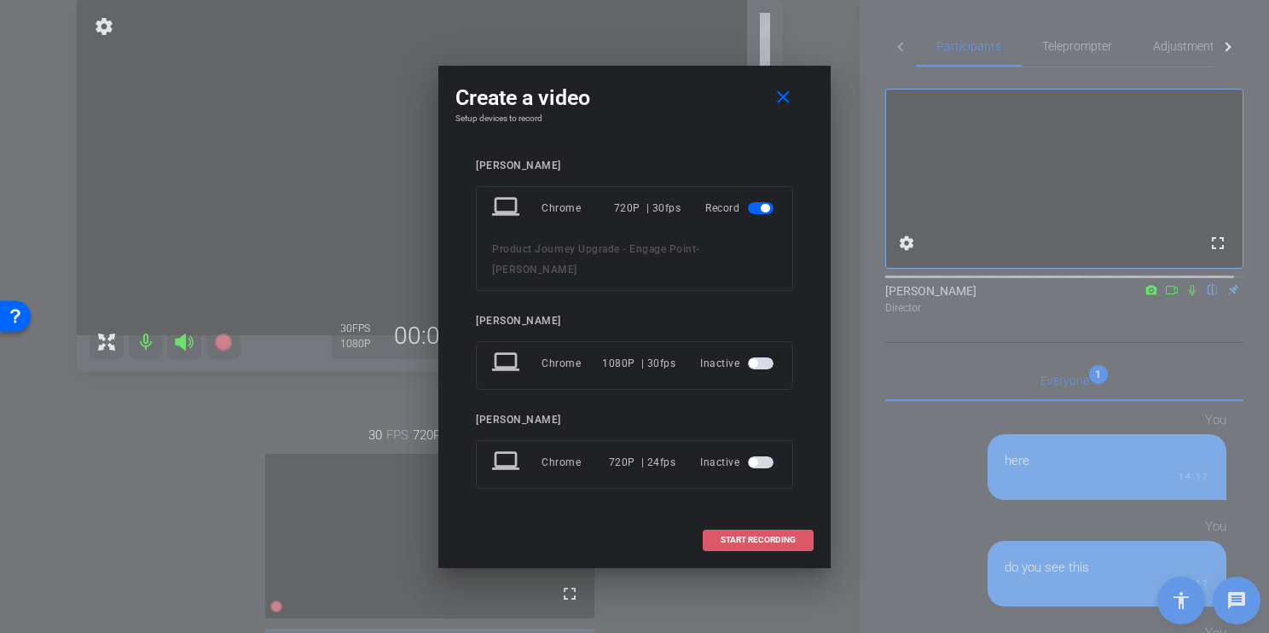
click at [753, 536] on span "START RECORDING" at bounding box center [758, 540] width 75 height 9
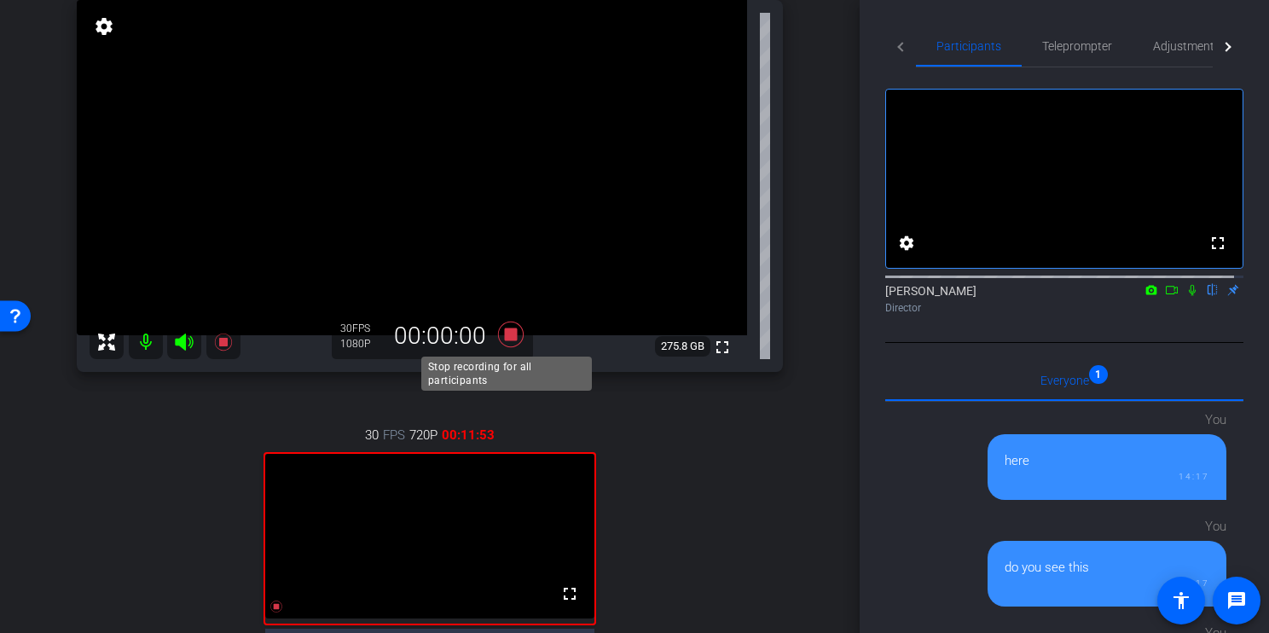
click at [507, 333] on icon at bounding box center [511, 335] width 26 height 26
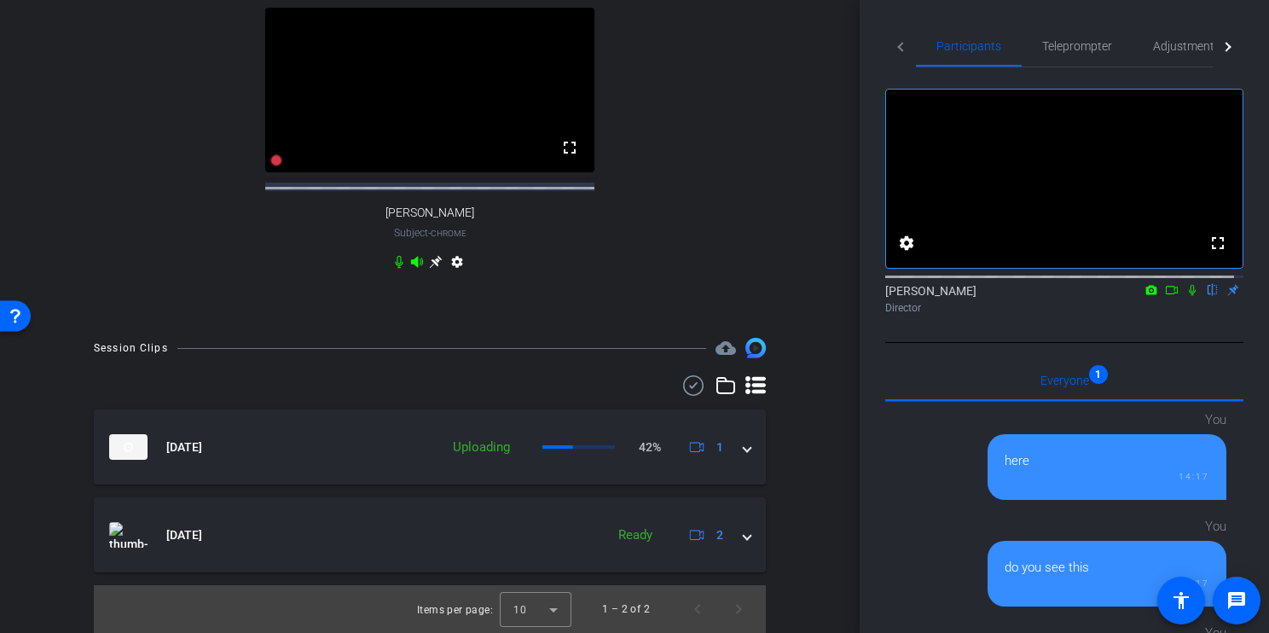
scroll to position [652, 0]
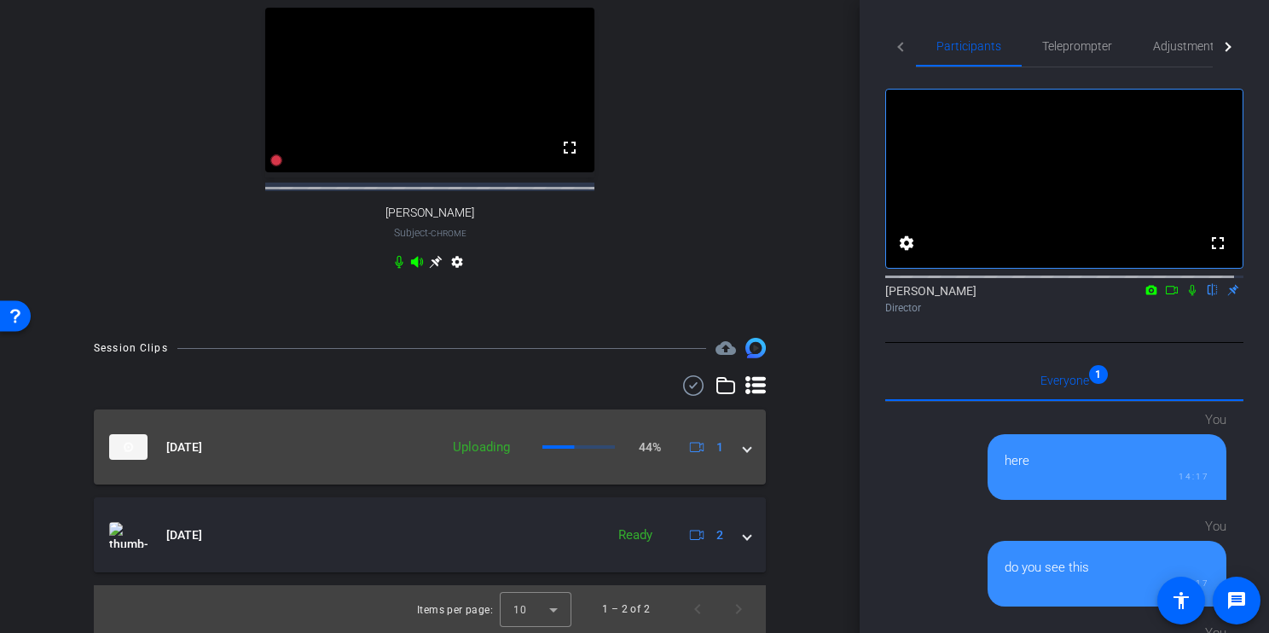
click at [744, 449] on span at bounding box center [747, 447] width 7 height 18
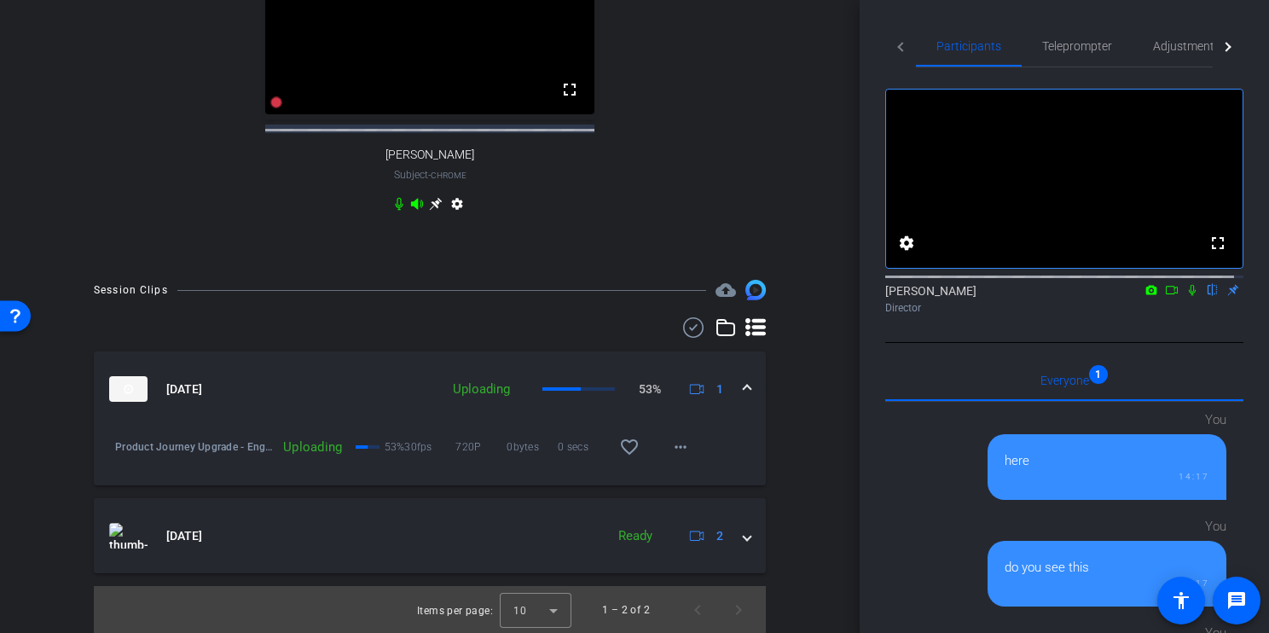
scroll to position [711, 0]
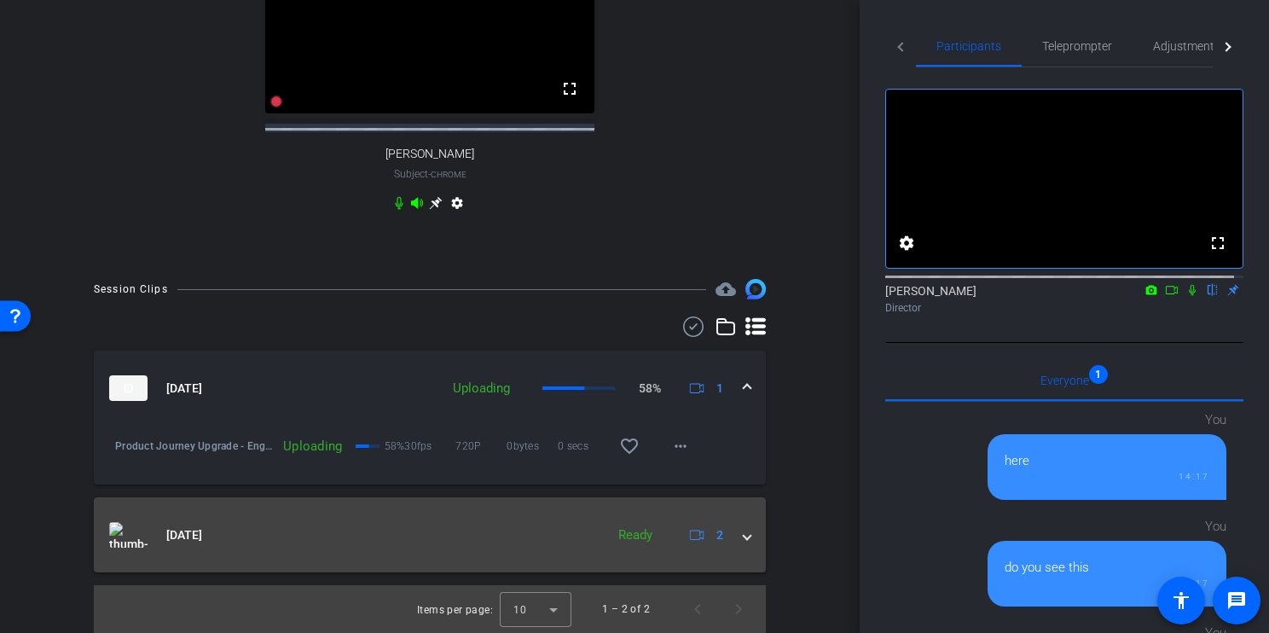
click at [744, 535] on span at bounding box center [747, 535] width 7 height 18
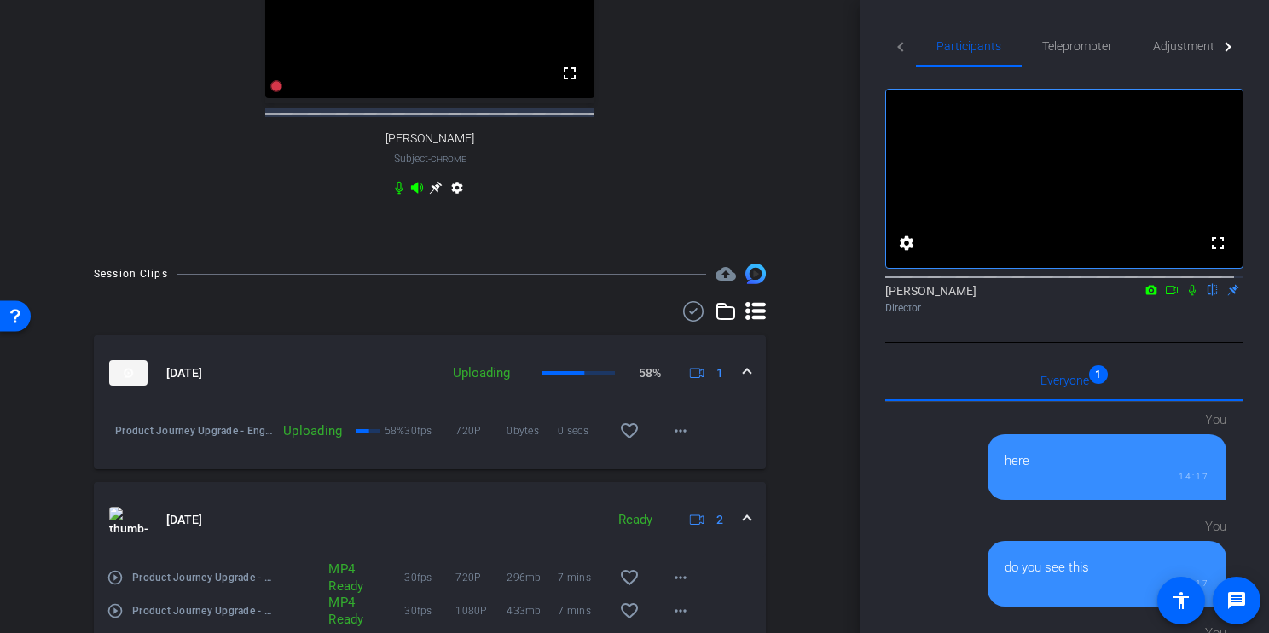
scroll to position [803, 0]
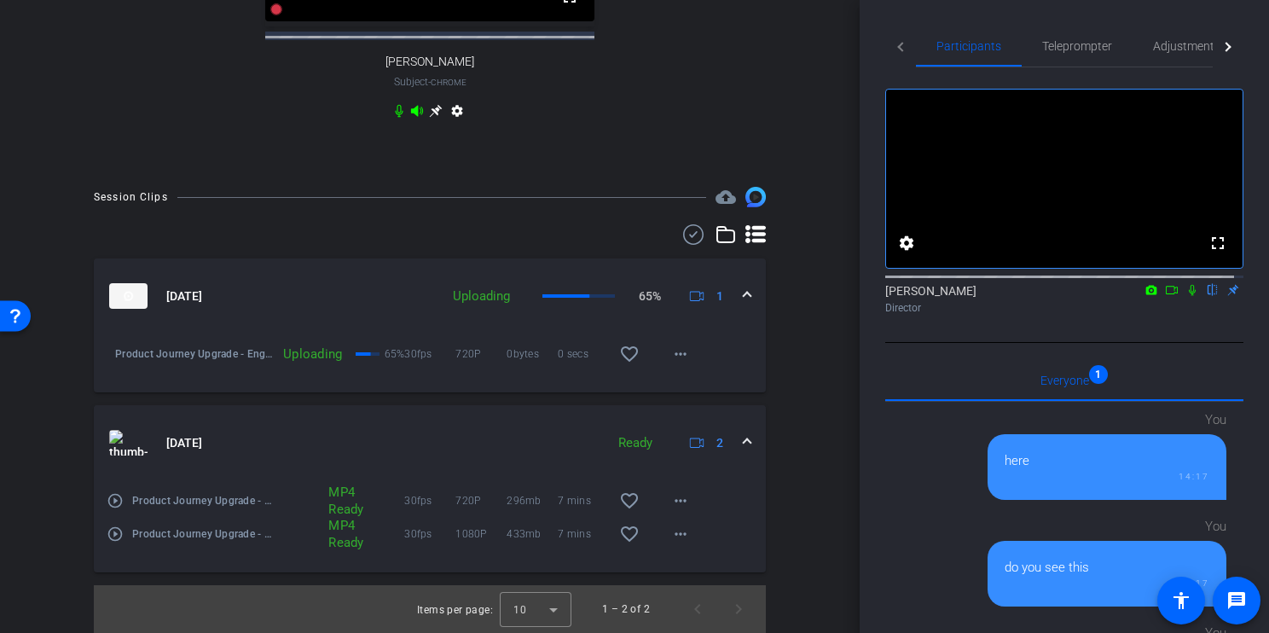
click at [797, 490] on div "Session Clips cloud_upload Sep 5, 2025 Uploading 65% 1 Product Journey Upgrade …" at bounding box center [430, 410] width 774 height 446
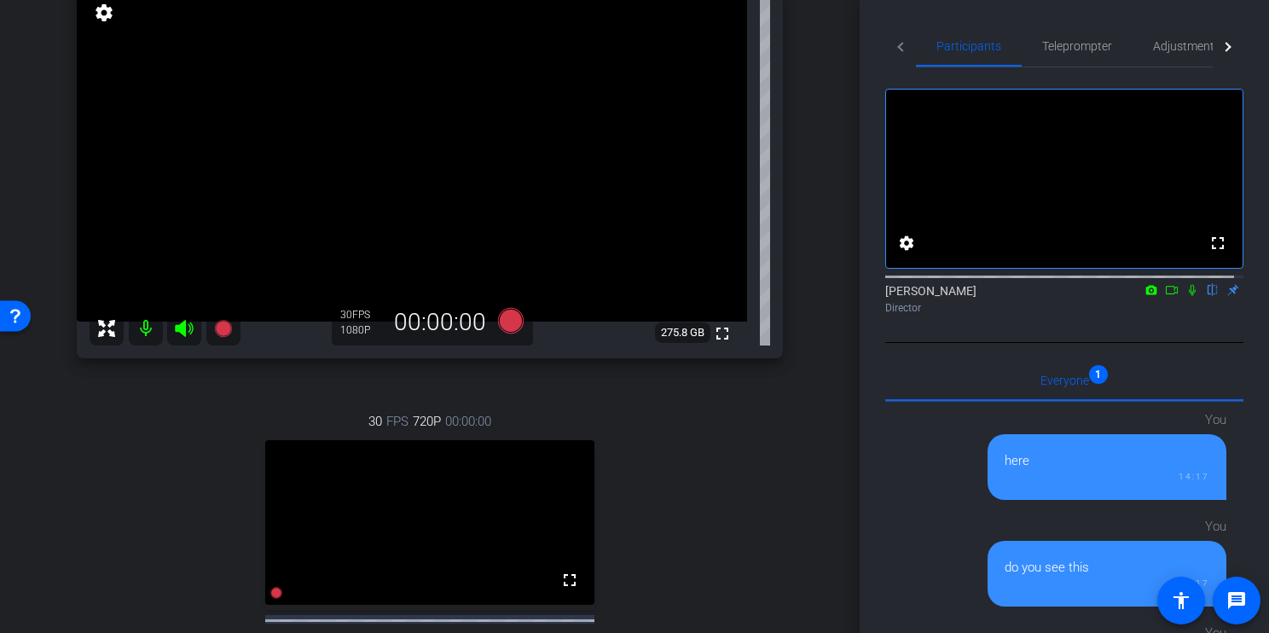
scroll to position [162, 0]
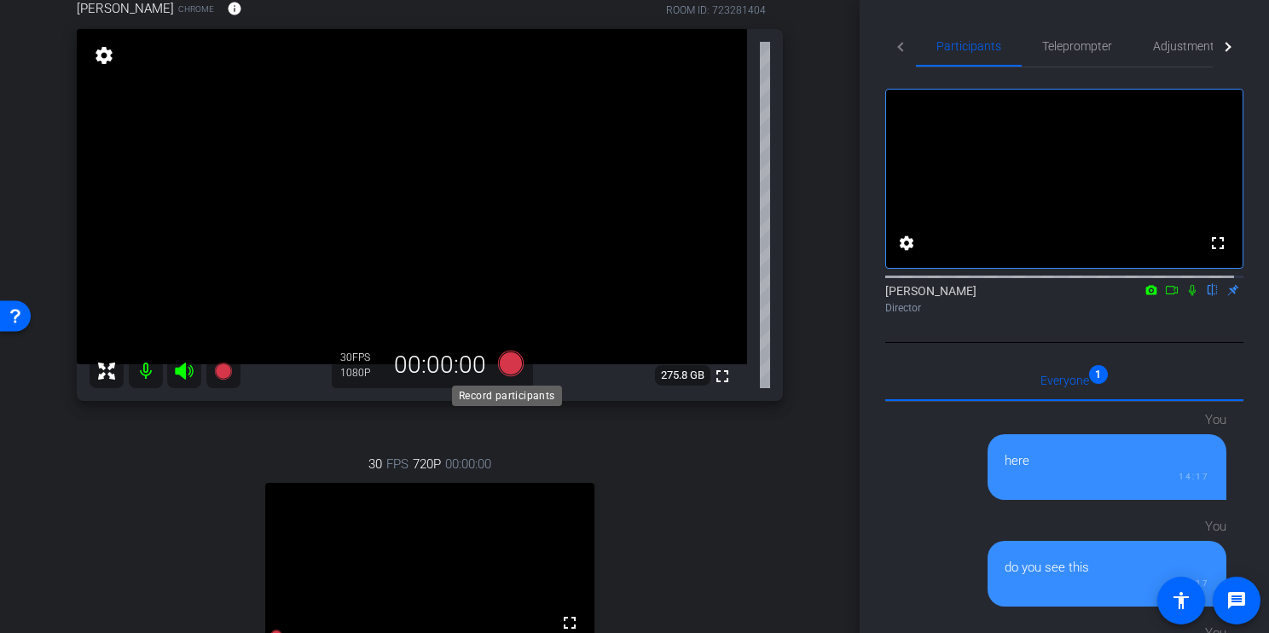
click at [504, 357] on icon at bounding box center [511, 364] width 26 height 26
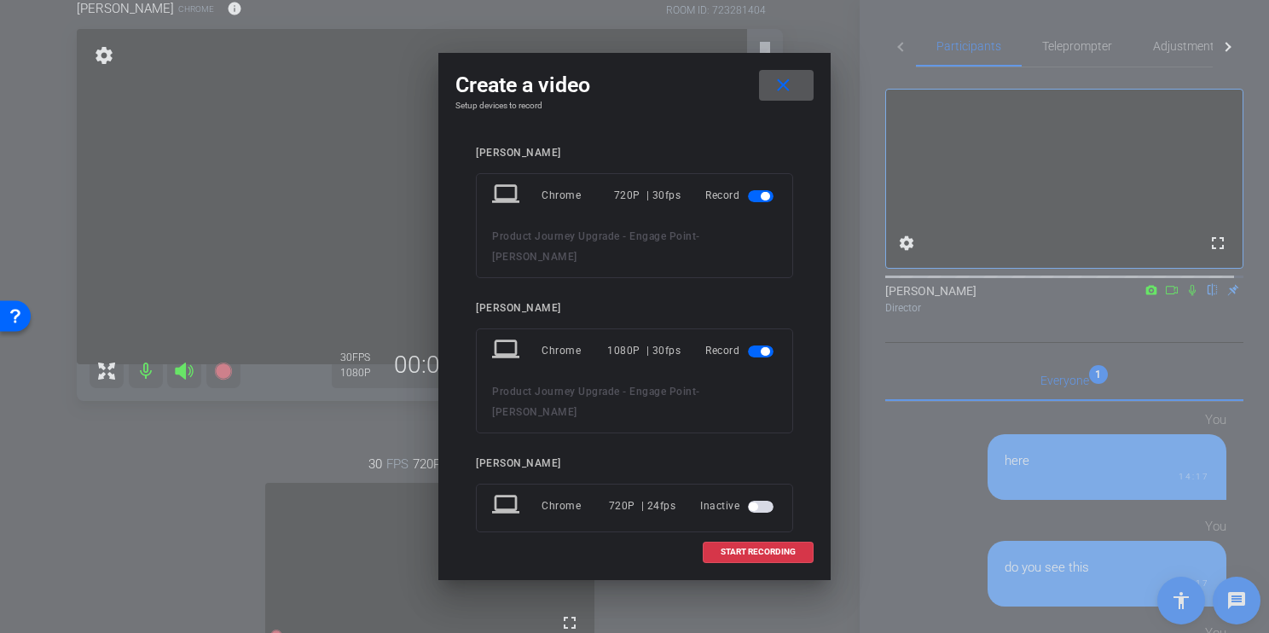
click at [763, 200] on span "button" at bounding box center [765, 196] width 9 height 9
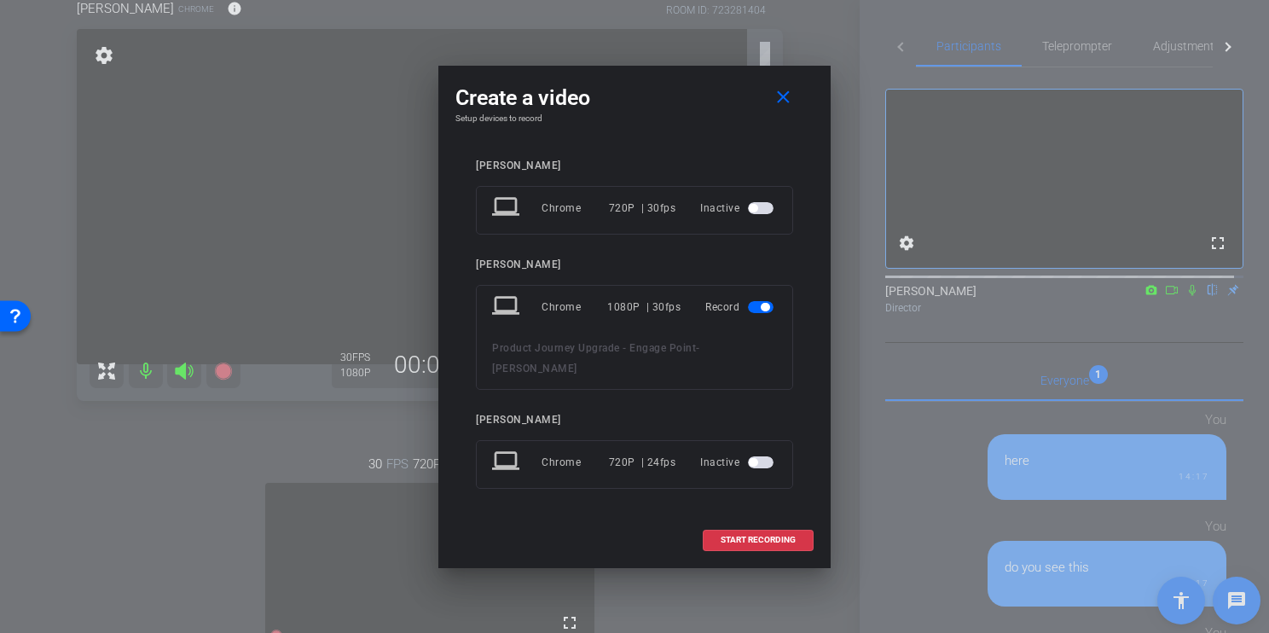
click at [763, 311] on span "button" at bounding box center [765, 307] width 9 height 9
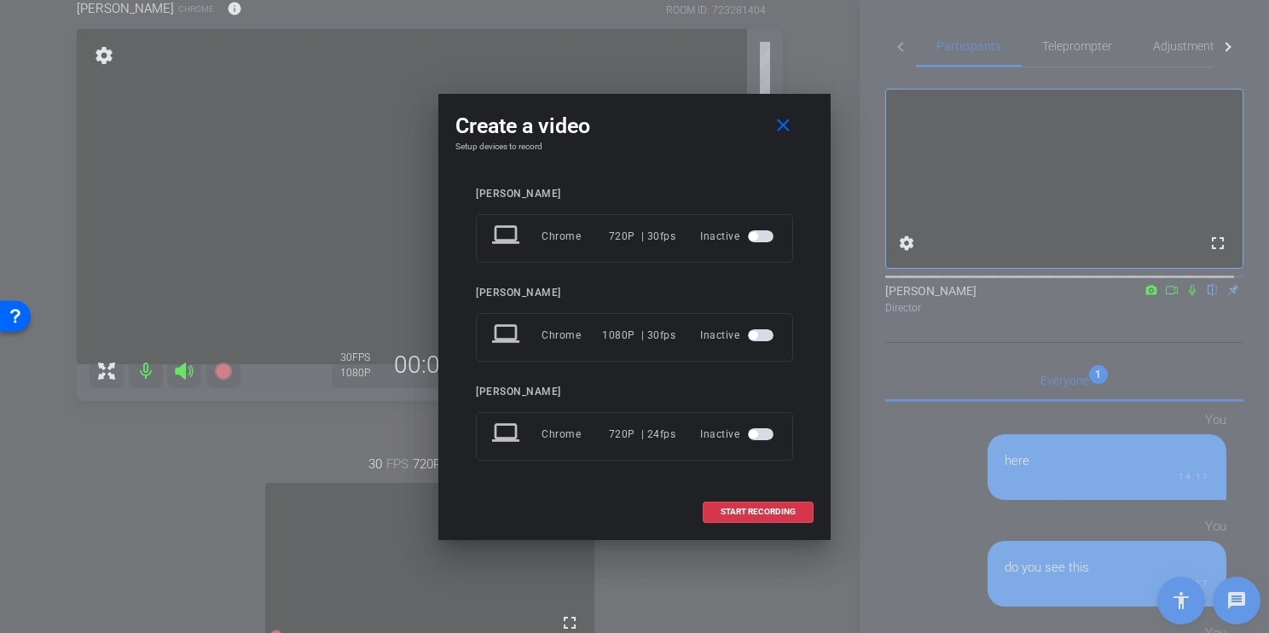
click at [753, 333] on span "button" at bounding box center [753, 335] width 9 height 9
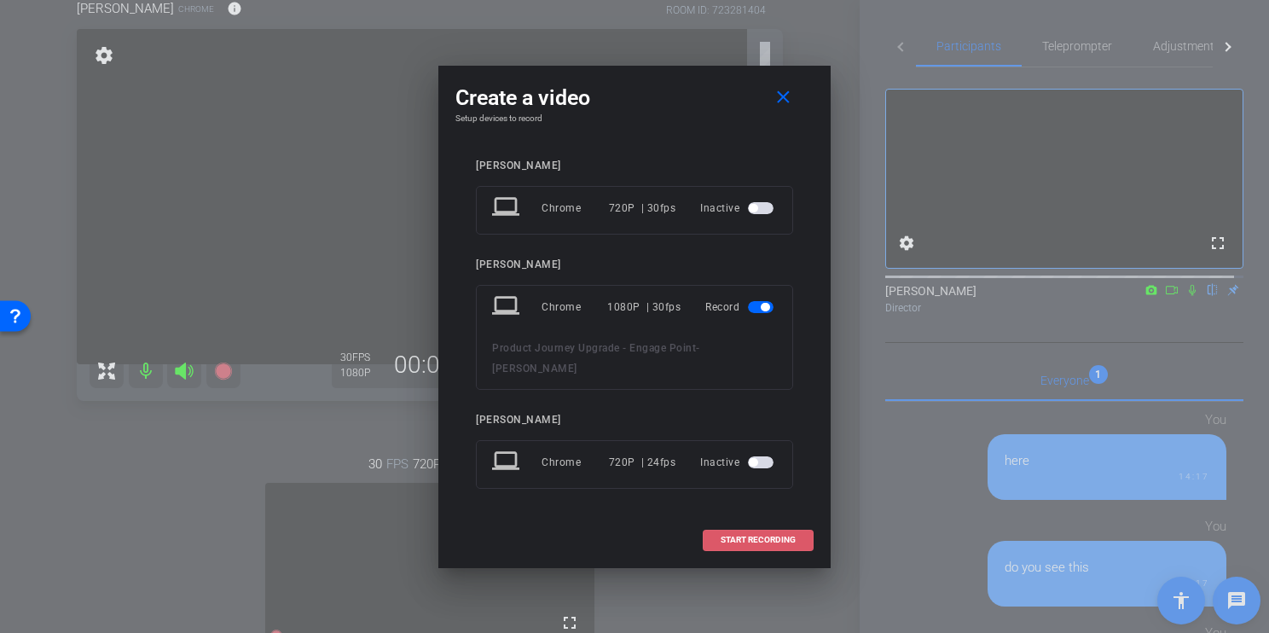
click at [772, 536] on span "START RECORDING" at bounding box center [758, 540] width 75 height 9
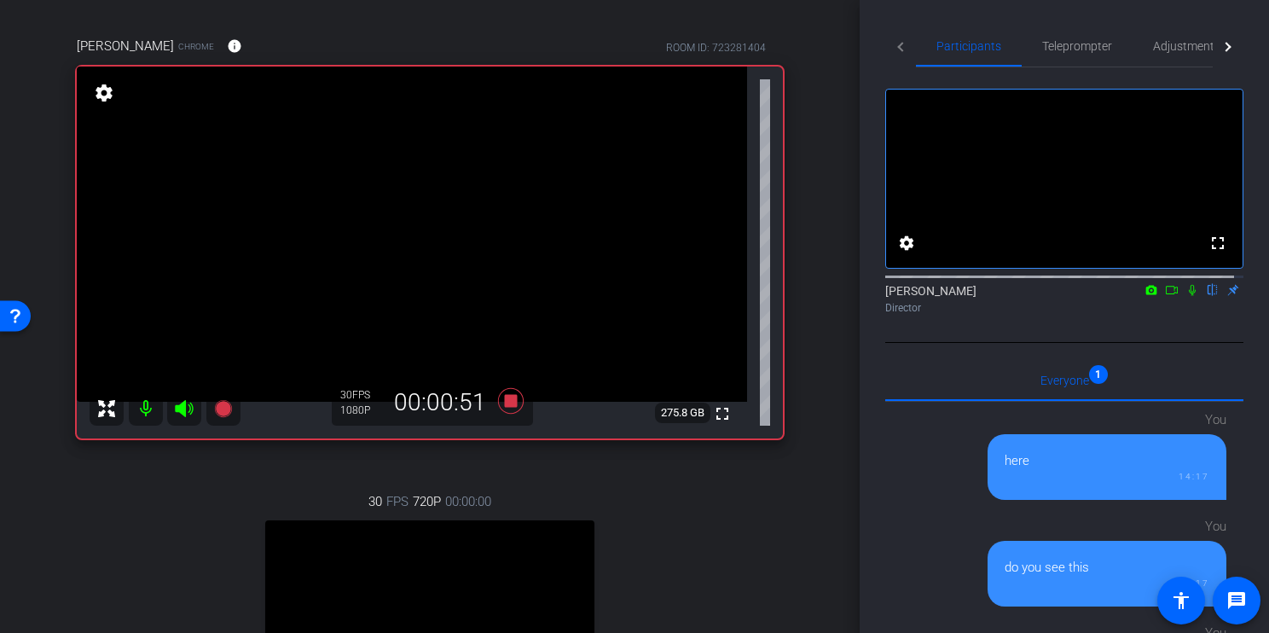
scroll to position [111, 0]
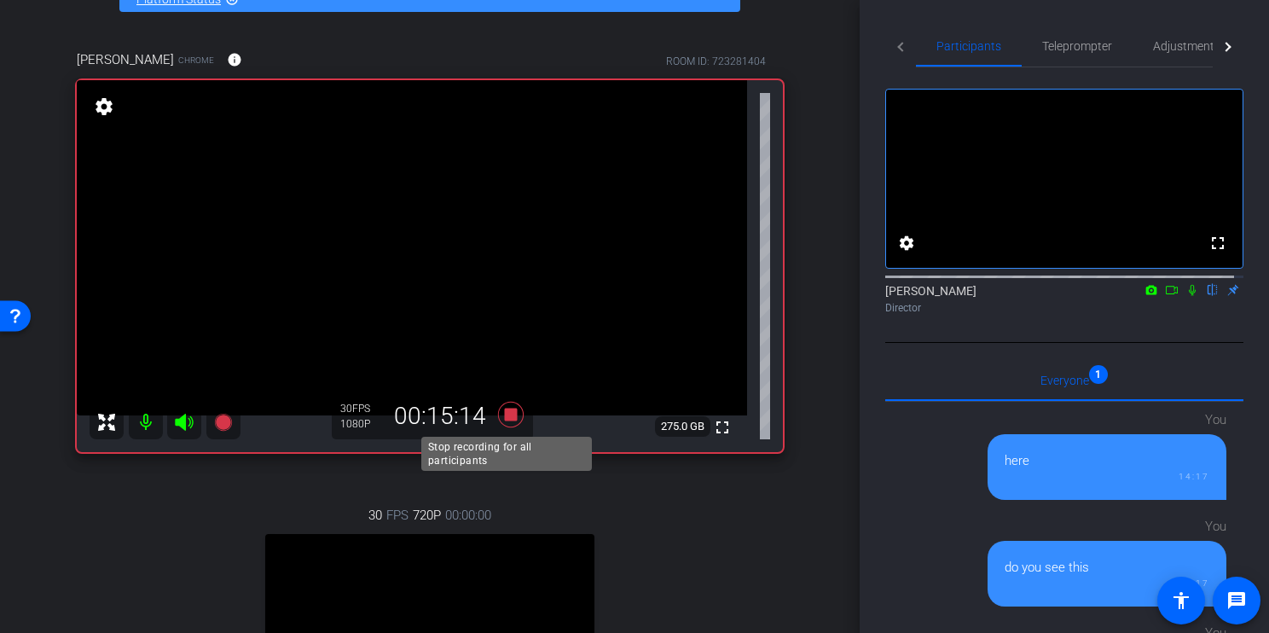
click at [513, 411] on icon at bounding box center [510, 414] width 41 height 31
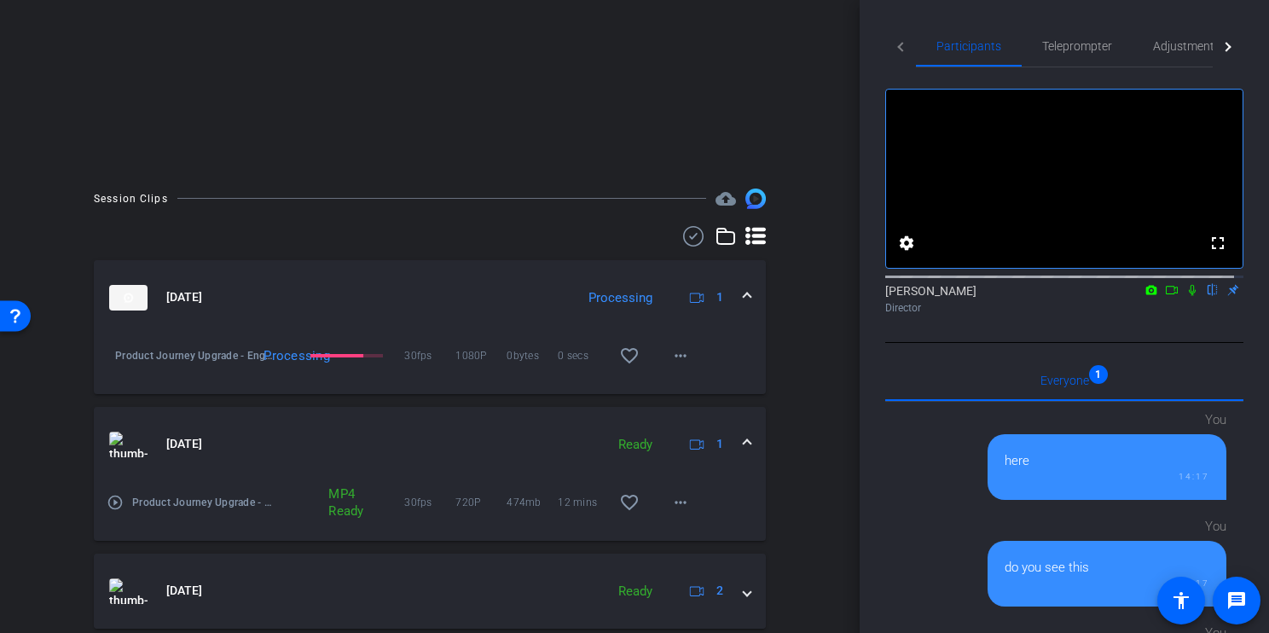
scroll to position [324, 0]
